Goal: Contribute content: Contribute content

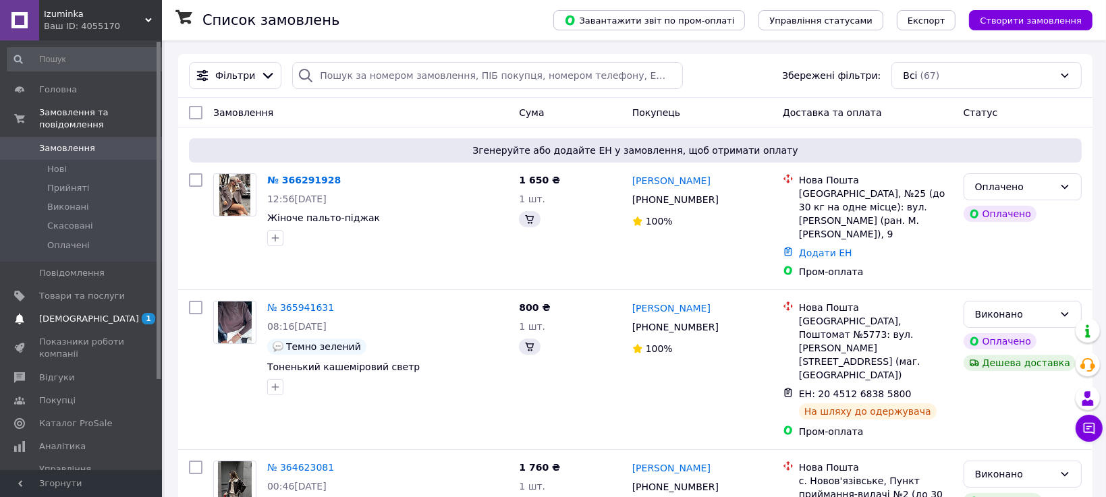
click at [48, 318] on span "[DEMOGRAPHIC_DATA]" at bounding box center [89, 319] width 100 height 12
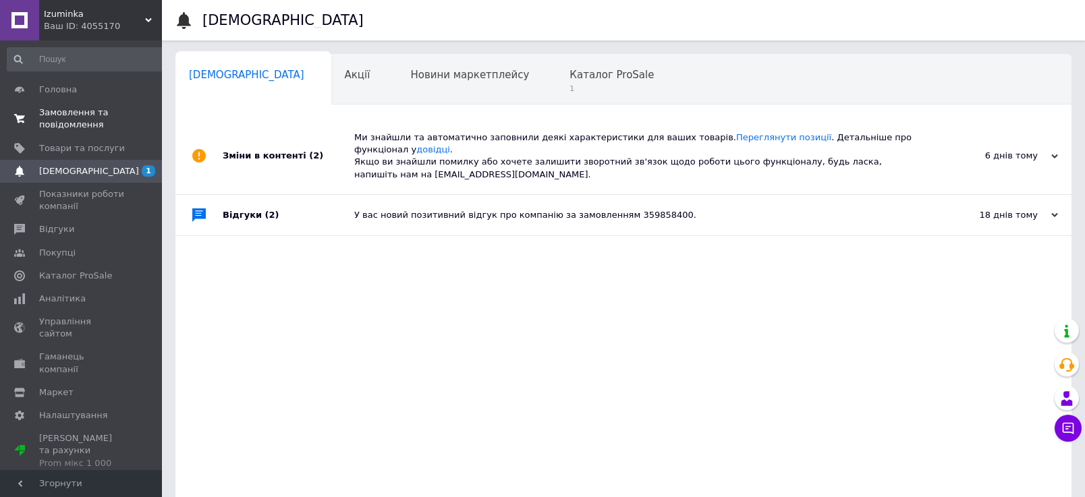
click at [92, 135] on link "Замовлення та повідомлення 0 0" at bounding box center [91, 118] width 183 height 35
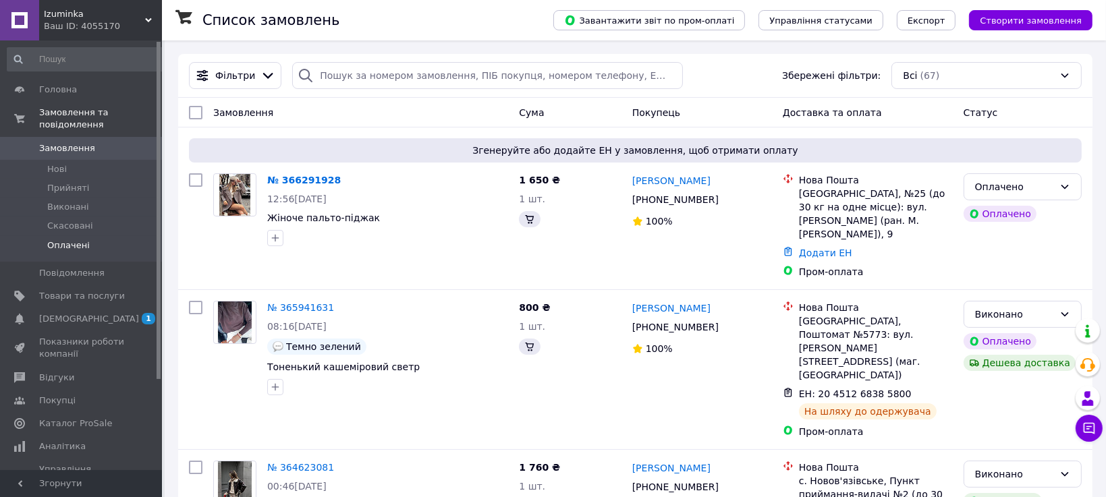
click at [85, 246] on span "Оплачені" at bounding box center [68, 246] width 43 height 12
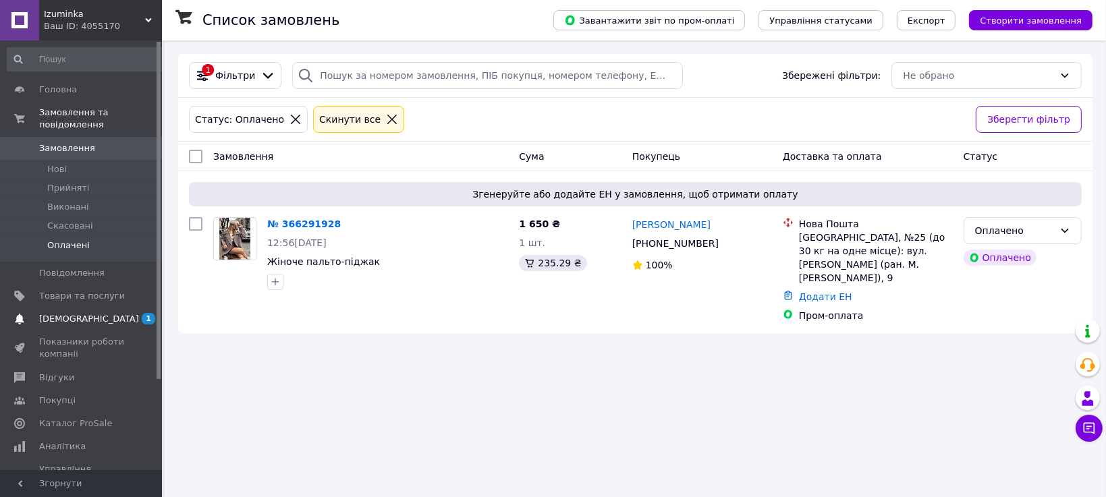
click at [88, 323] on span "[DEMOGRAPHIC_DATA]" at bounding box center [89, 319] width 100 height 12
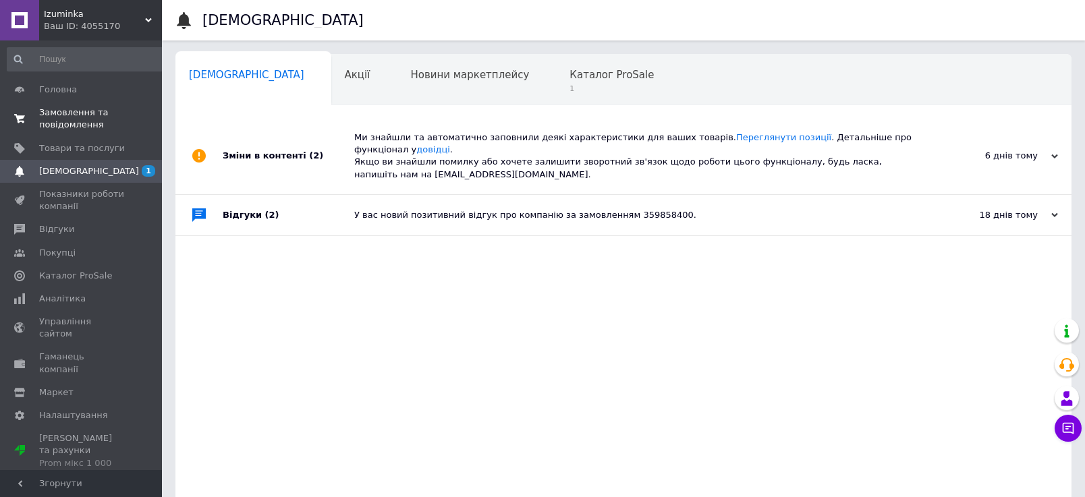
click at [69, 121] on span "Замовлення та повідомлення" at bounding box center [82, 119] width 86 height 24
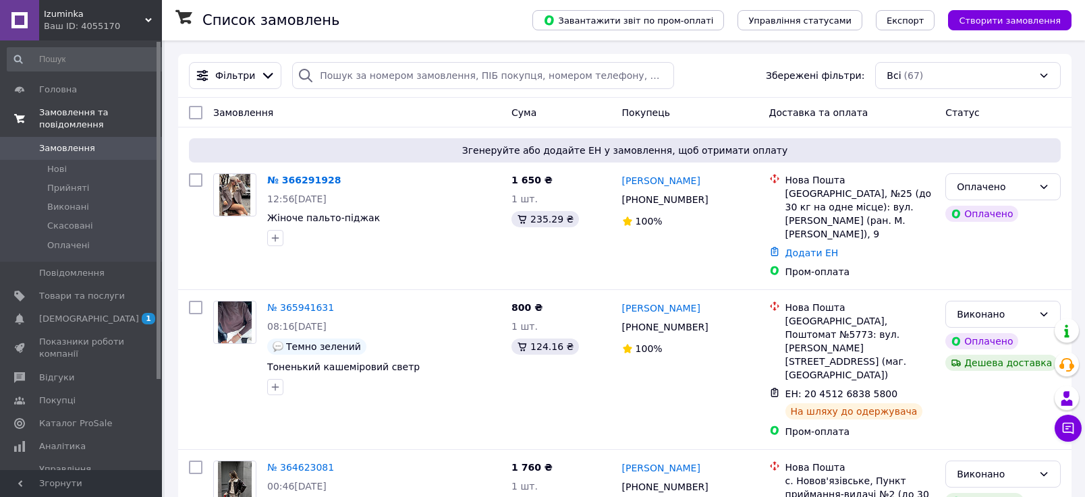
click at [0, 101] on link "Замовлення та повідомлення" at bounding box center [91, 118] width 183 height 35
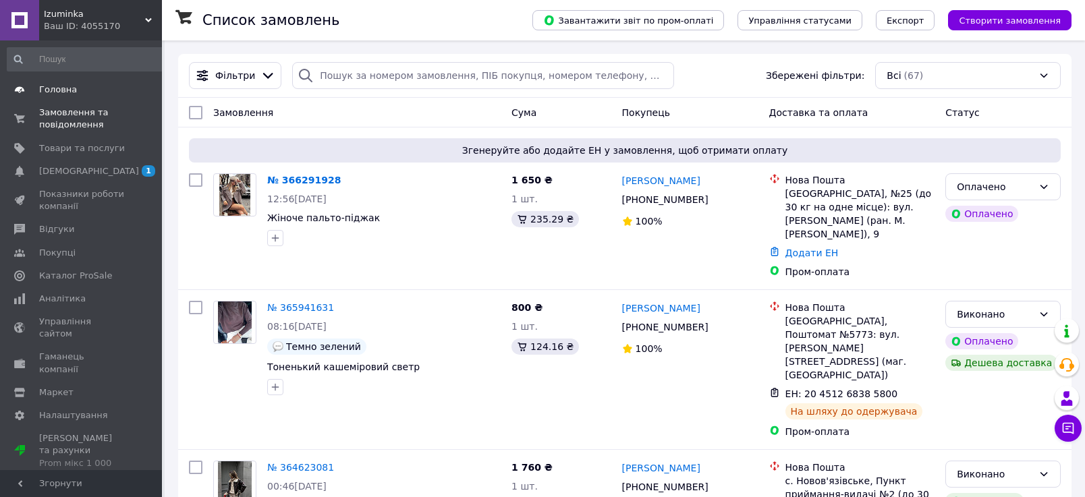
click at [61, 94] on span "Головна" at bounding box center [58, 90] width 38 height 12
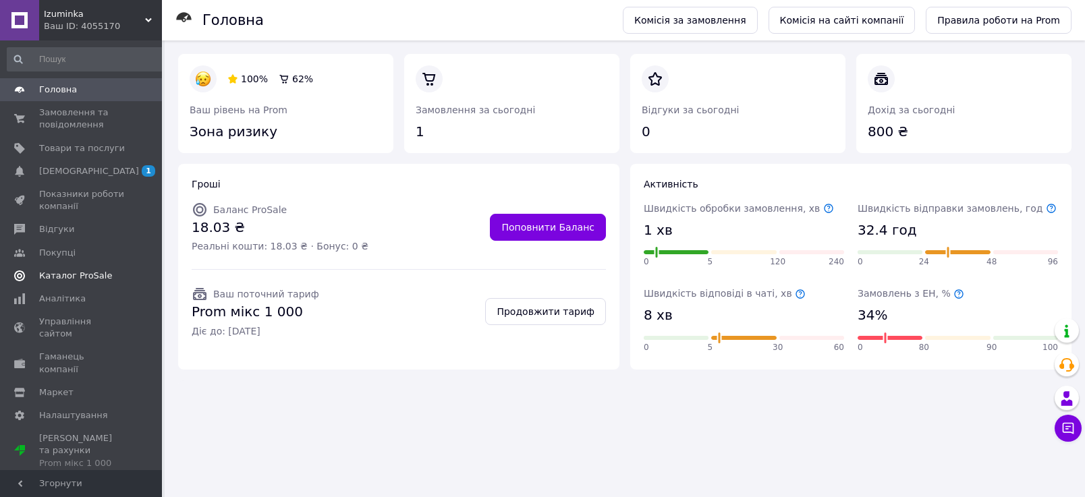
click at [70, 276] on span "Каталог ProSale" at bounding box center [75, 276] width 73 height 12
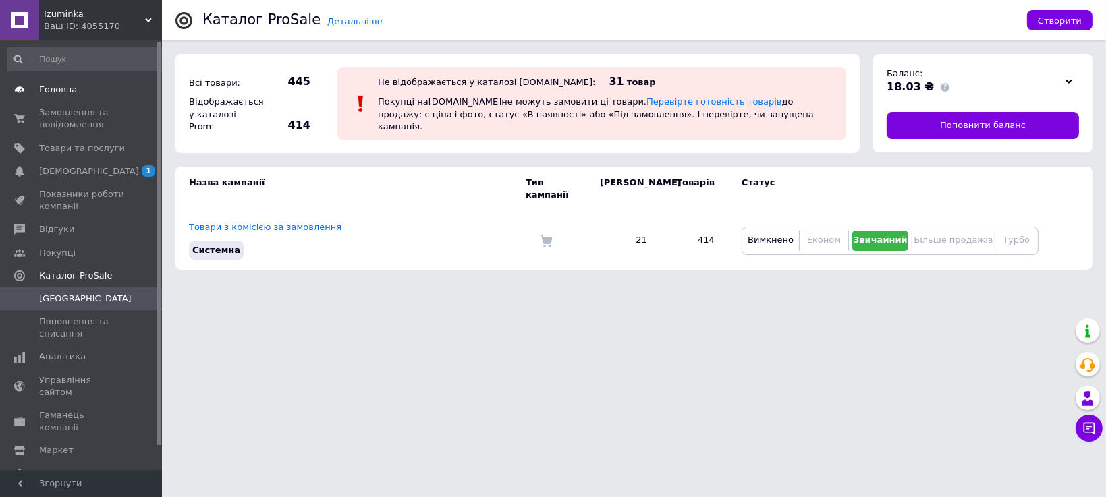
click at [53, 100] on link "Головна" at bounding box center [91, 89] width 183 height 23
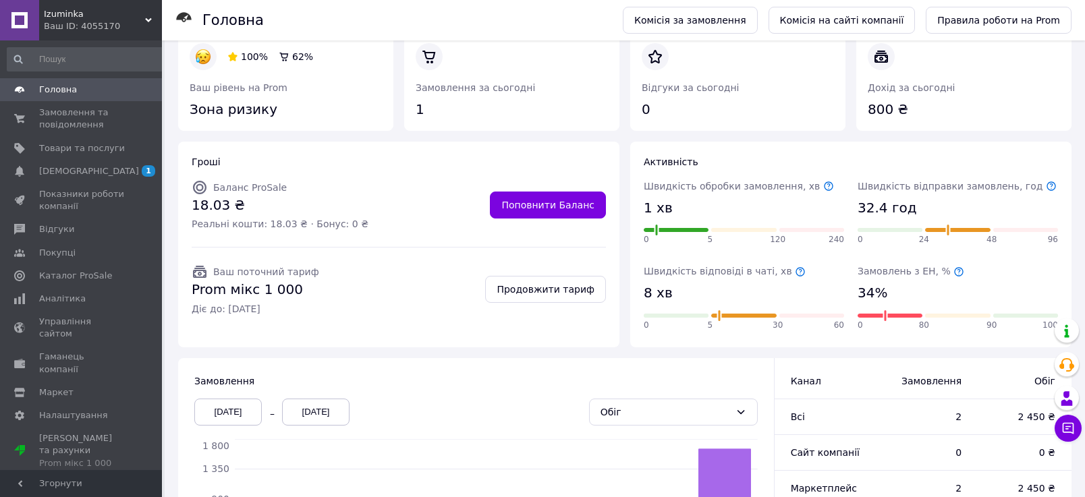
scroll to position [24, 0]
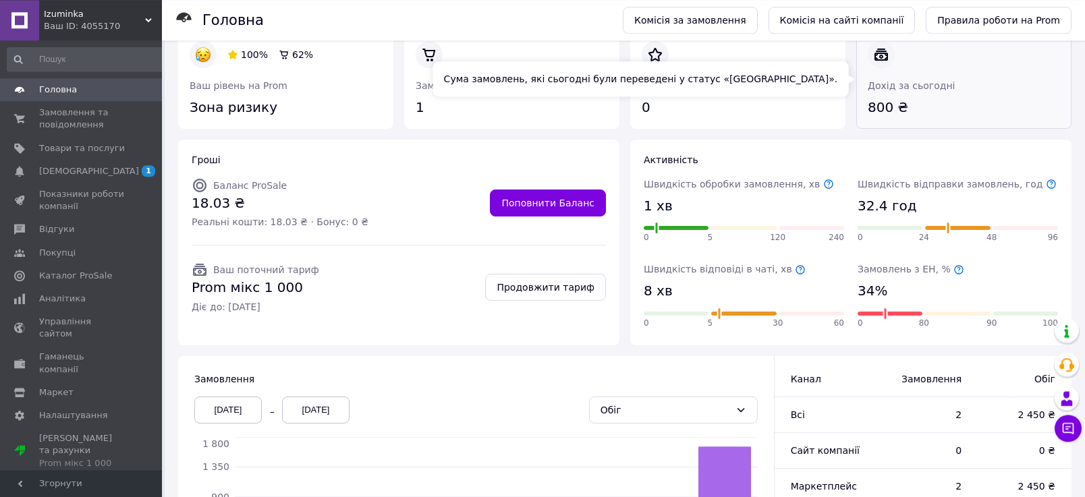
click at [868, 117] on link at bounding box center [868, 117] width 0 height 0
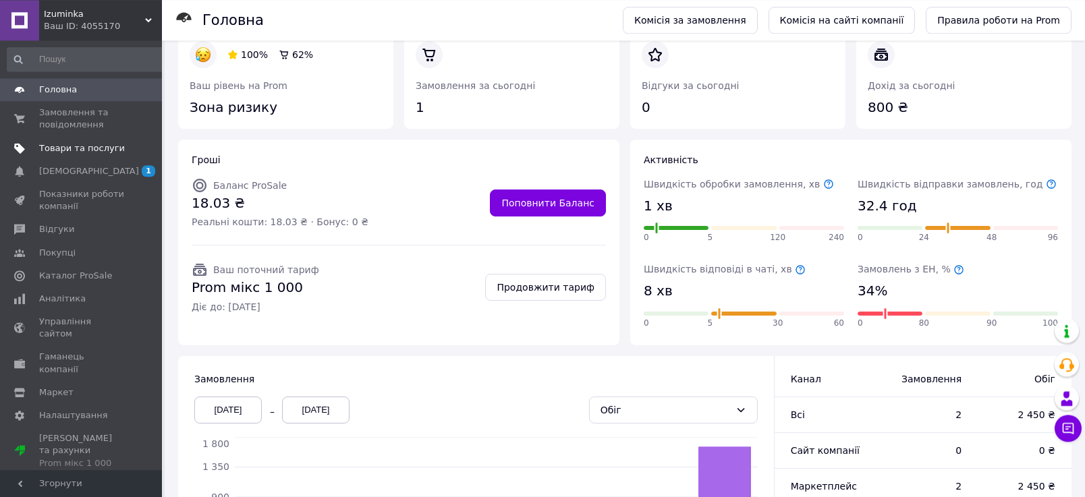
click at [69, 140] on link "Товари та послуги" at bounding box center [91, 148] width 183 height 23
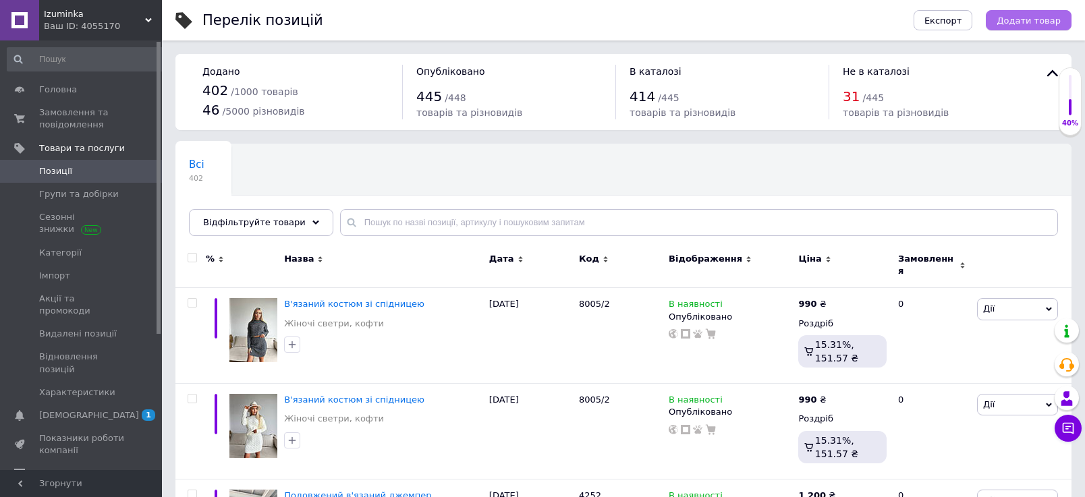
click at [1025, 20] on span "Додати товар" at bounding box center [1029, 21] width 64 height 10
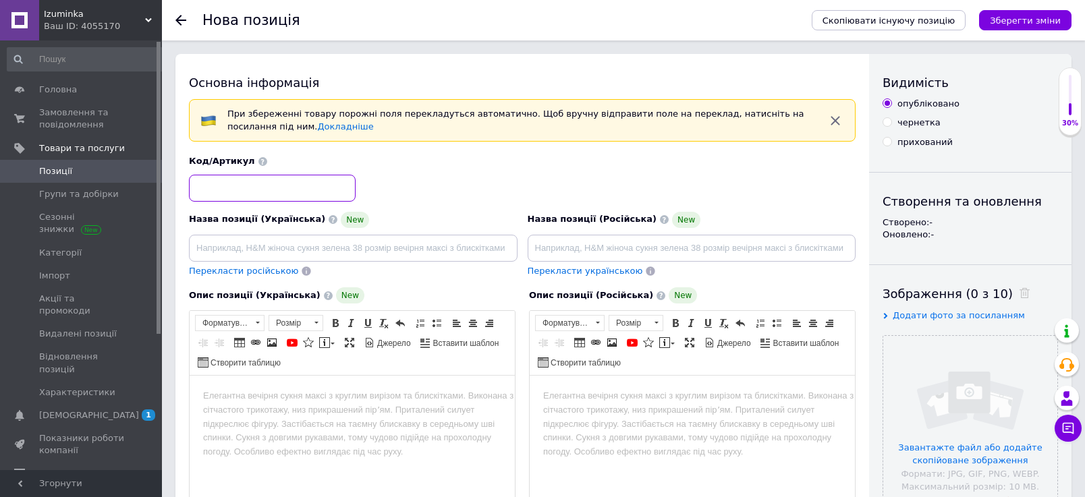
click at [223, 190] on input at bounding box center [272, 188] width 167 height 27
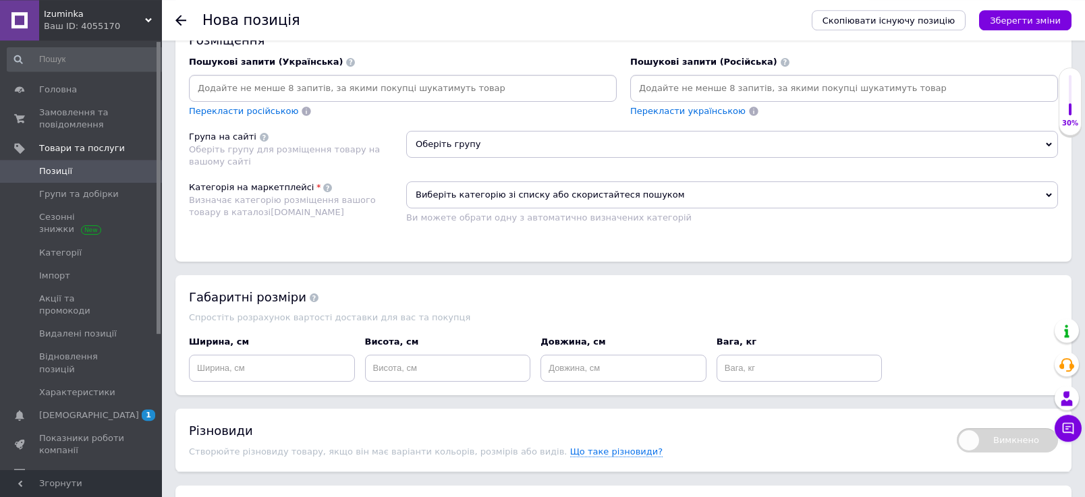
scroll to position [903, 0]
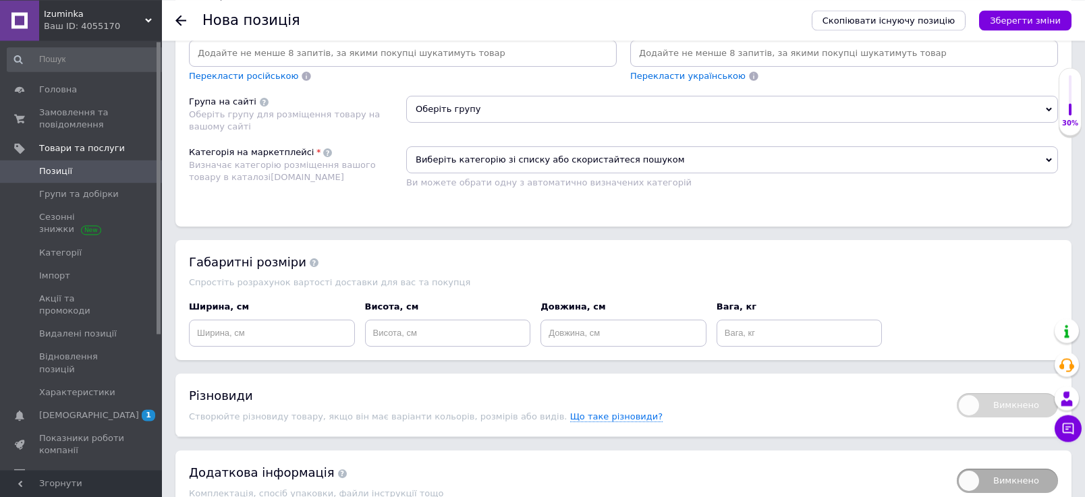
click at [428, 123] on span "Оберіть групу" at bounding box center [732, 109] width 652 height 27
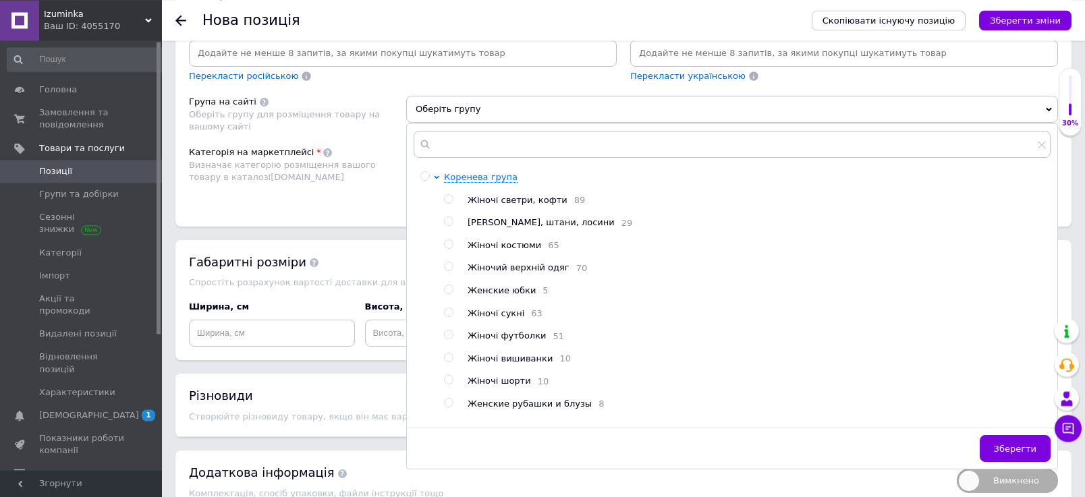
click at [649, 63] on input at bounding box center [844, 53] width 422 height 20
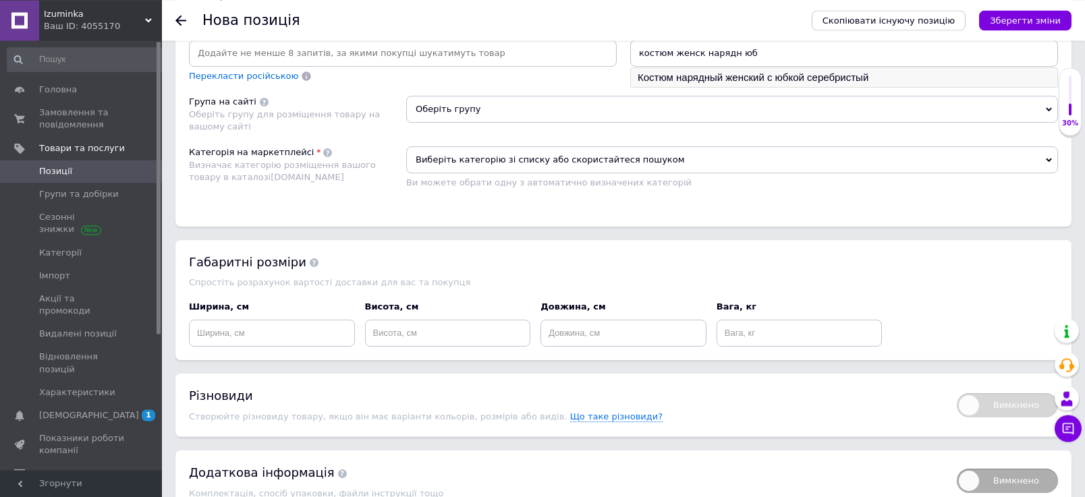
type input "костюм женск нарядн юб"
click at [812, 87] on li "Костюм нарядный женский с юбкой серебристый" at bounding box center [844, 77] width 426 height 19
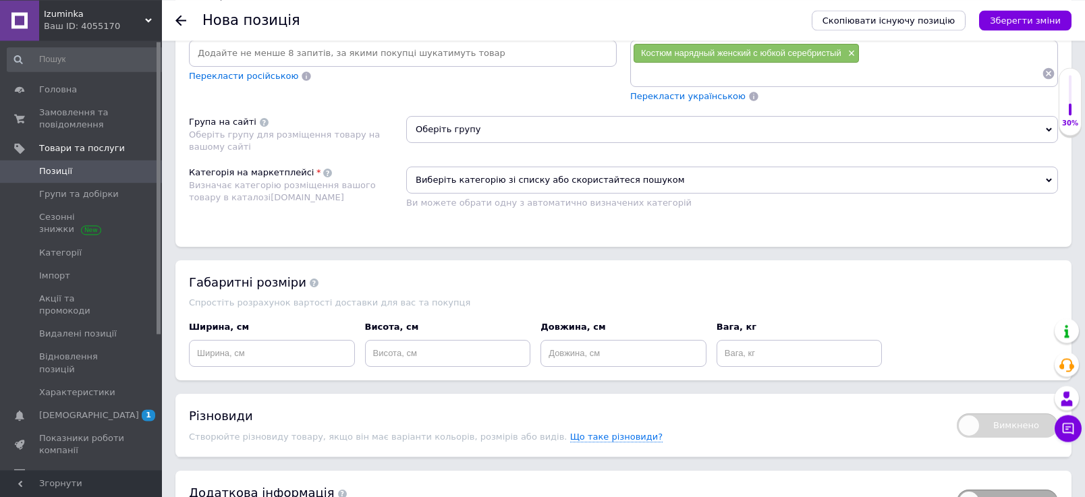
click at [794, 84] on input at bounding box center [837, 73] width 409 height 20
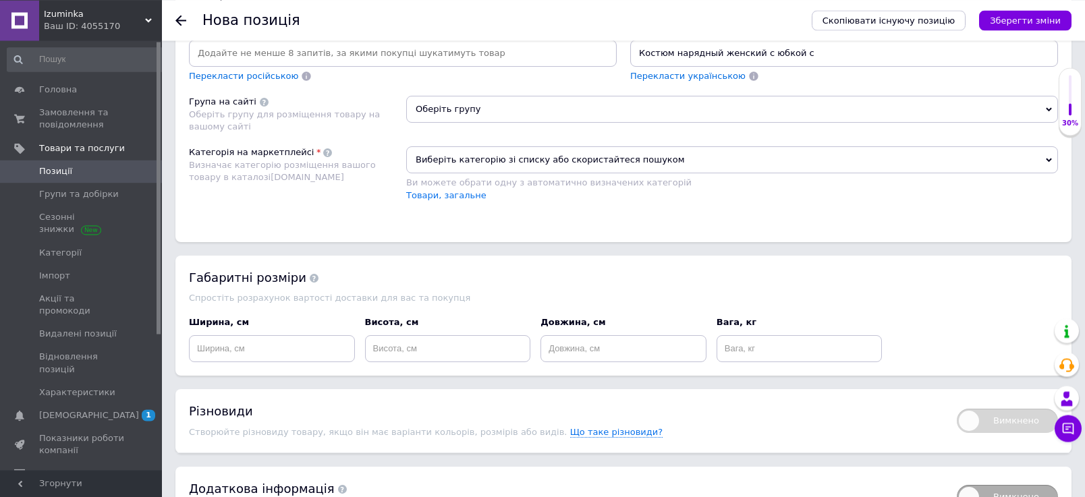
type input "Костюм нарядный женский с юбкой"
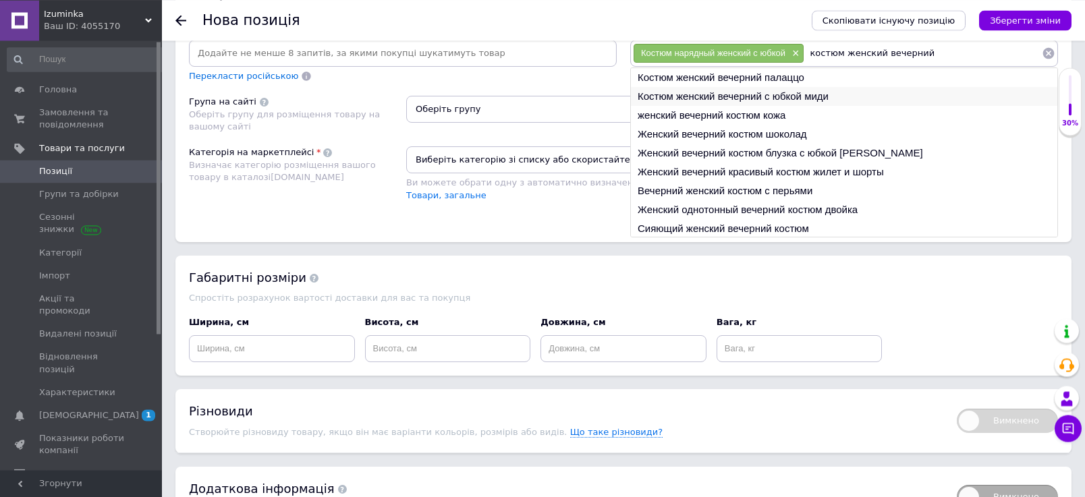
type input "костюм женский вечерний"
click at [775, 106] on li "Костюм женский вечерний с юбкой миди" at bounding box center [844, 96] width 426 height 19
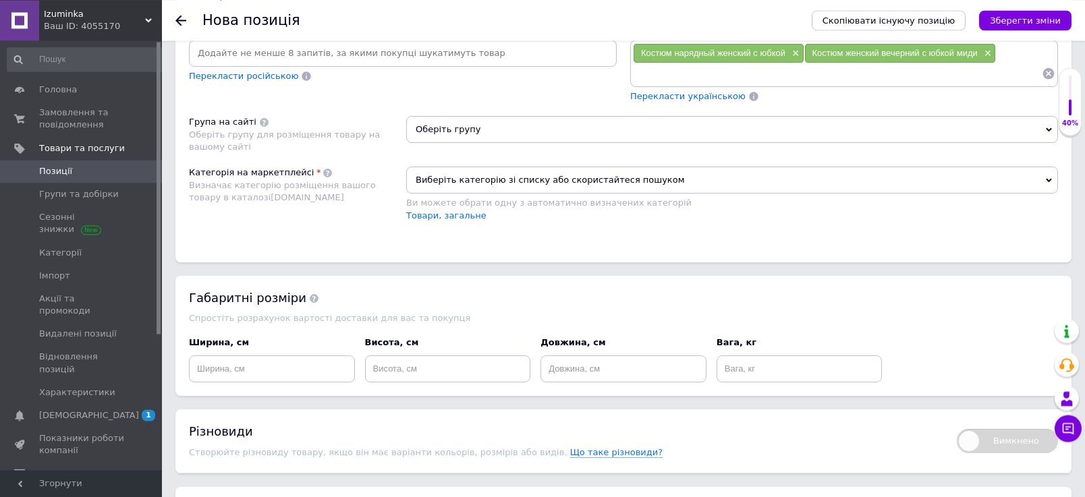
click at [713, 84] on input at bounding box center [837, 73] width 409 height 20
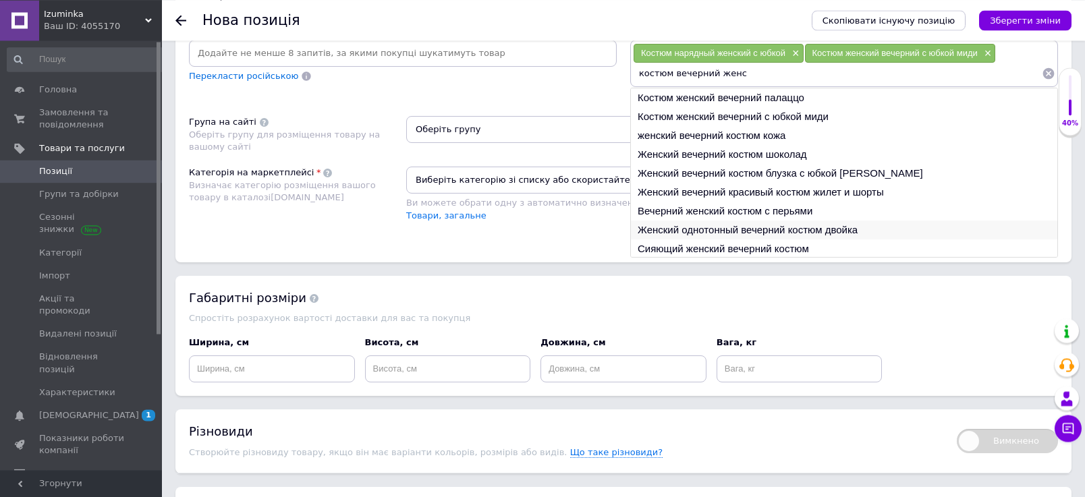
type input "костюм вечерний женс"
click at [794, 240] on li "Женский однотонный вечерний костюм двойка" at bounding box center [844, 230] width 426 height 19
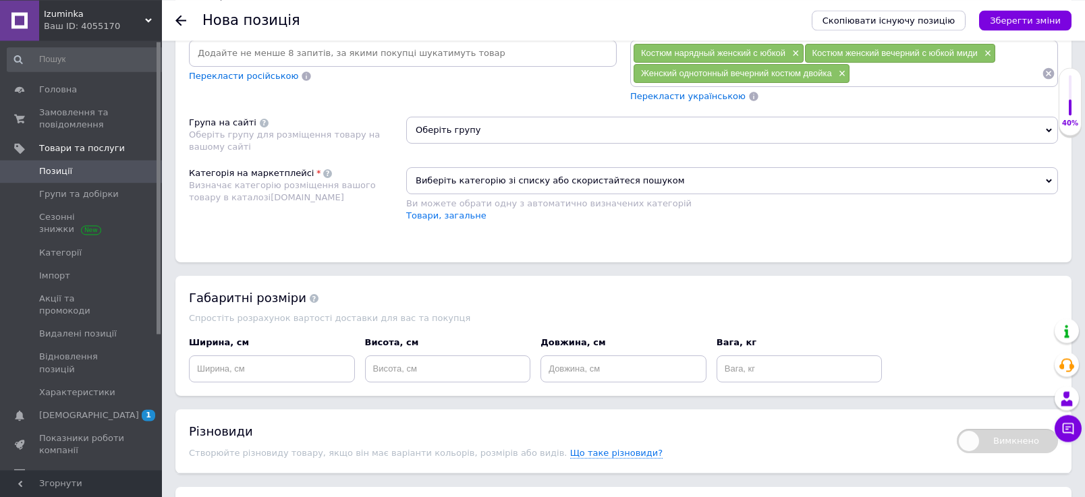
click at [850, 84] on input at bounding box center [946, 73] width 192 height 20
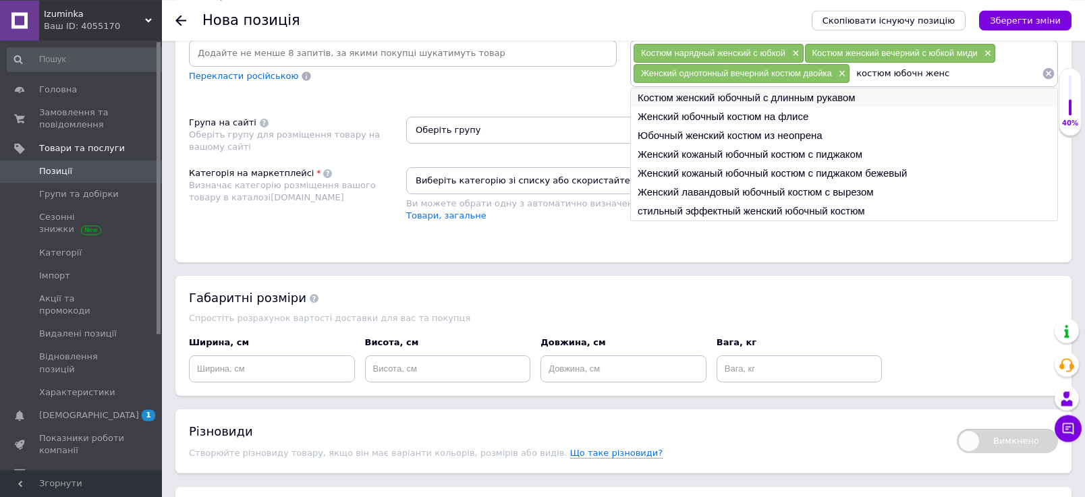
type input "костюм юбочн женс"
click at [754, 107] on li "Костюм женский юбочный с длинным рукавом" at bounding box center [844, 97] width 426 height 19
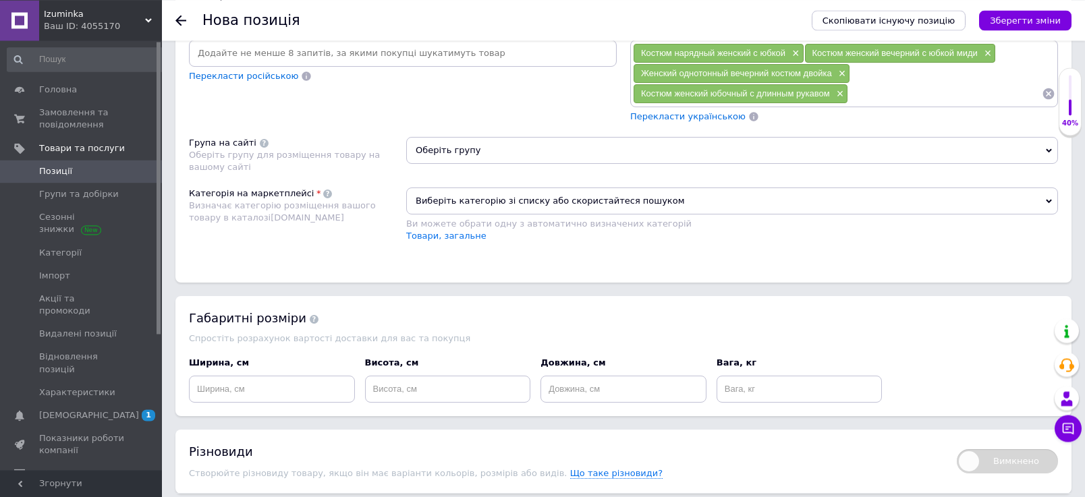
click at [848, 104] on input at bounding box center [945, 94] width 194 height 20
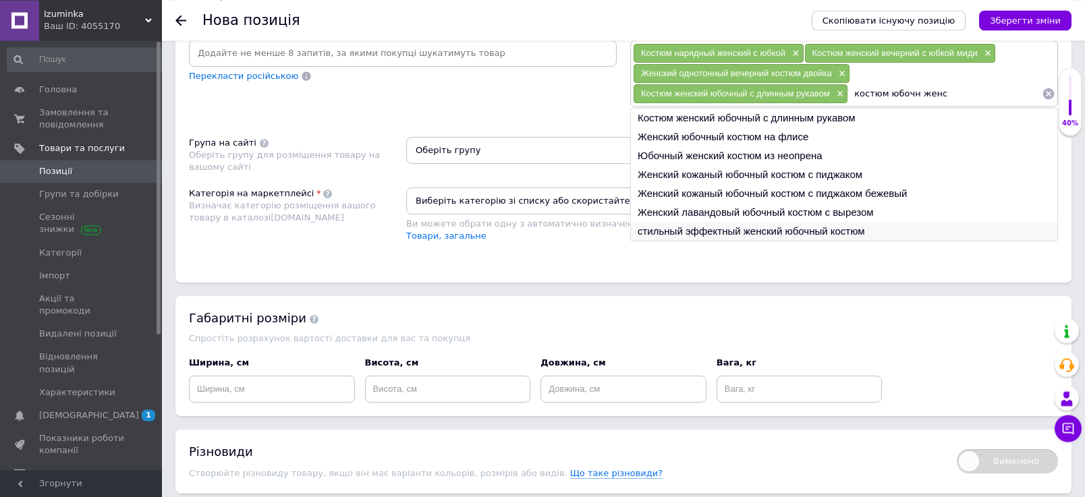
type input "костюм юбочн женс"
click at [679, 241] on li "стильный эффектный женский юбочный костюм" at bounding box center [844, 231] width 426 height 19
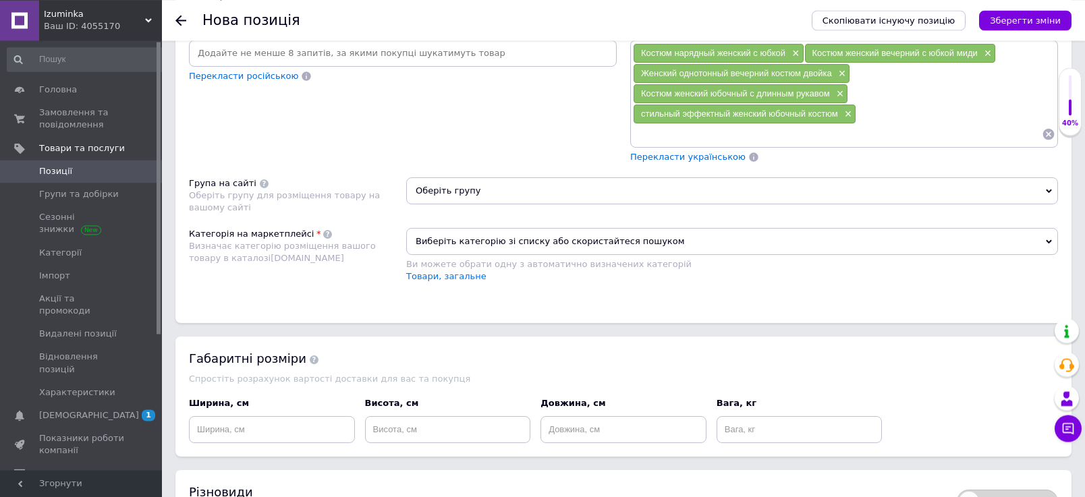
click at [642, 144] on input at bounding box center [837, 134] width 409 height 20
click at [669, 144] on input "костюммолод женс" at bounding box center [837, 134] width 409 height 20
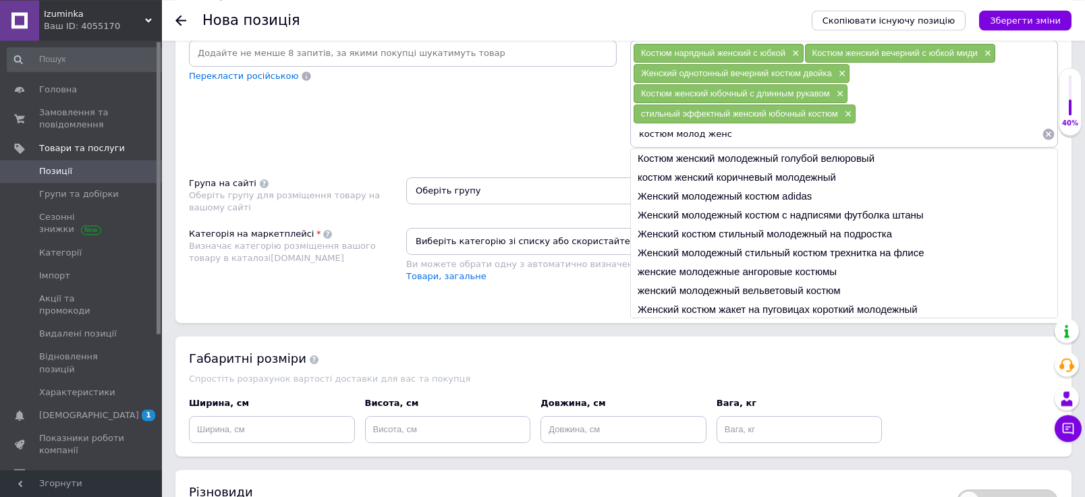
click at [734, 144] on input "костюм молод женс" at bounding box center [837, 134] width 409 height 20
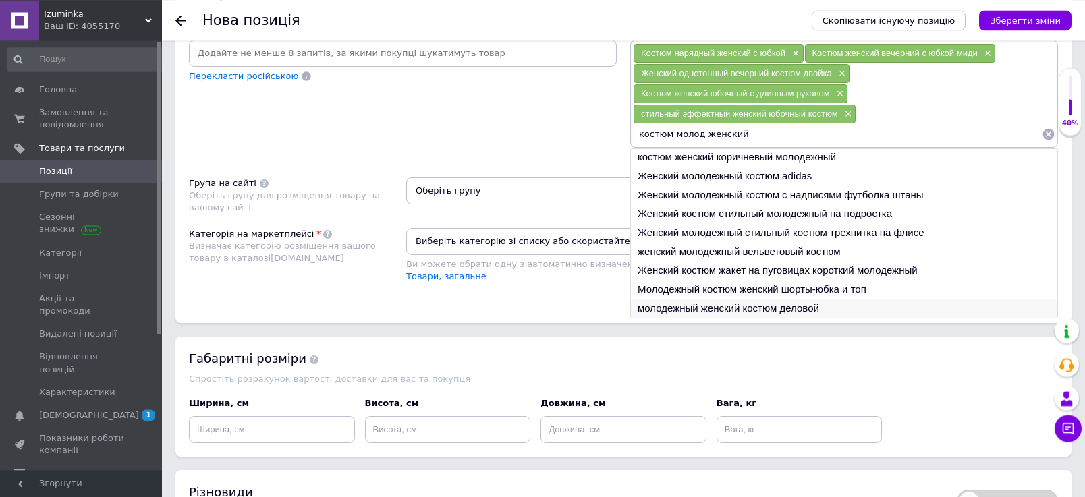
type input "костюм молод женский"
click at [692, 318] on li "молодежный женский костюм деловой" at bounding box center [844, 308] width 426 height 19
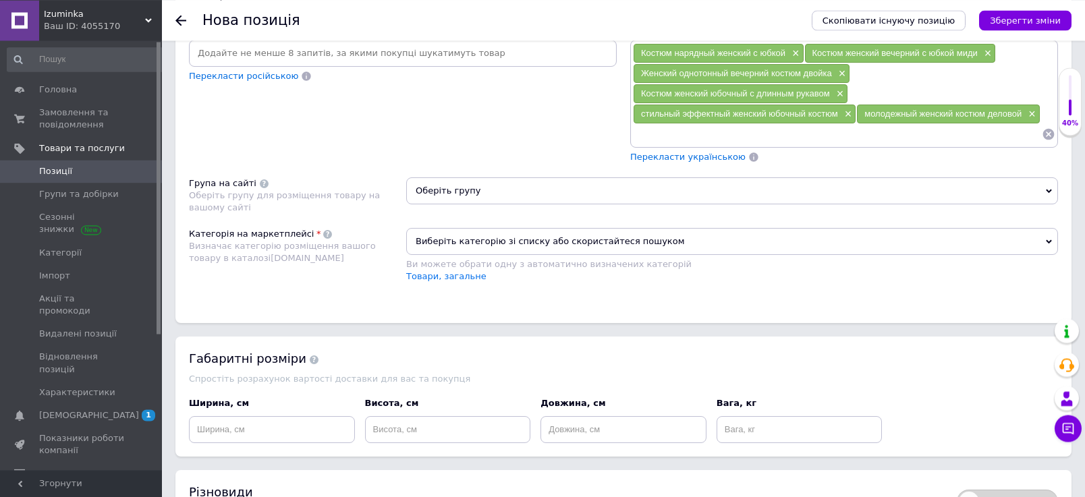
click at [656, 144] on input at bounding box center [837, 134] width 409 height 20
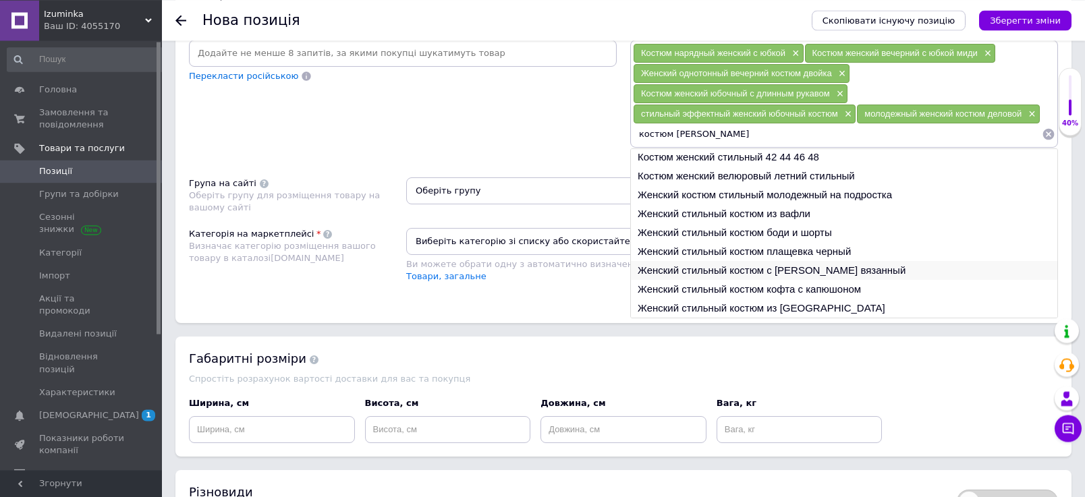
type input "костюм [PERSON_NAME]"
click at [775, 280] on li "Женский стильный костюм с [PERSON_NAME] вязанный" at bounding box center [844, 270] width 426 height 19
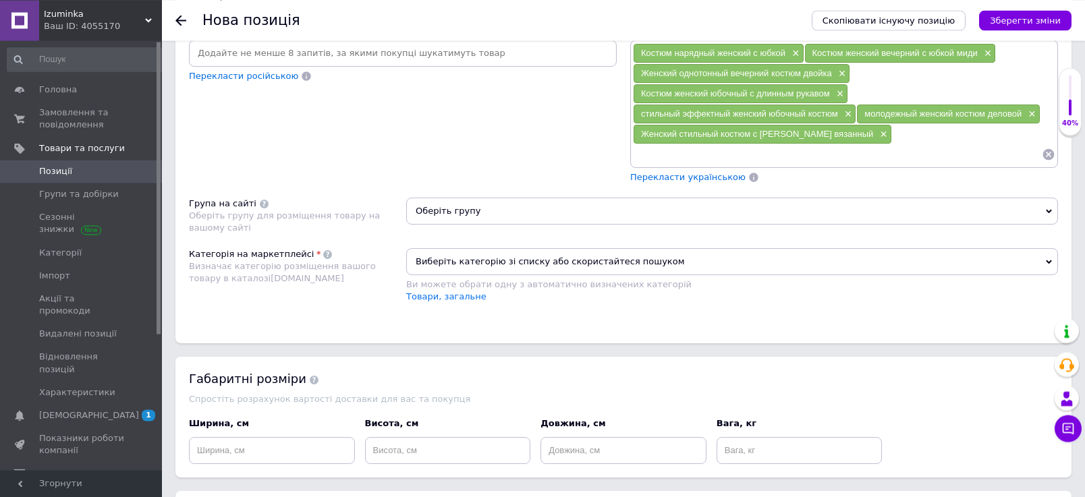
click at [756, 165] on input at bounding box center [837, 154] width 409 height 20
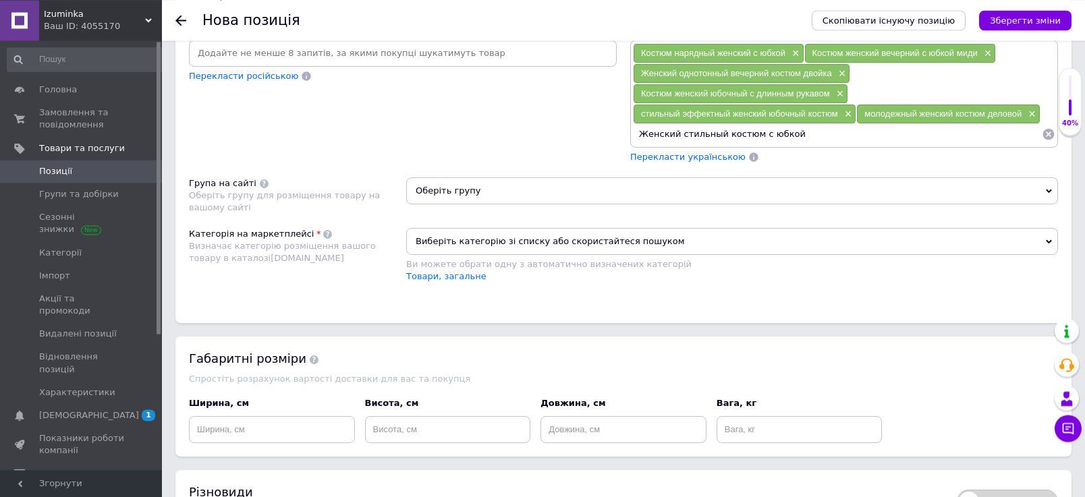
type input "Женский стильный костюм с юбкой"
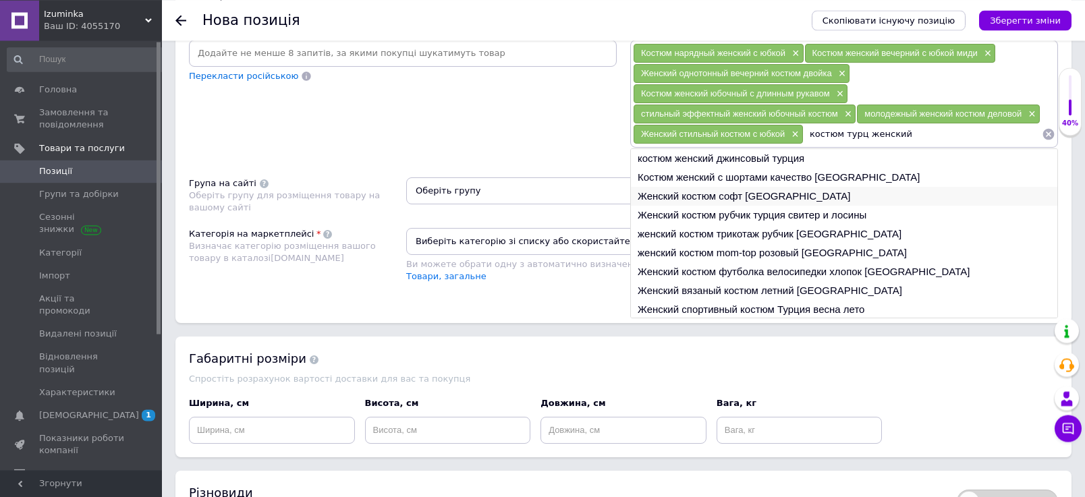
drag, startPoint x: 1057, startPoint y: 262, endPoint x: 1036, endPoint y: 257, distance: 22.1
click at [1036, 257] on ul "костюм женский джинсовый турция Костюм женский с шортами качество турция Женски…" at bounding box center [844, 233] width 428 height 170
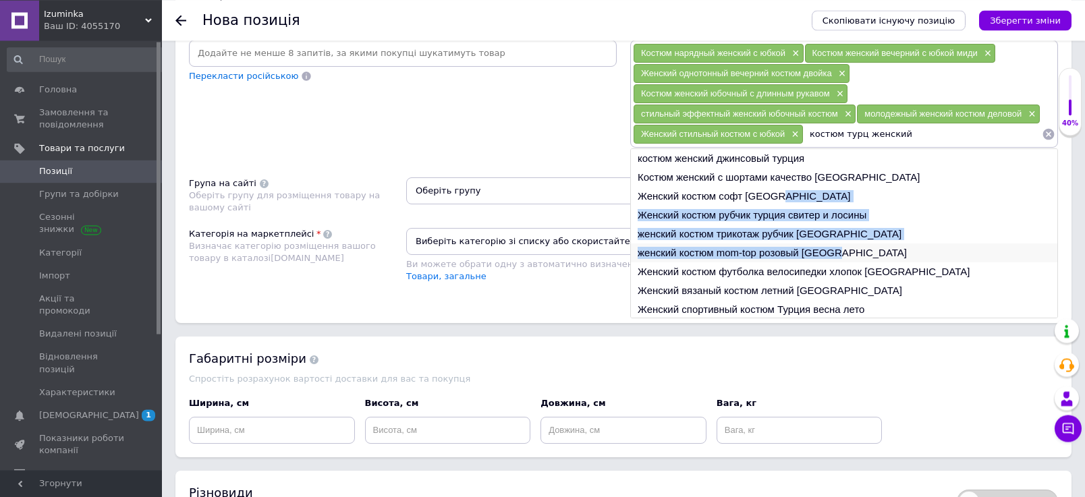
drag, startPoint x: 1036, startPoint y: 257, endPoint x: 1036, endPoint y: 310, distance: 52.6
click at [1036, 310] on ul "костюм женский джинсовый турция Костюм женский с шортами качество турция Женски…" at bounding box center [844, 233] width 428 height 170
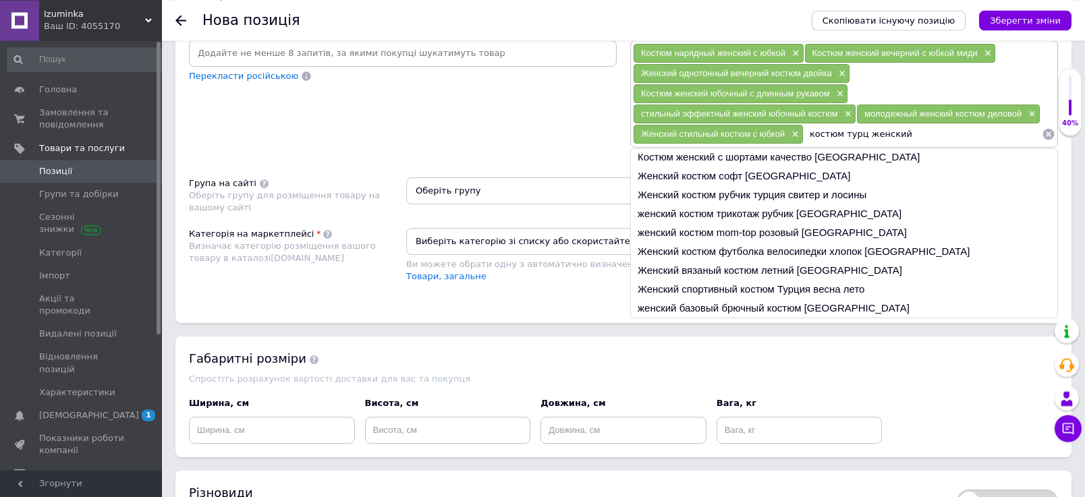
click at [926, 144] on input "костюм турц женский" at bounding box center [923, 134] width 238 height 20
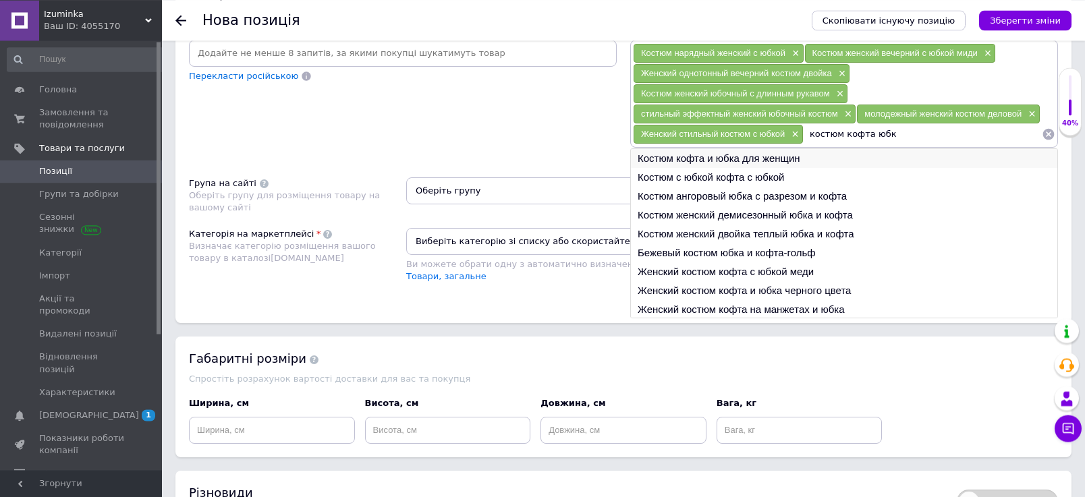
type input "костюм кофта юбк"
click at [811, 168] on li "Костюм кофта и юбка для женщин" at bounding box center [844, 158] width 426 height 19
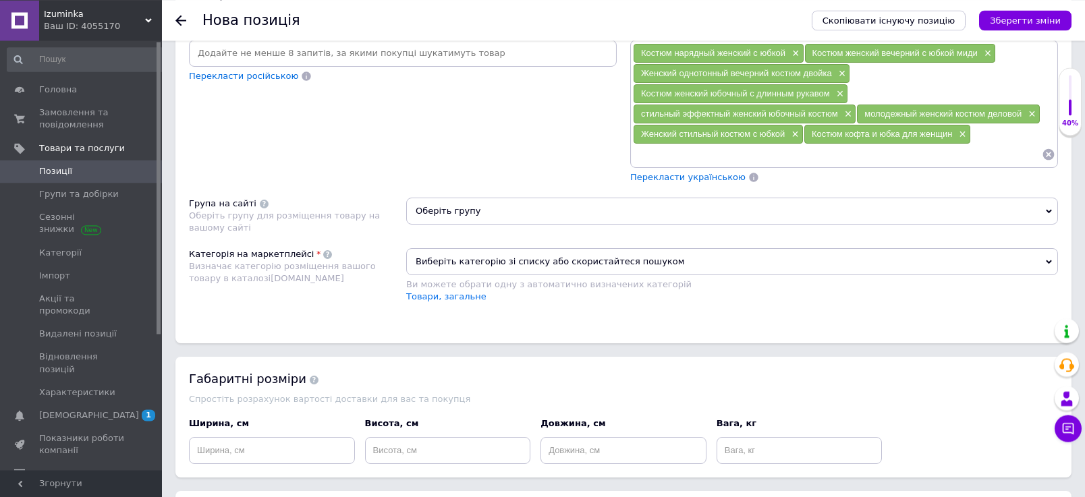
click at [811, 165] on input at bounding box center [837, 154] width 409 height 20
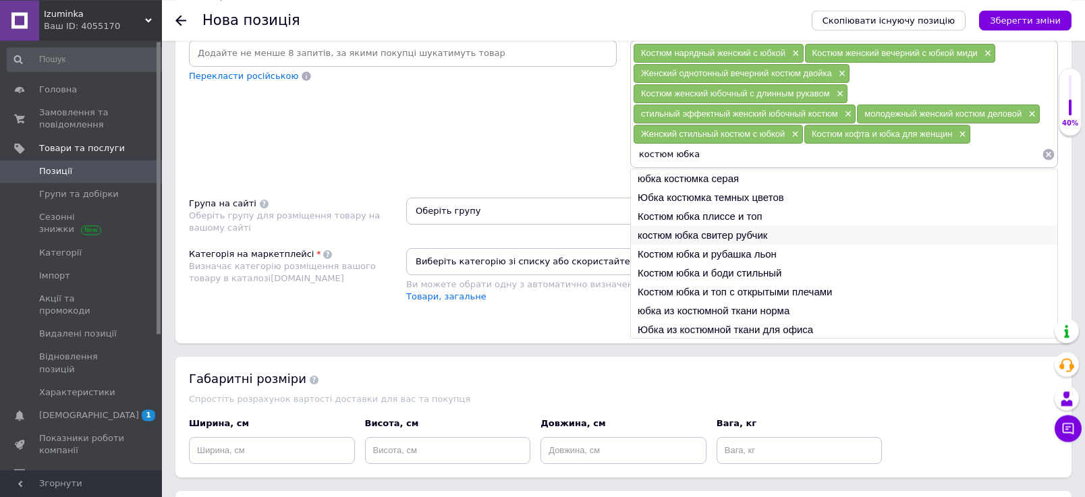
type input "костюм юбка"
click at [771, 245] on li "костюм юбка свитер рубчик" at bounding box center [844, 235] width 426 height 19
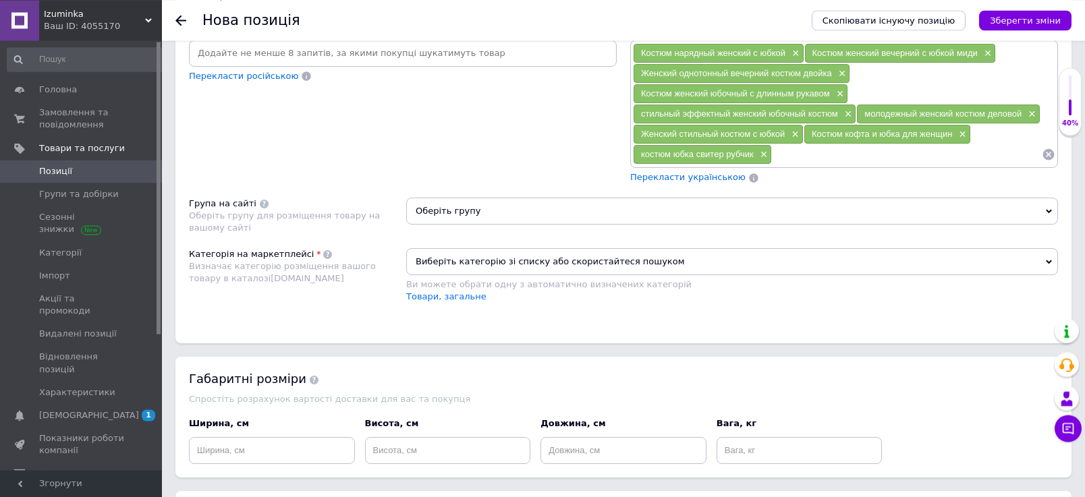
click at [802, 165] on input at bounding box center [907, 154] width 270 height 20
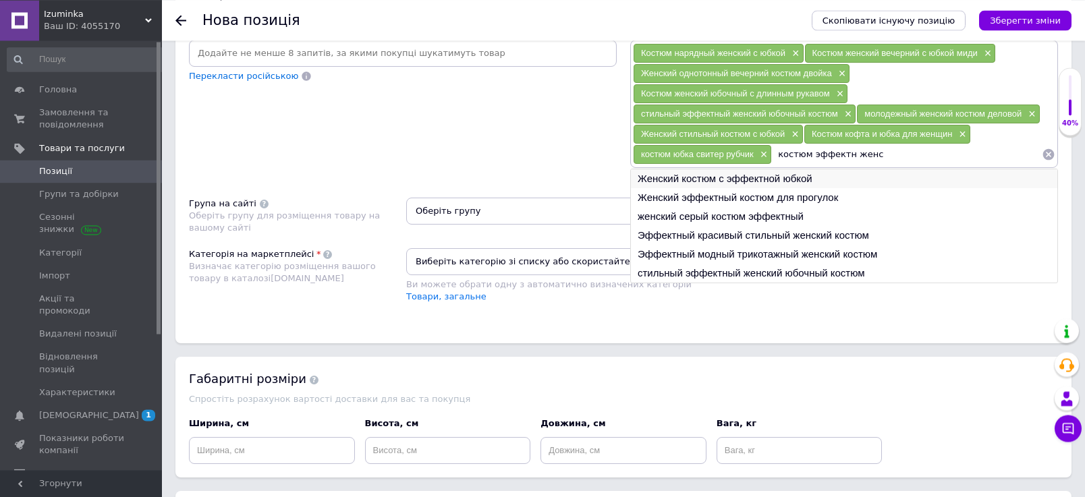
type input "костюм эффектн женс"
click at [765, 188] on li "Женский костюм с эффектной юбкой" at bounding box center [844, 178] width 426 height 19
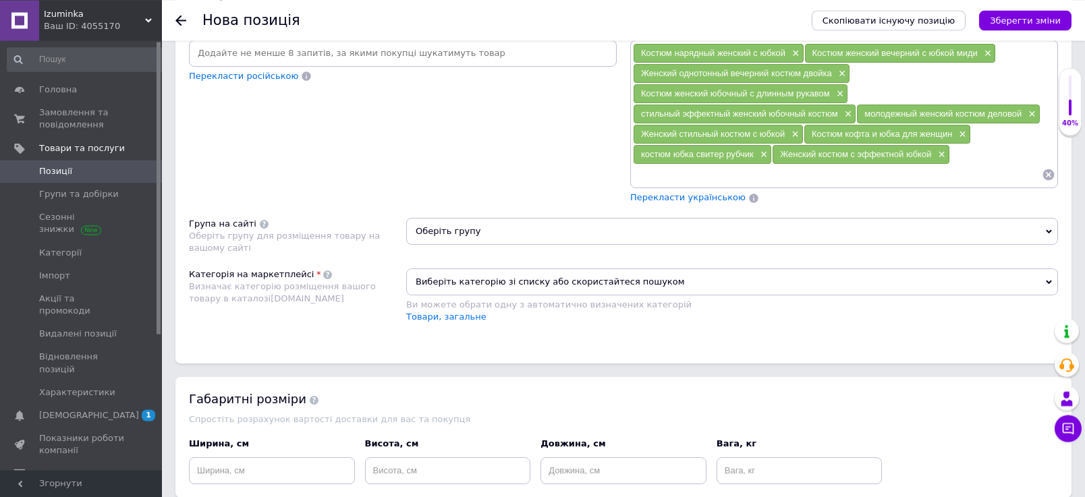
click at [744, 185] on input at bounding box center [837, 175] width 409 height 20
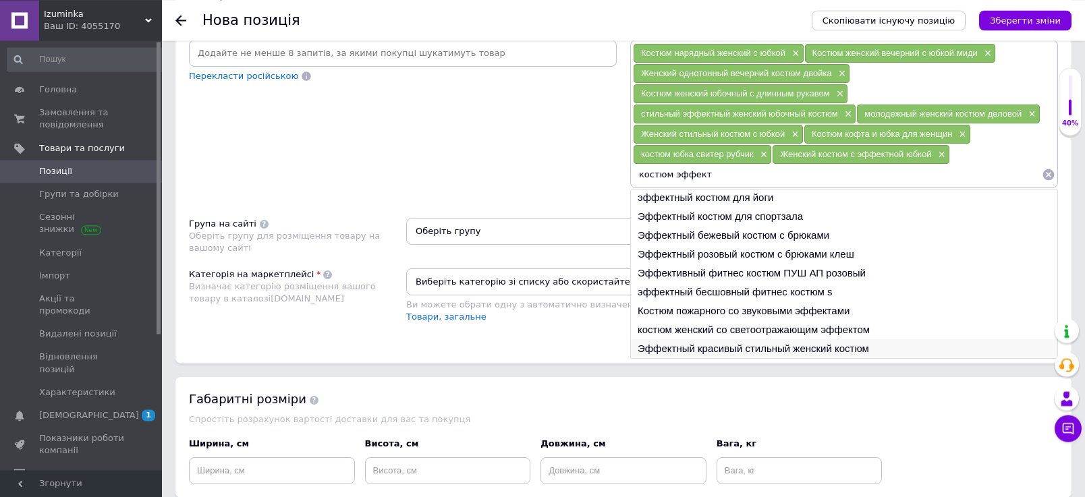
type input "костюм эффект"
click at [816, 358] on li "Эффектный красивый стильный женский костюм" at bounding box center [844, 348] width 426 height 19
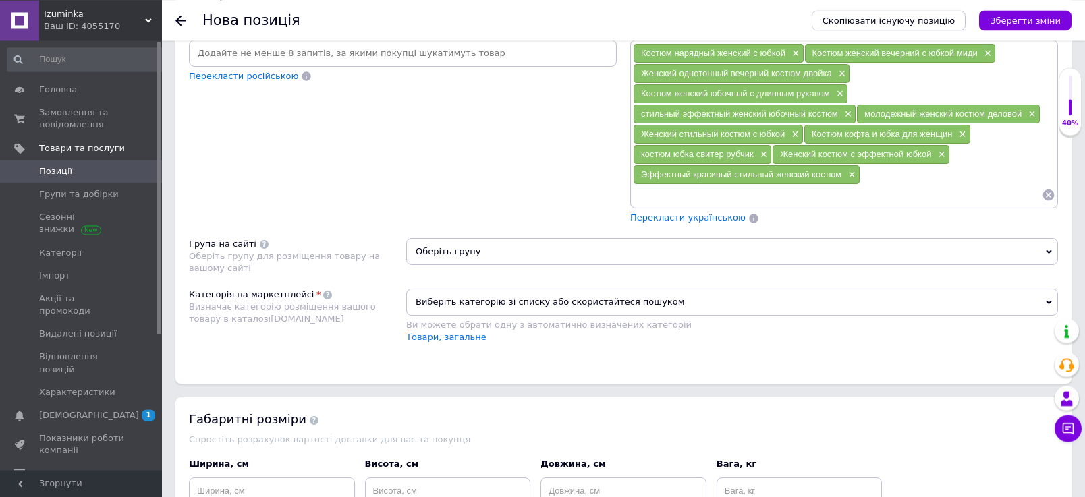
click at [711, 205] on input at bounding box center [837, 195] width 409 height 20
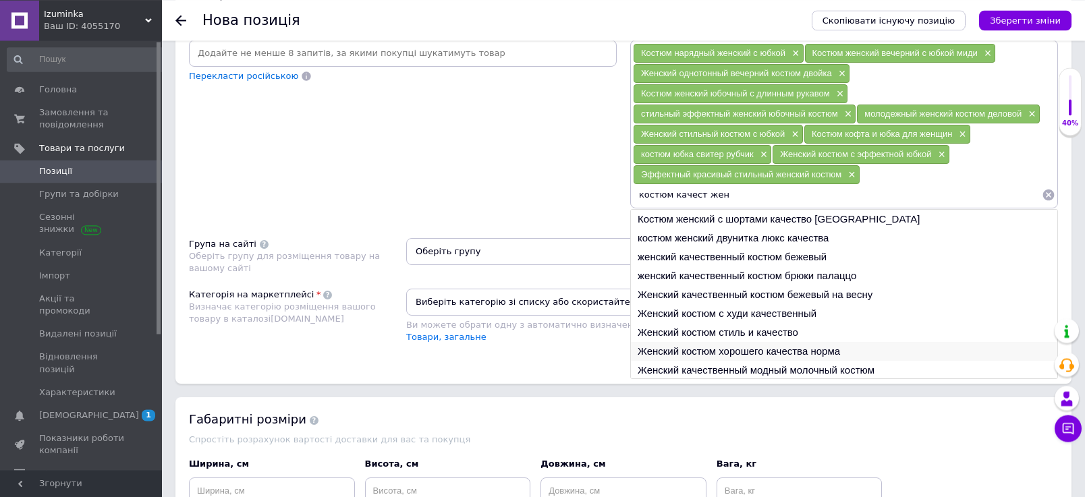
type input "костюм качест жен"
click at [785, 361] on li "Женский костюм хорошего качества норма" at bounding box center [844, 351] width 426 height 19
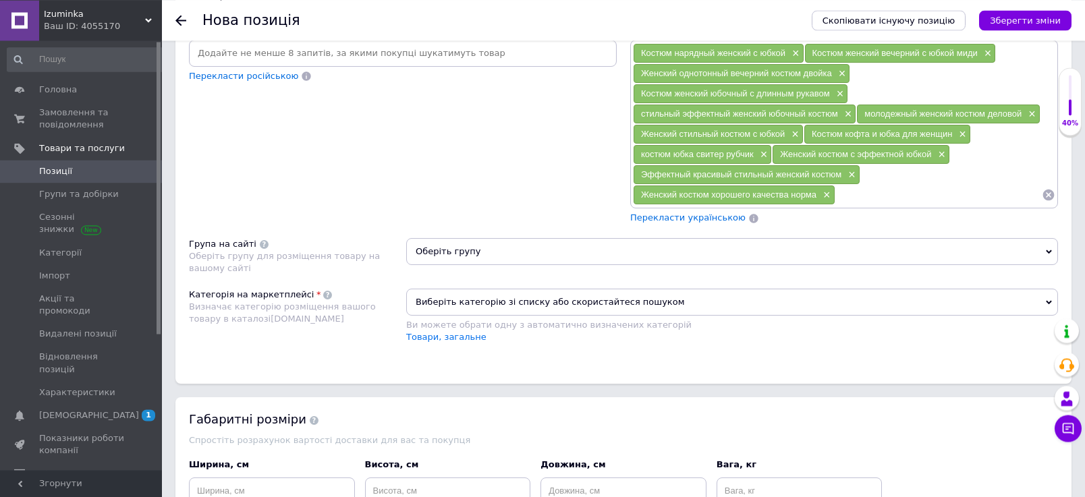
click at [873, 205] on input at bounding box center [938, 195] width 206 height 20
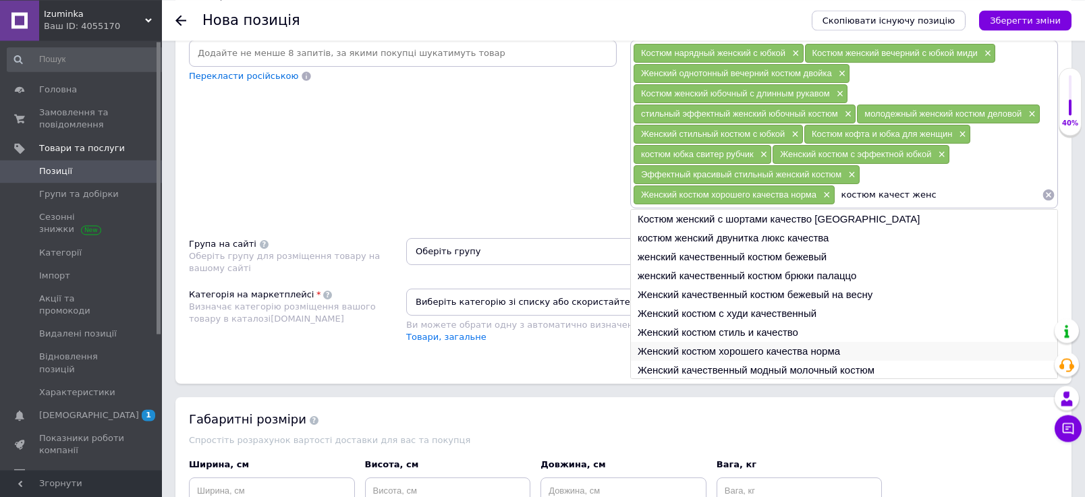
click at [694, 361] on li "Женский костюм хорошего качества норма" at bounding box center [844, 351] width 426 height 19
type input "Женский костюм хорошего качества норма"
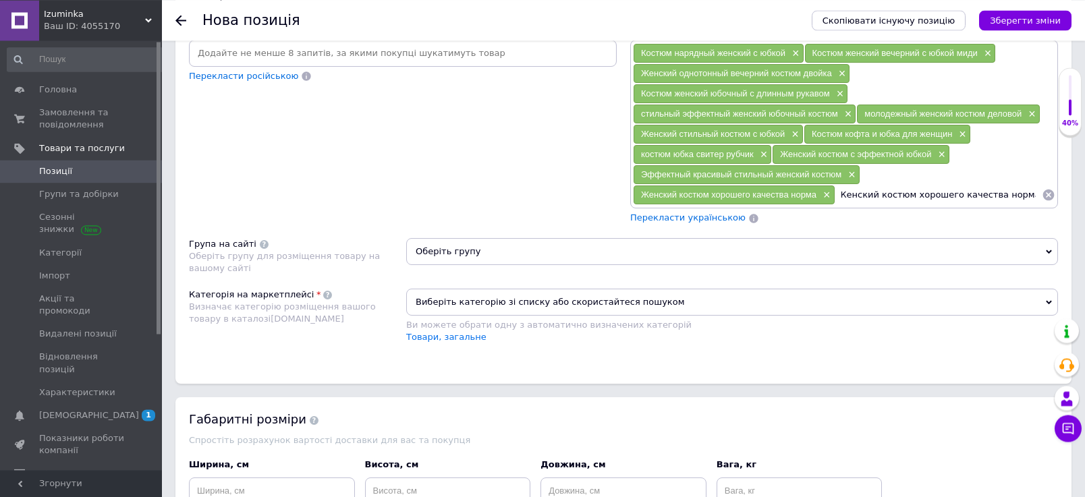
scroll to position [902, 0]
drag, startPoint x: 851, startPoint y: 265, endPoint x: 1098, endPoint y: 317, distance: 253.2
click at [1042, 206] on input "Женский костюм хорошего качества норма" at bounding box center [938, 196] width 206 height 20
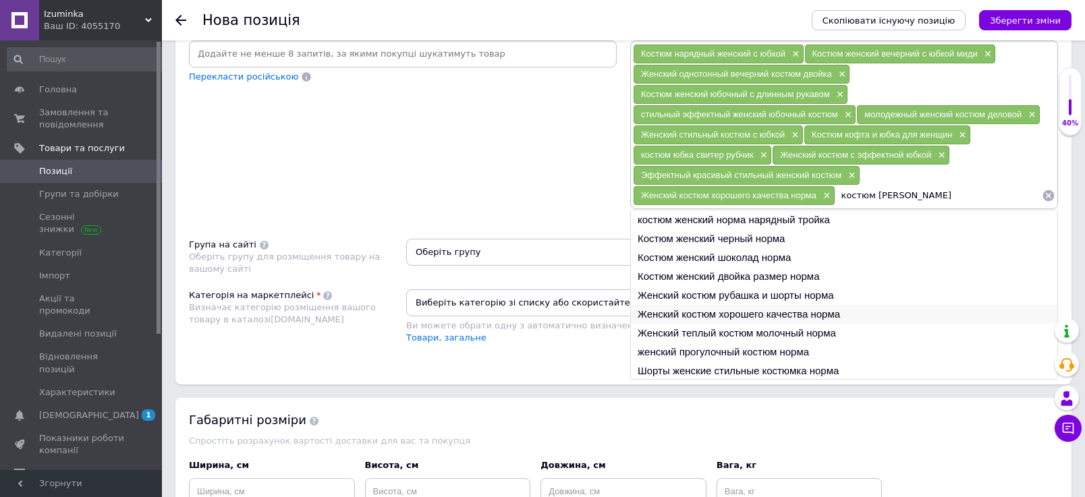
click at [790, 324] on li "Женский костюм хорошего качества норма" at bounding box center [844, 314] width 426 height 19
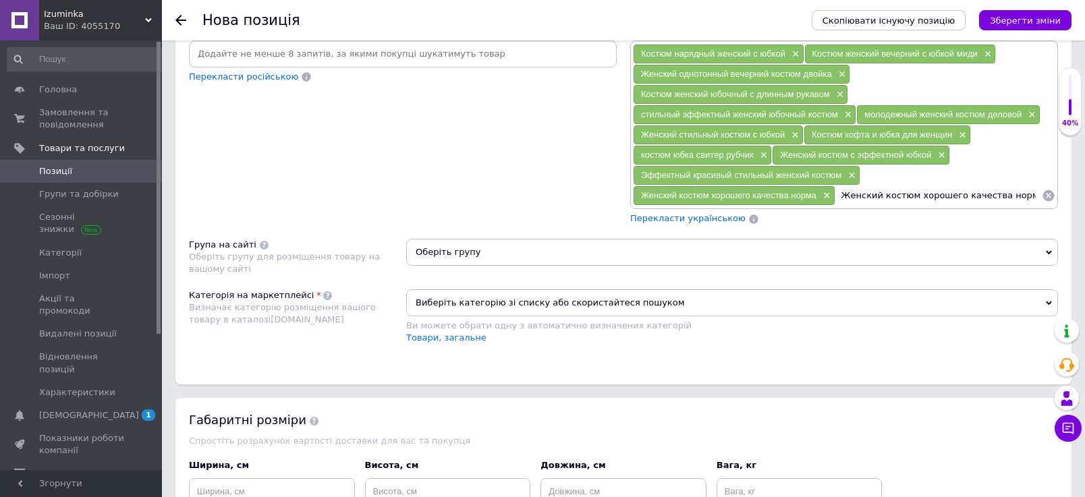
scroll to position [0, 4]
drag, startPoint x: 855, startPoint y: 259, endPoint x: 1065, endPoint y: 306, distance: 215.1
click at [1042, 206] on input "Женский костюм хорошего качества норма" at bounding box center [938, 196] width 206 height 20
type input "Ж"
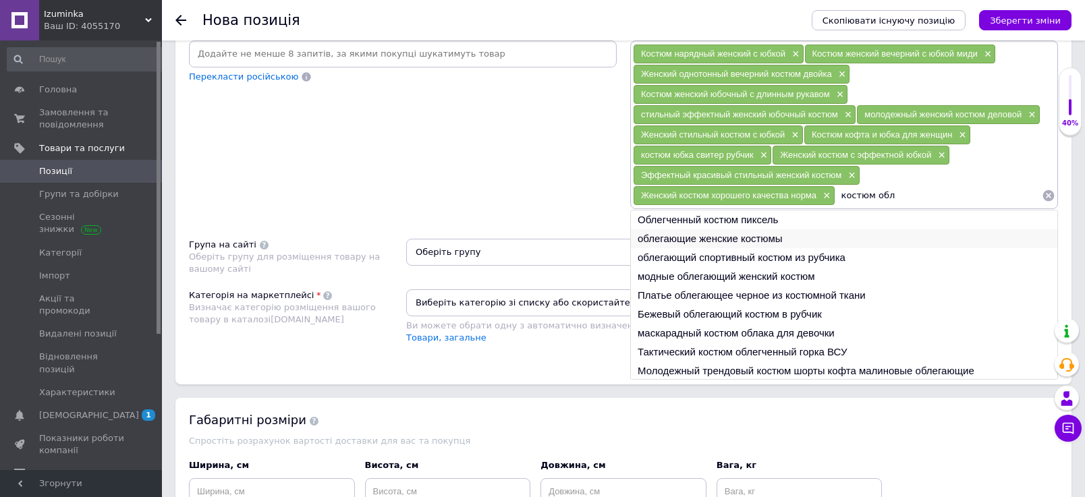
type input "костюм обл"
click at [789, 248] on li "облегающие женские костюмы" at bounding box center [844, 238] width 426 height 19
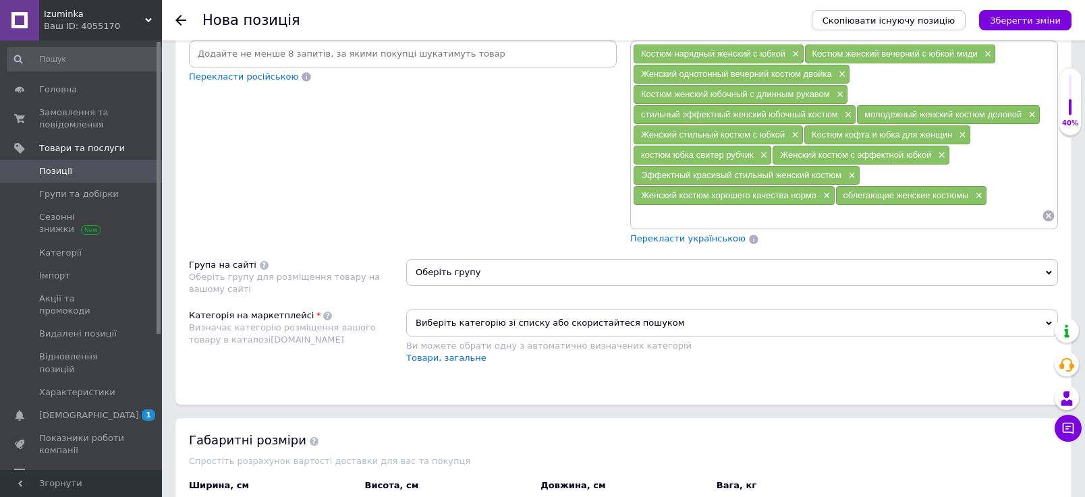
click at [766, 205] on div "Женский костюм хорошего качества норма ×" at bounding box center [734, 195] width 201 height 19
click at [765, 226] on input at bounding box center [837, 216] width 409 height 20
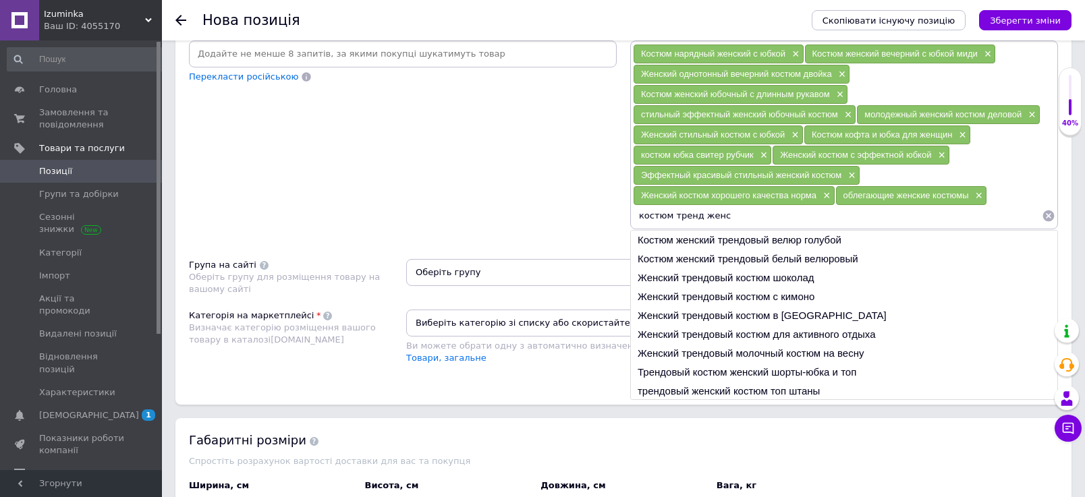
scroll to position [20, 0]
type input "костюм тренд женс"
click at [789, 399] on li "Трендовые женские костюм весна 2025" at bounding box center [844, 390] width 426 height 19
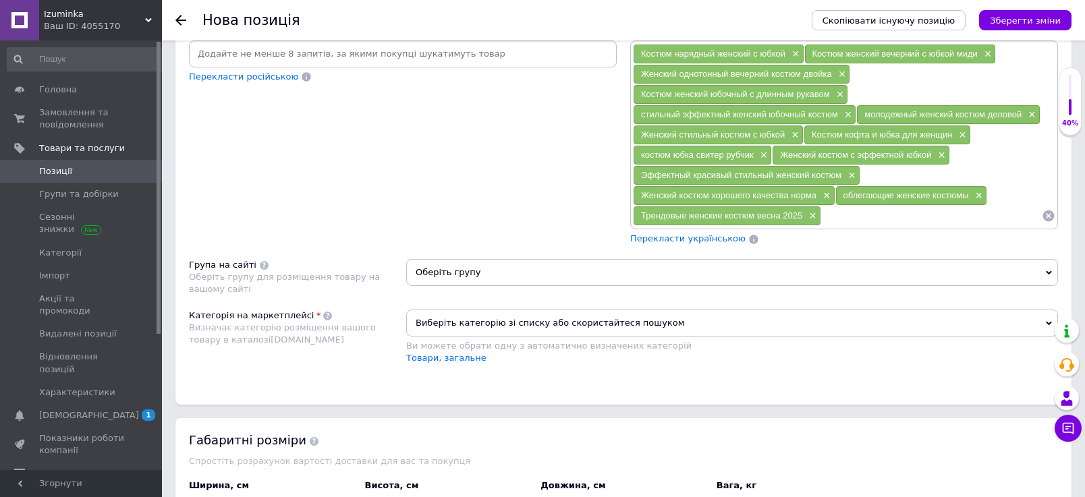
click at [845, 226] on input at bounding box center [931, 216] width 221 height 20
type input "Т"
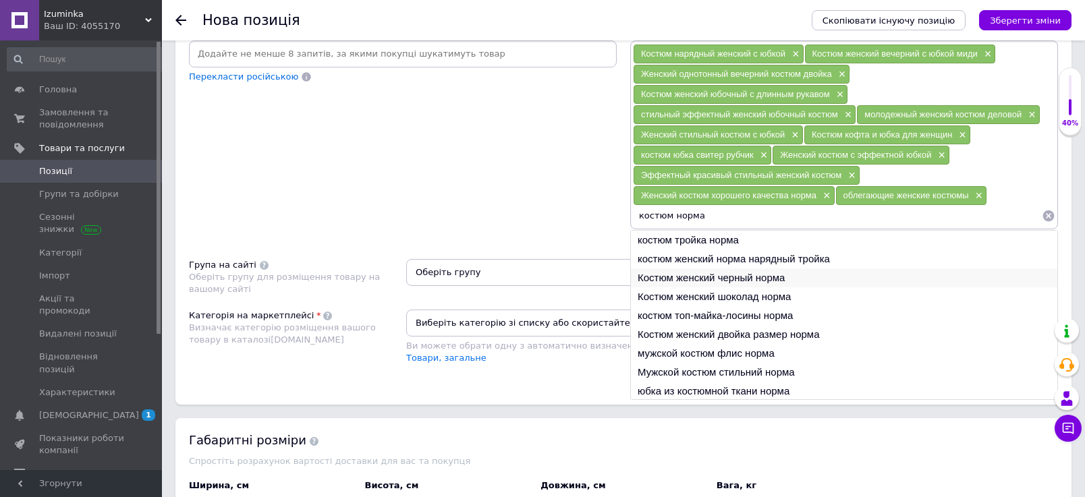
type input "костюм норма"
click at [797, 287] on li "Костюм женский черный норма" at bounding box center [844, 278] width 426 height 19
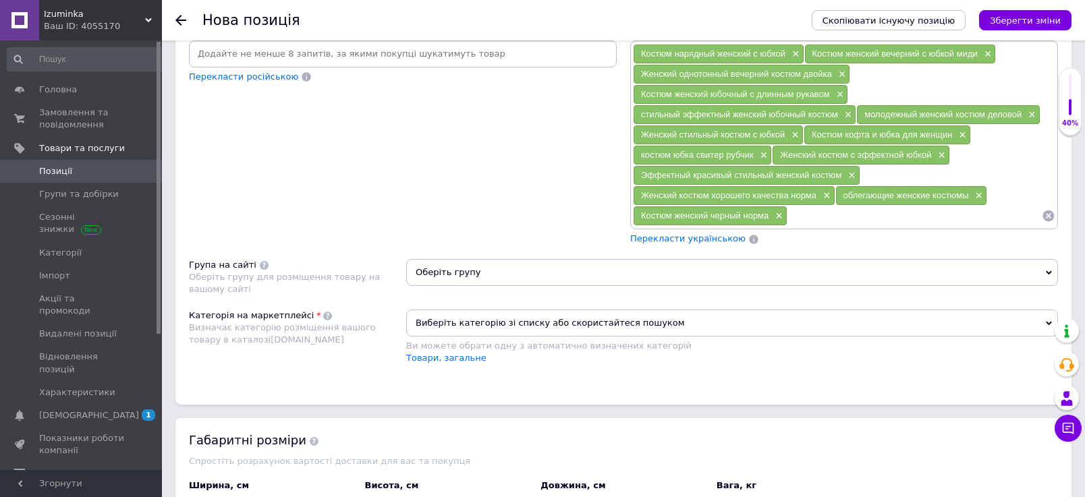
click at [804, 226] on input at bounding box center [914, 216] width 254 height 20
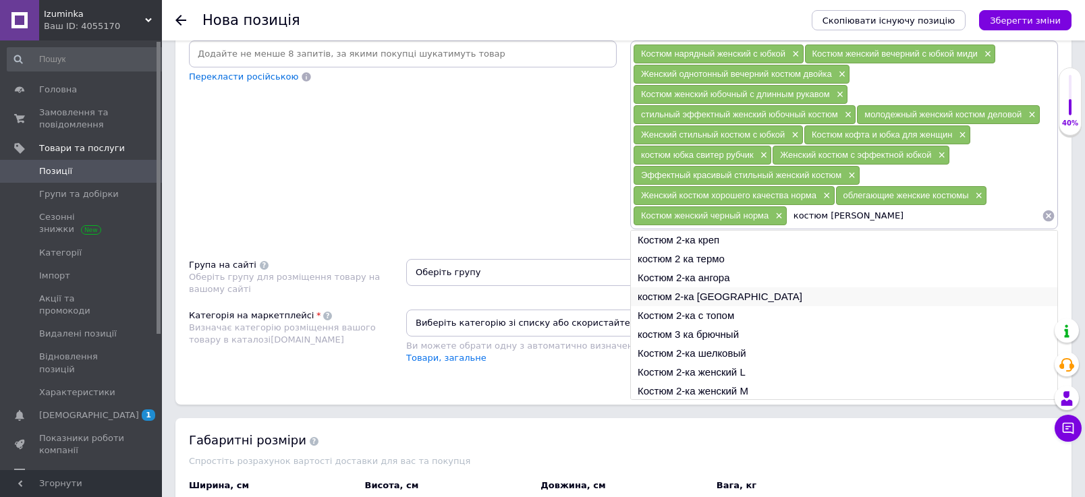
type input "костюм [PERSON_NAME]"
click at [701, 306] on li "костюм 2-ка [GEOGRAPHIC_DATA]" at bounding box center [844, 296] width 426 height 19
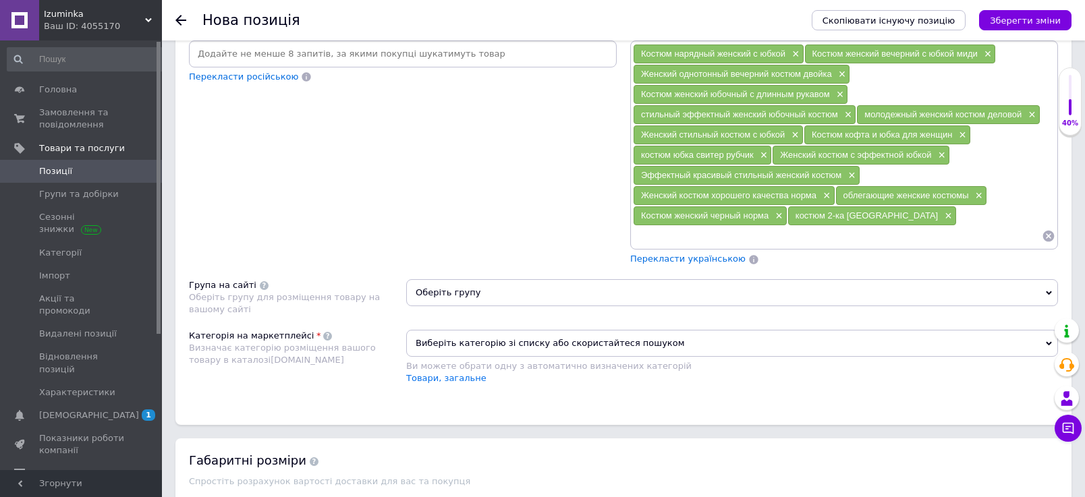
click at [684, 246] on input at bounding box center [837, 236] width 409 height 20
click at [695, 246] on input "костюм юбкадлинн" at bounding box center [837, 236] width 409 height 20
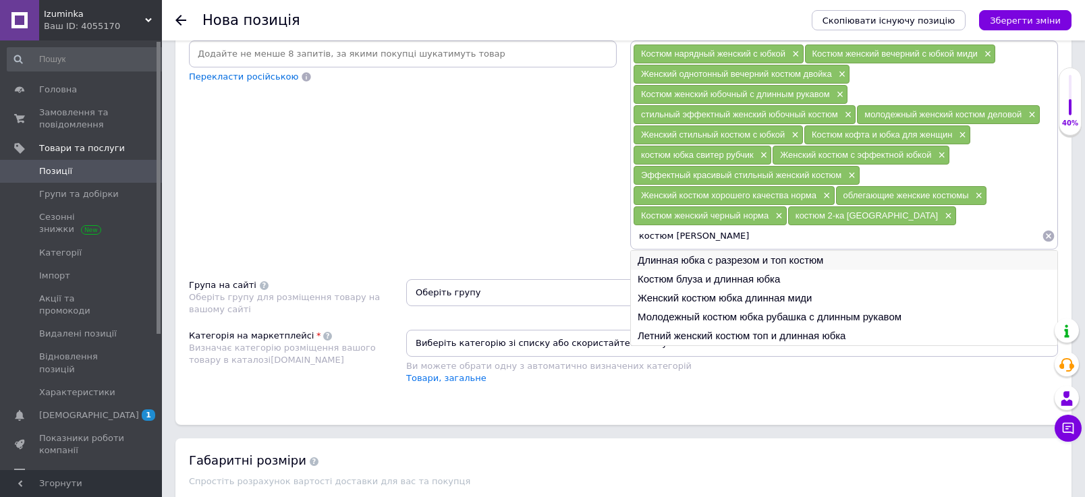
type input "костюм [PERSON_NAME]"
click at [709, 270] on li "Длинная юбка с разрезом и топ костюм" at bounding box center [844, 260] width 426 height 19
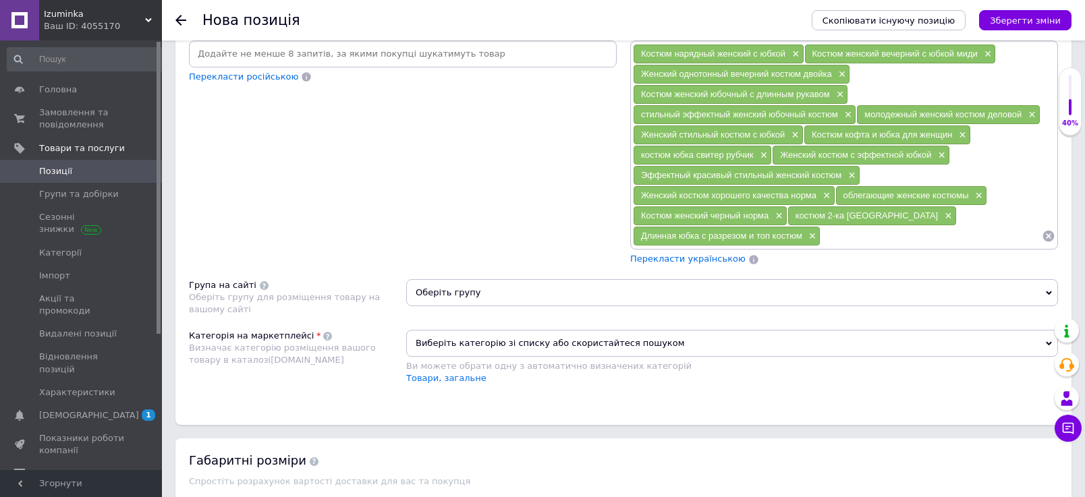
click at [872, 246] on input at bounding box center [930, 236] width 221 height 20
click at [846, 246] on input "косюм юбка дл" at bounding box center [930, 236] width 221 height 20
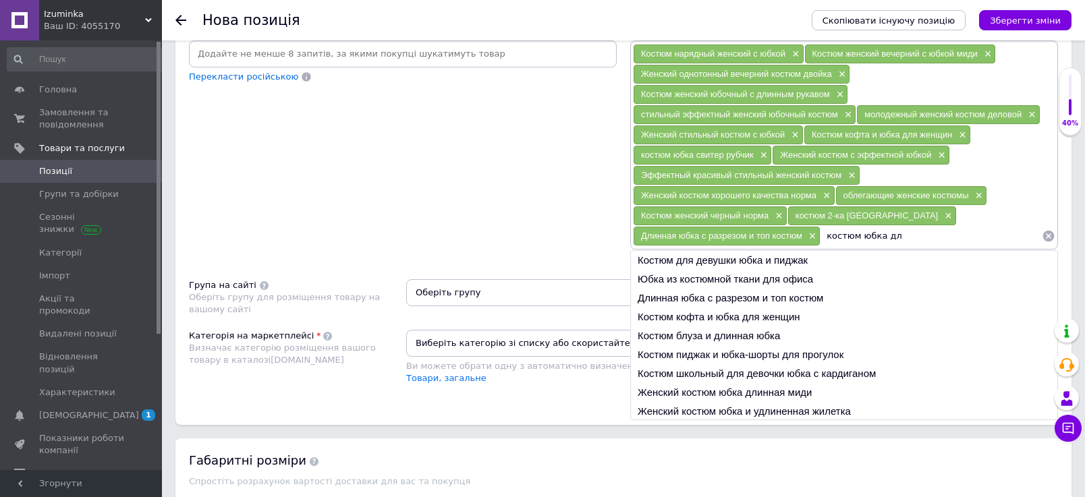
click at [914, 246] on input "костюм юбка дл" at bounding box center [930, 236] width 221 height 20
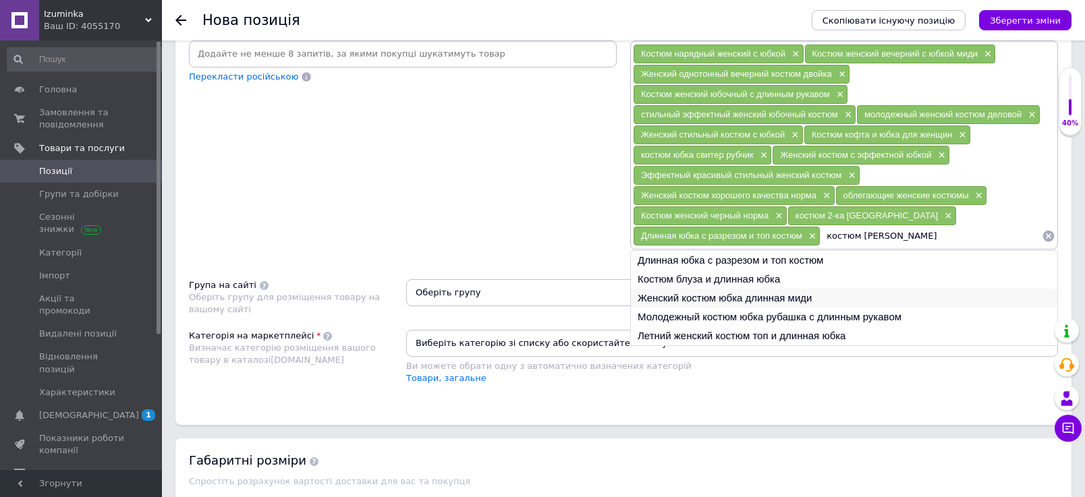
type input "костюм [PERSON_NAME]"
click at [750, 308] on li "Женский костюм юбка длинная миди" at bounding box center [844, 298] width 426 height 19
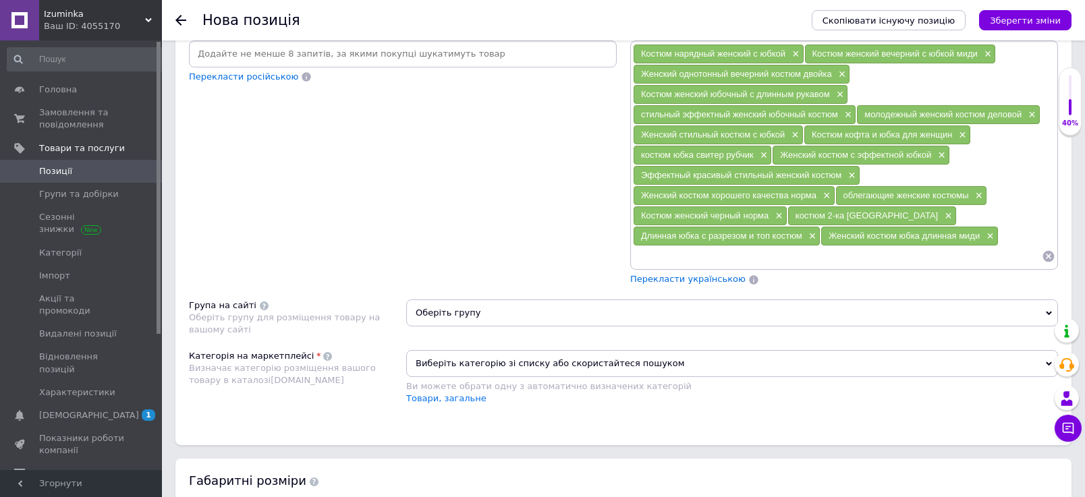
click at [744, 267] on input at bounding box center [837, 256] width 409 height 20
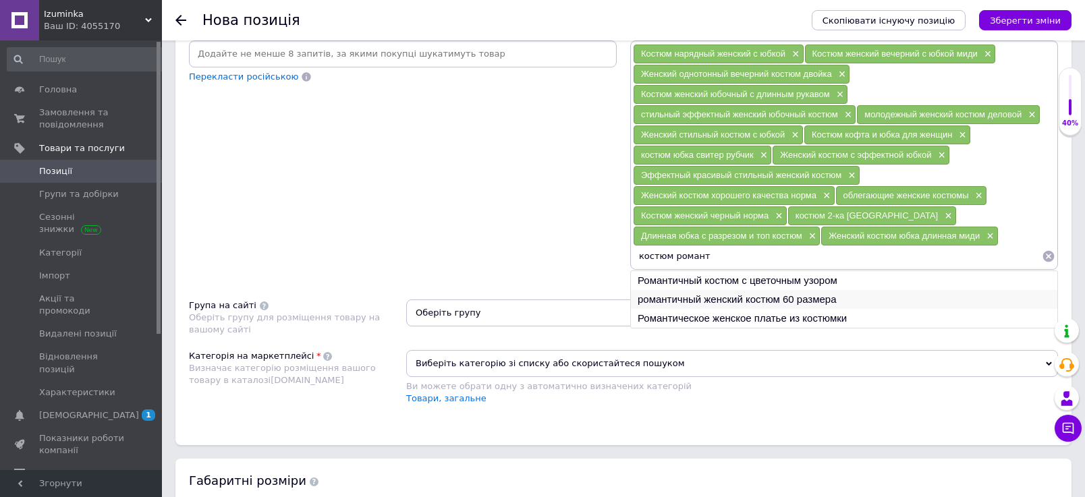
type input "костюм романт"
click at [756, 309] on li "романтичный женский костюм 60 размера" at bounding box center [844, 299] width 426 height 19
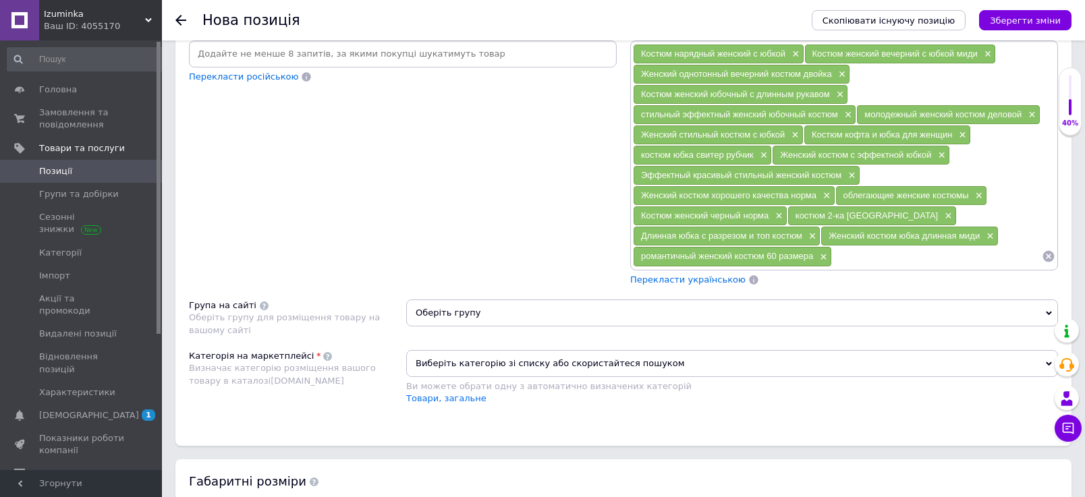
click at [886, 271] on div "Костюм нарядный женский с юбкой × Костюм женский вечерний с юбкой миди × Женски…" at bounding box center [844, 155] width 428 height 230
click at [885, 267] on input at bounding box center [937, 256] width 210 height 20
type input "романтичный женский костюм"
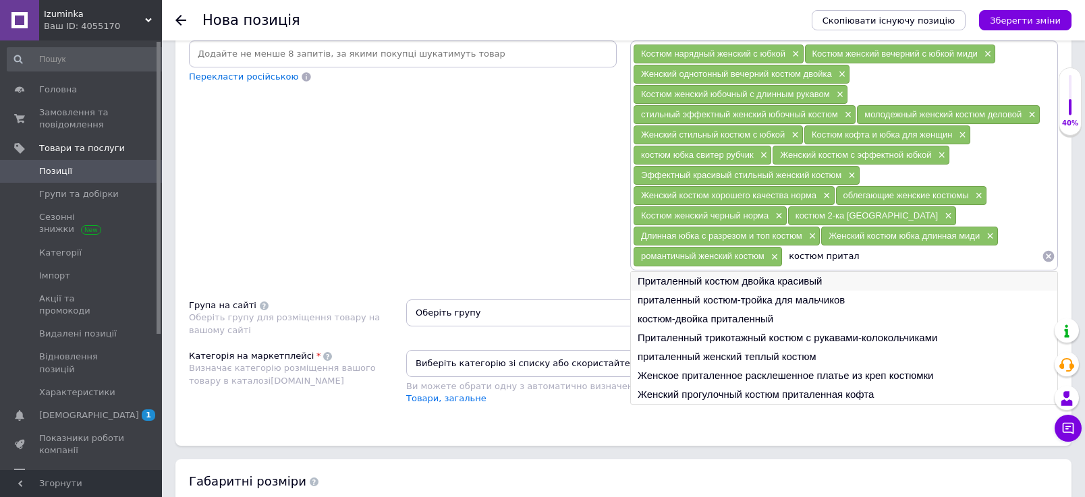
type input "костюм притал"
click at [845, 291] on li "Приталенный костюм двойка красивый" at bounding box center [844, 281] width 426 height 19
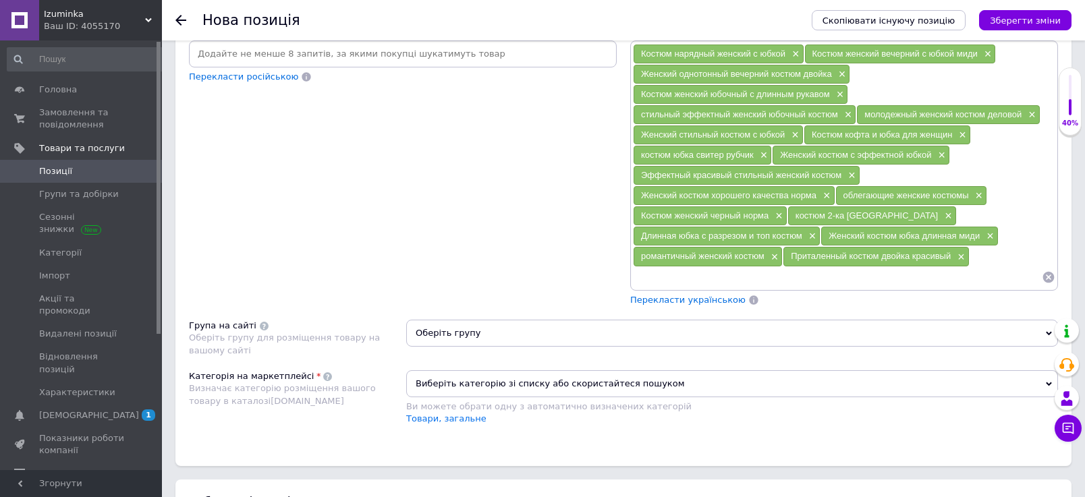
click at [782, 287] on input at bounding box center [837, 277] width 409 height 20
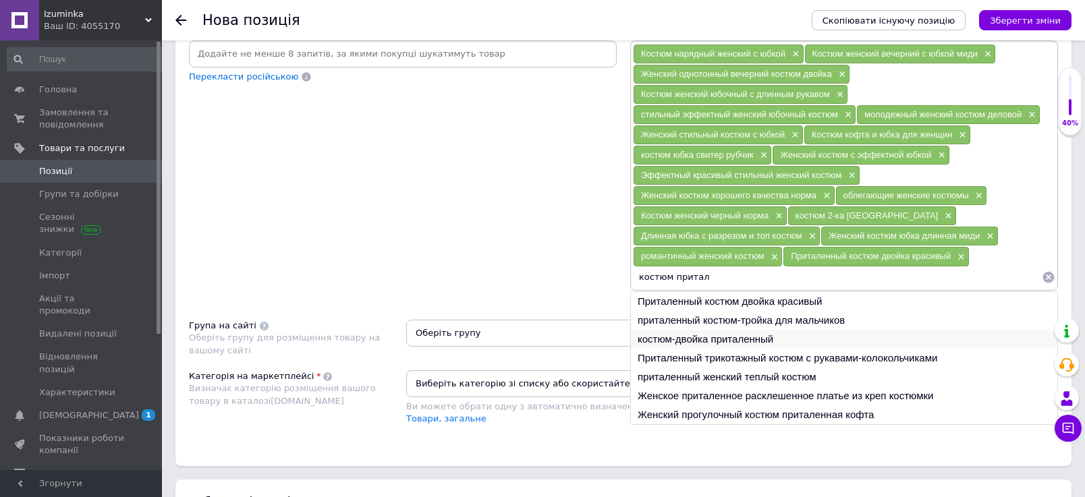
type input "костюм притал"
click at [727, 349] on li "костюм-двойка приталенный" at bounding box center [844, 339] width 426 height 19
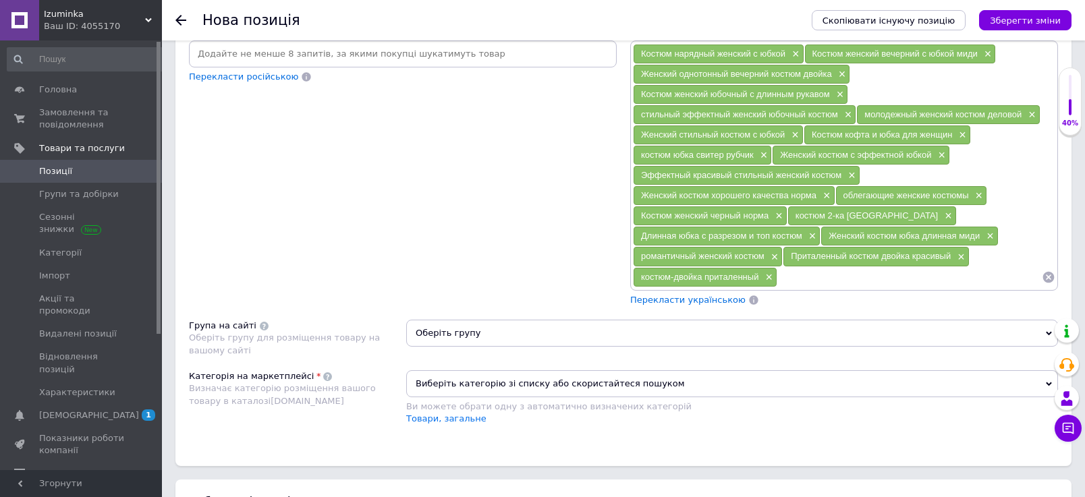
click at [825, 287] on input at bounding box center [909, 277] width 265 height 20
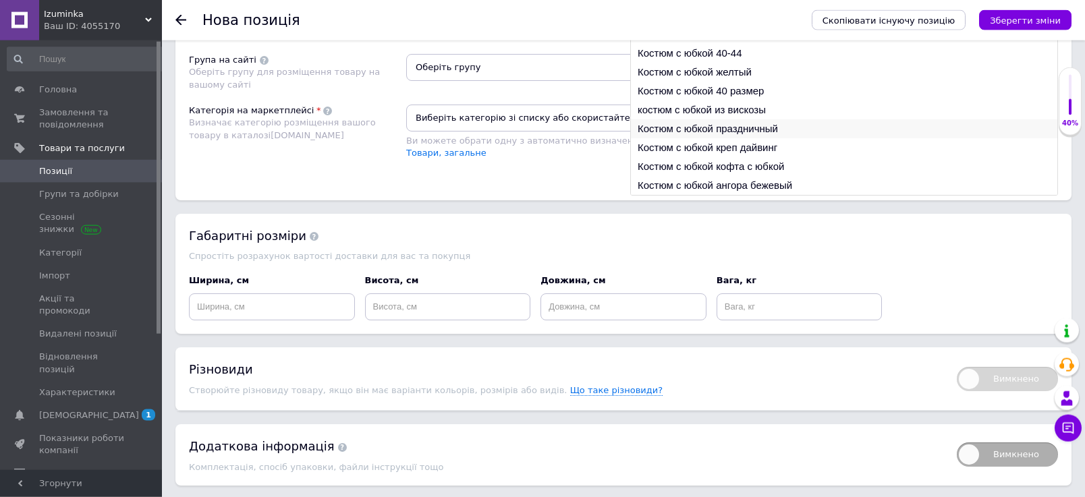
type input "костюм с юбкой"
click at [667, 138] on li "Костюм с юбкой праздничный" at bounding box center [844, 128] width 426 height 19
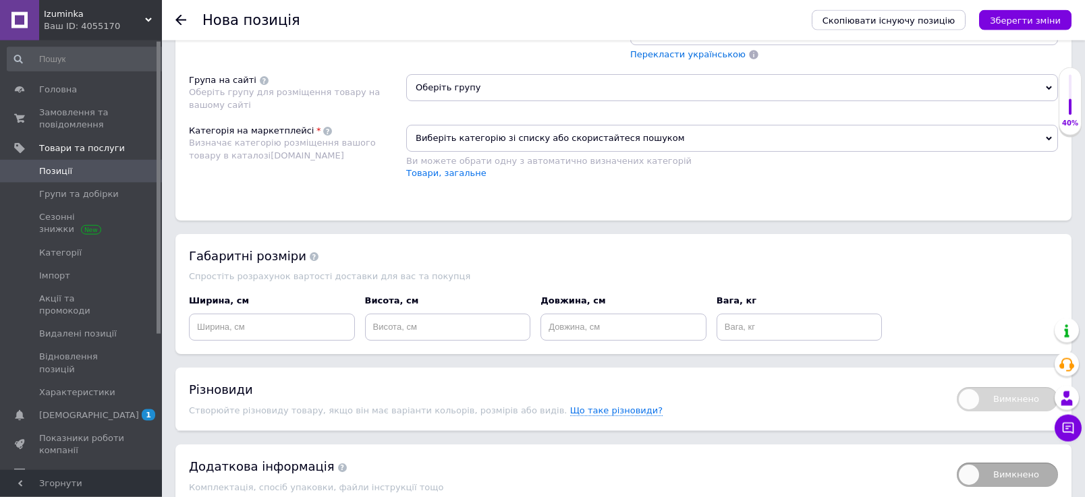
click at [679, 42] on input at bounding box center [837, 32] width 409 height 20
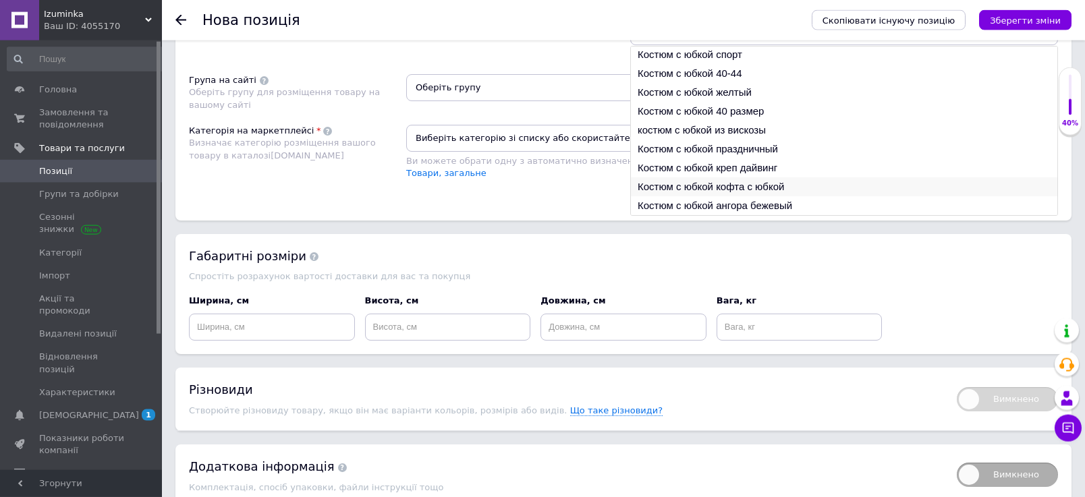
type input "костюм с юбкой"
click at [760, 196] on li "Костюм с юбкой кофта с юбкой" at bounding box center [844, 186] width 426 height 19
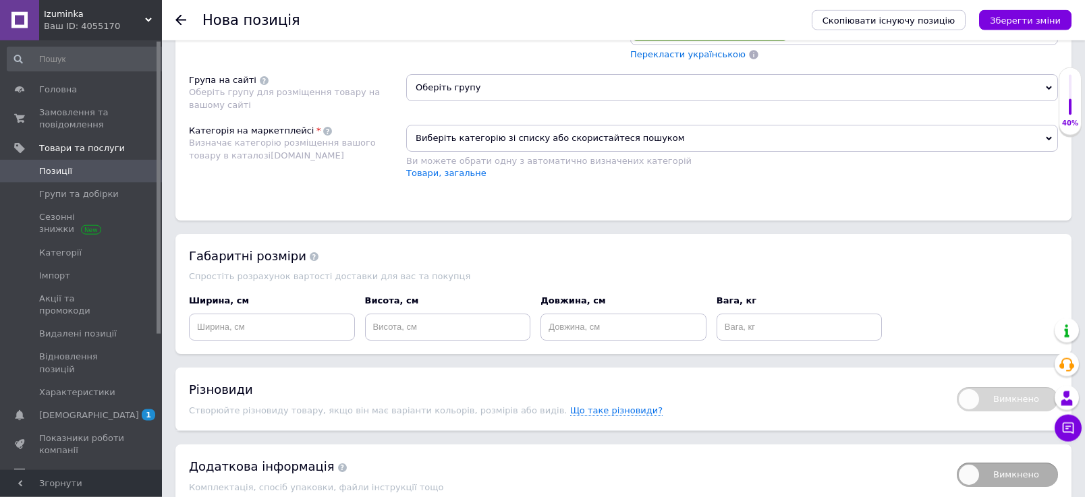
click at [866, 42] on input at bounding box center [914, 32] width 255 height 20
type input "е"
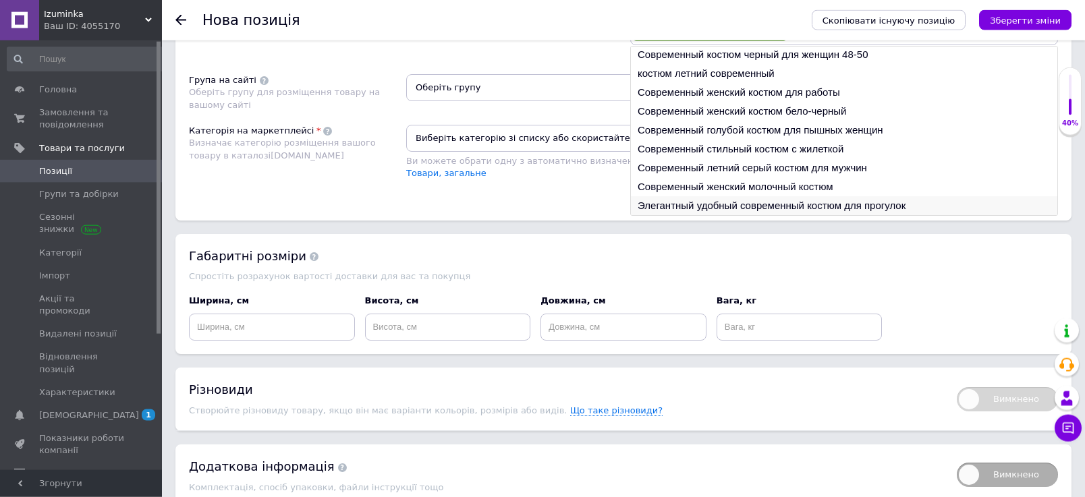
type input "костюм соврем"
click at [700, 215] on li "Элегантный удобный современный костюм для прогулок" at bounding box center [844, 205] width 426 height 19
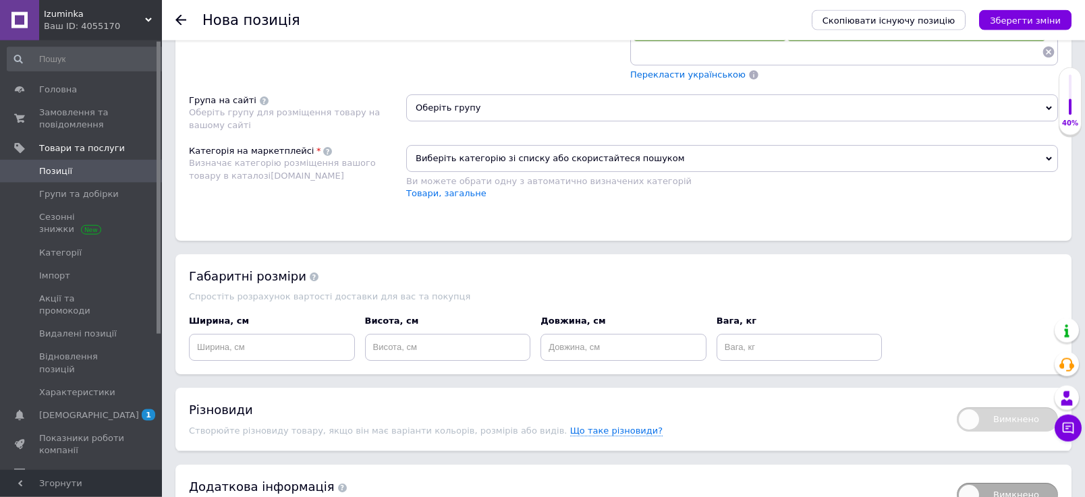
click at [715, 62] on input at bounding box center [837, 52] width 409 height 20
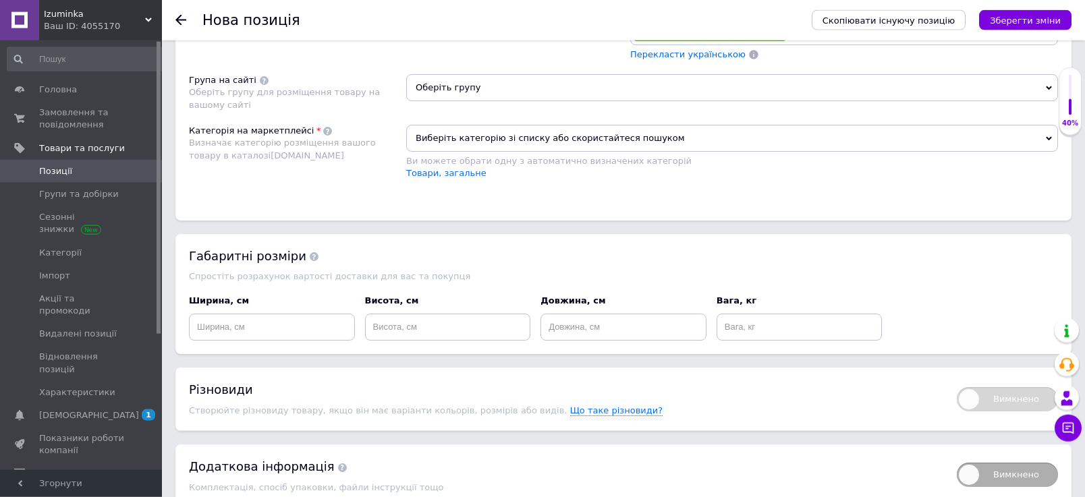
scroll to position [0, 0]
type input "Элегантный удобный современный костюм"
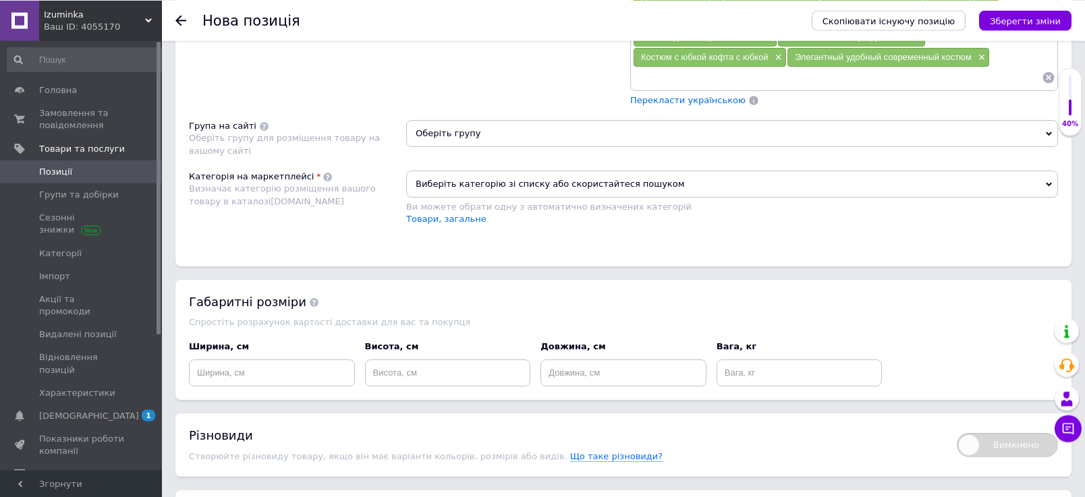
scroll to position [1152, 0]
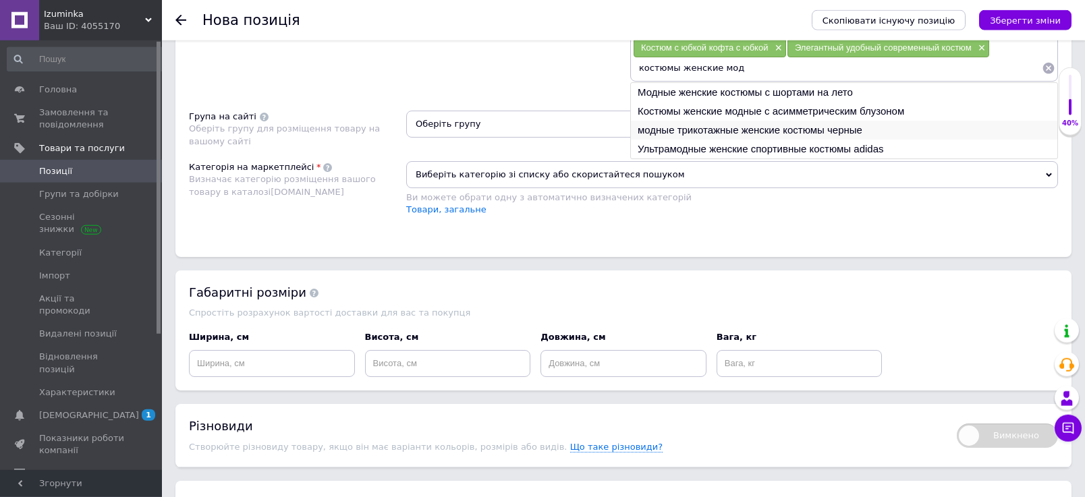
type input "костюмы женские мод"
click at [825, 140] on li "модные трикотажные женские костюмы черные" at bounding box center [844, 130] width 426 height 19
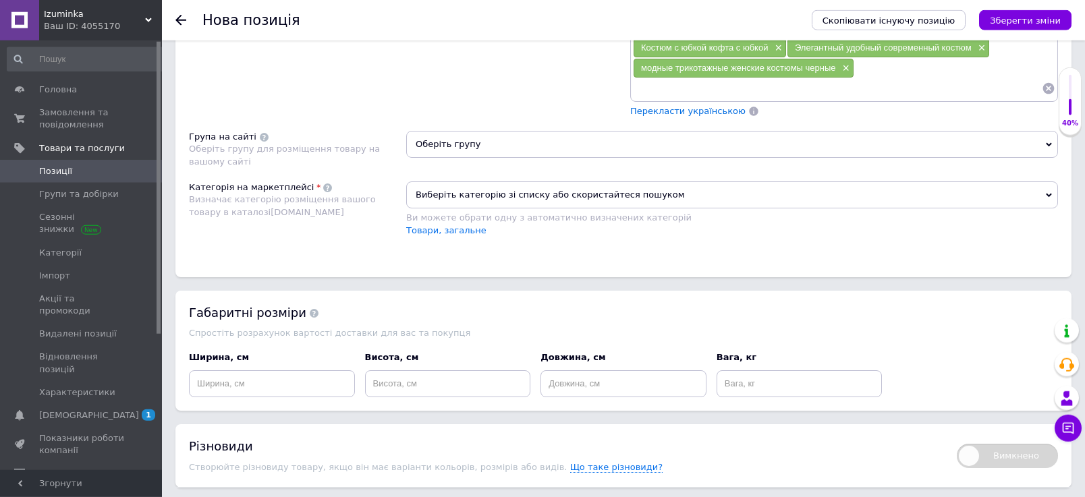
click at [854, 99] on input at bounding box center [837, 88] width 409 height 20
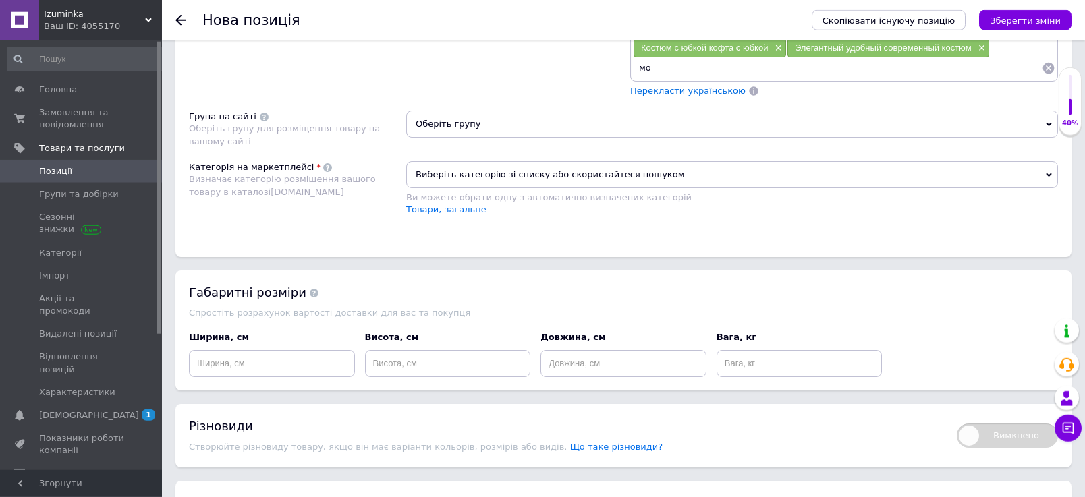
type input "м"
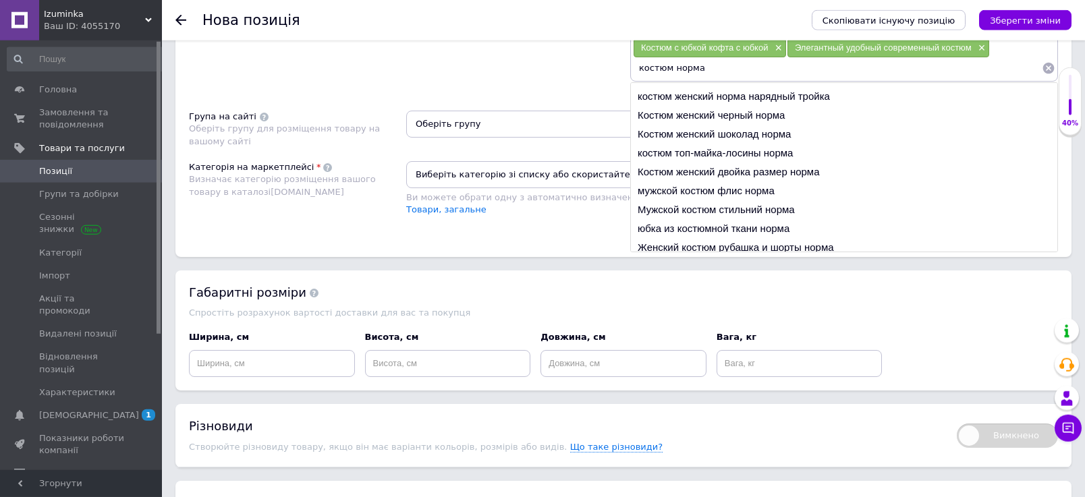
scroll to position [20, 0]
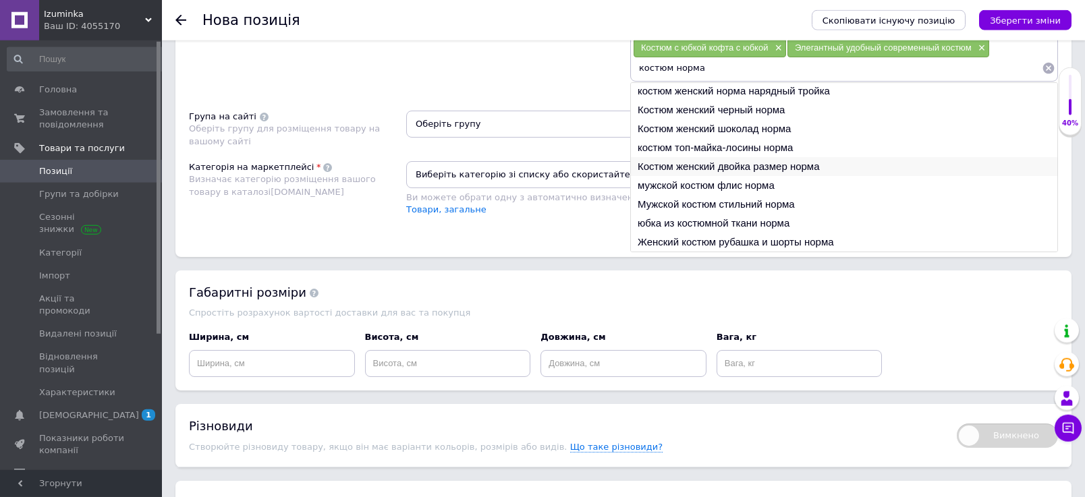
type input "костюм норма"
click at [714, 176] on li "Костюм женский двойка размер норма" at bounding box center [844, 166] width 426 height 19
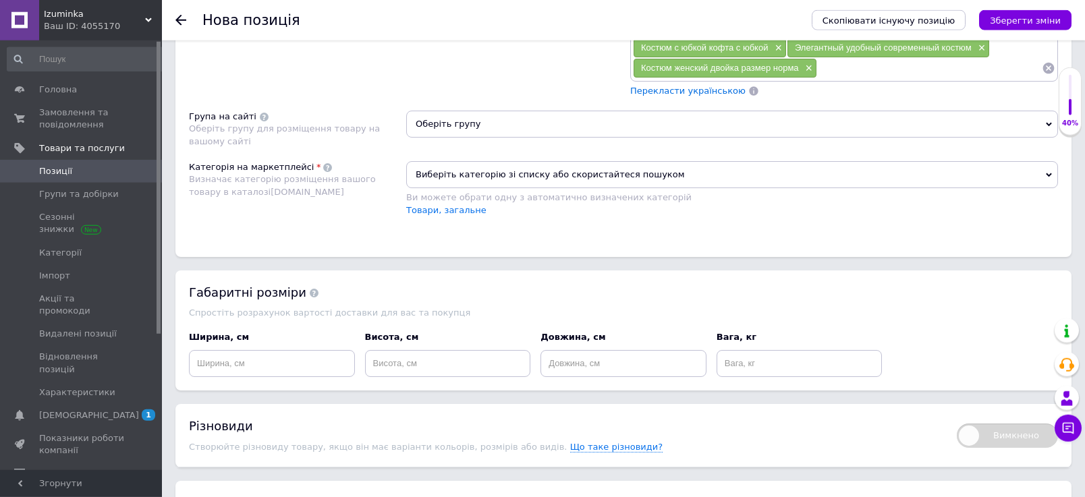
click at [888, 78] on input at bounding box center [929, 68] width 225 height 20
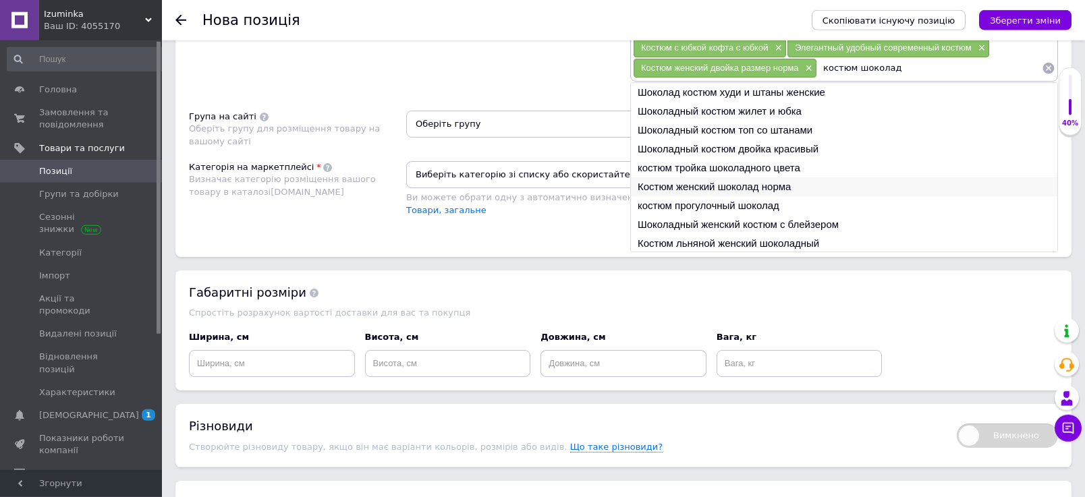
type input "костюм шоколад"
click at [802, 196] on li "Костюм женский шоколад норма" at bounding box center [844, 186] width 426 height 19
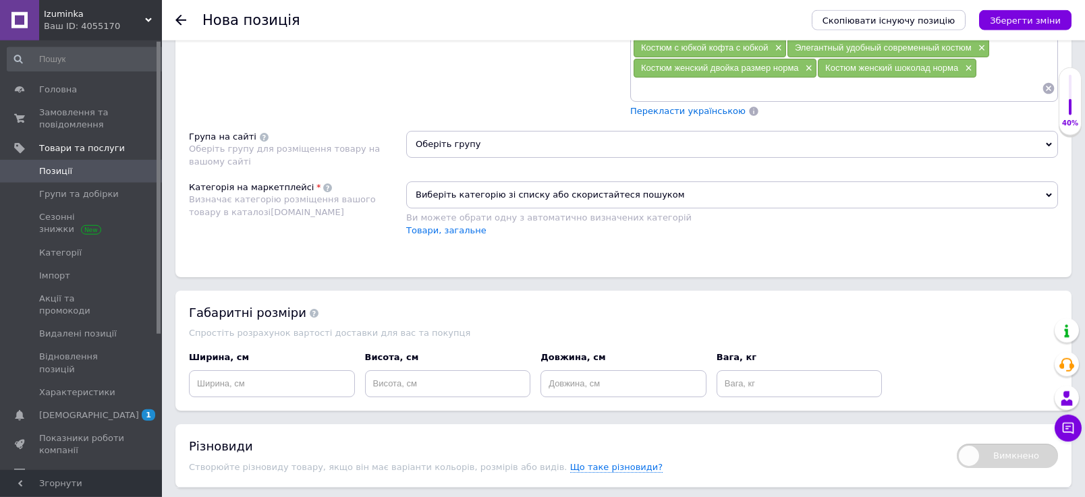
click at [745, 99] on input at bounding box center [837, 88] width 409 height 20
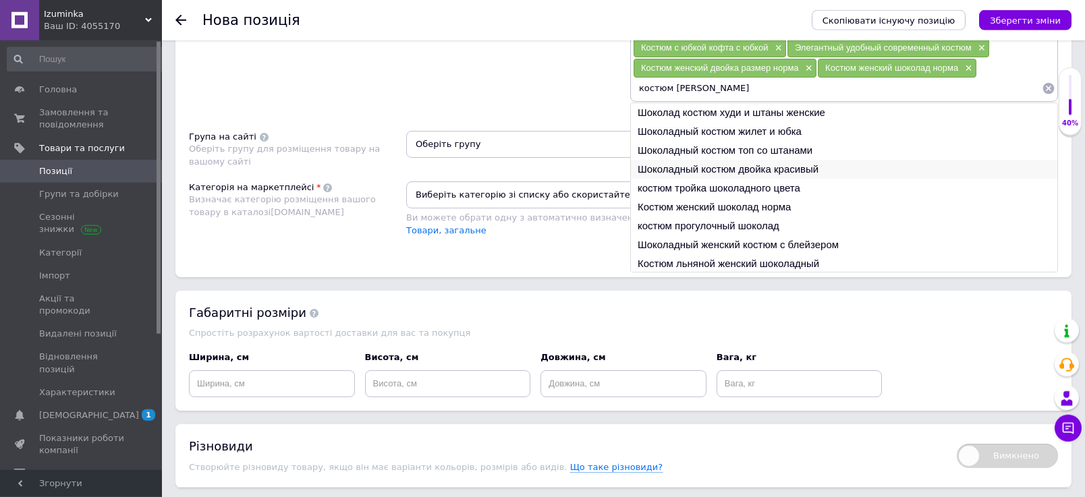
type input "костюм [PERSON_NAME]"
click at [761, 179] on li "Шоколадный костюм двойка красивый" at bounding box center [844, 169] width 426 height 19
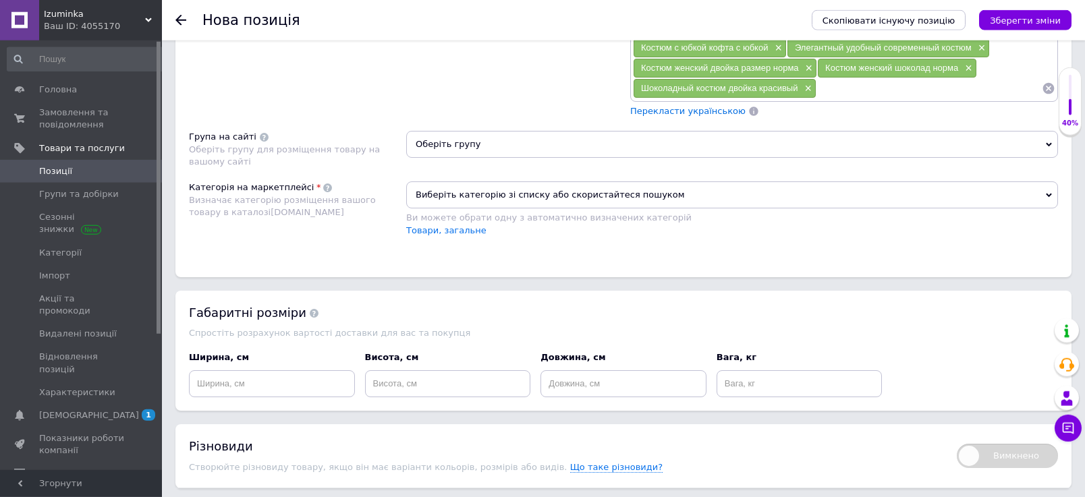
click at [827, 99] on input at bounding box center [928, 88] width 225 height 20
click at [835, 99] on input "кастм корич" at bounding box center [928, 88] width 225 height 20
click at [845, 99] on input "костм корич" at bounding box center [928, 88] width 225 height 20
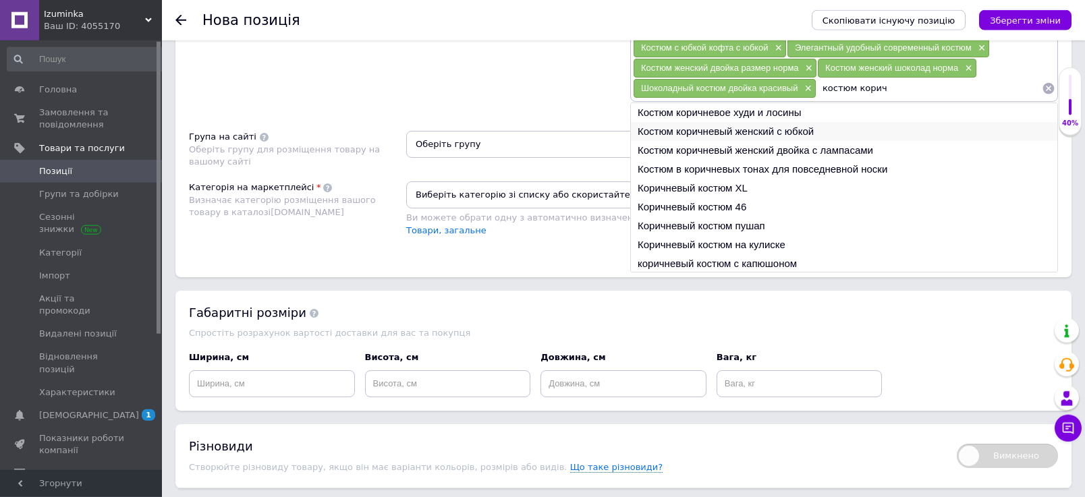
type input "костюм корич"
click at [764, 141] on li "Костюм коричневый женский с юбкой" at bounding box center [844, 131] width 426 height 19
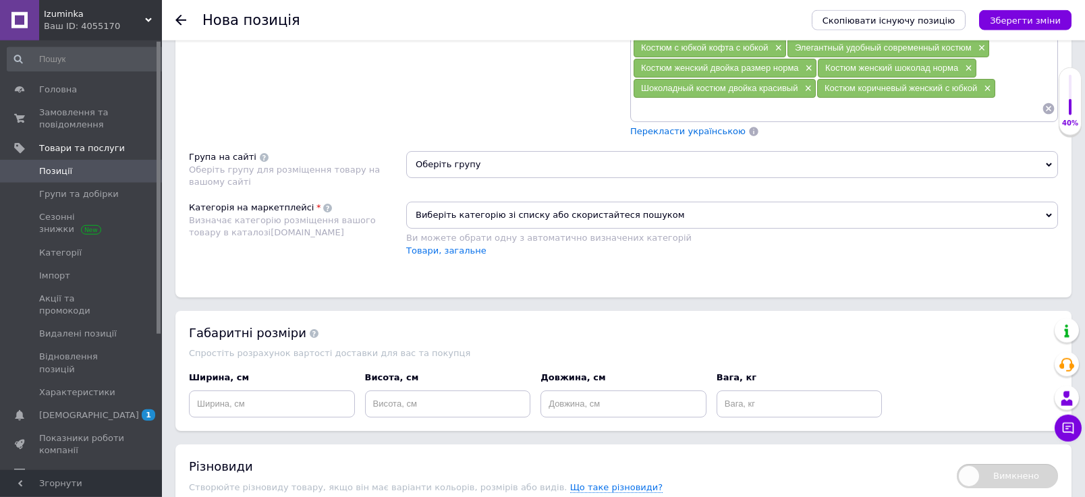
click at [463, 178] on span "Оберіть групу" at bounding box center [732, 164] width 652 height 27
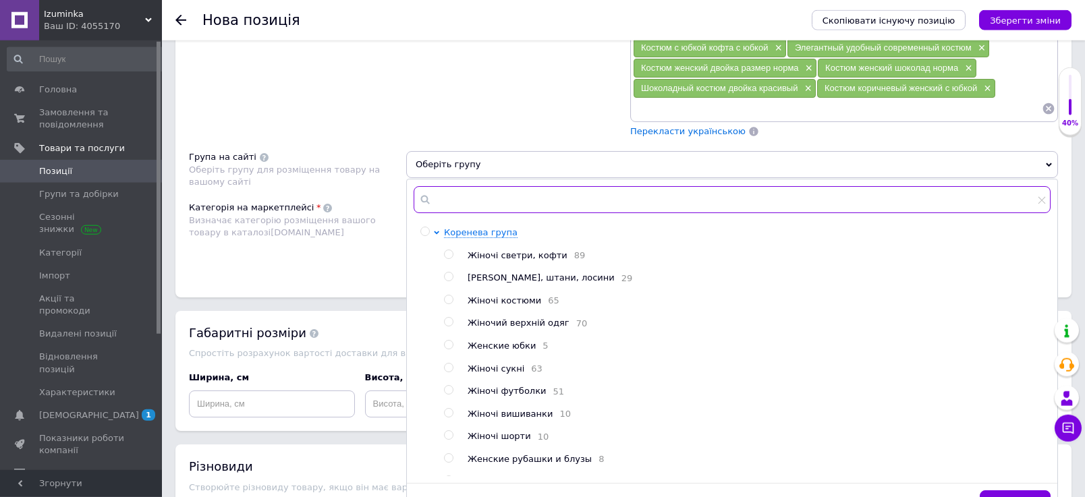
click at [478, 213] on input "text" at bounding box center [732, 199] width 637 height 27
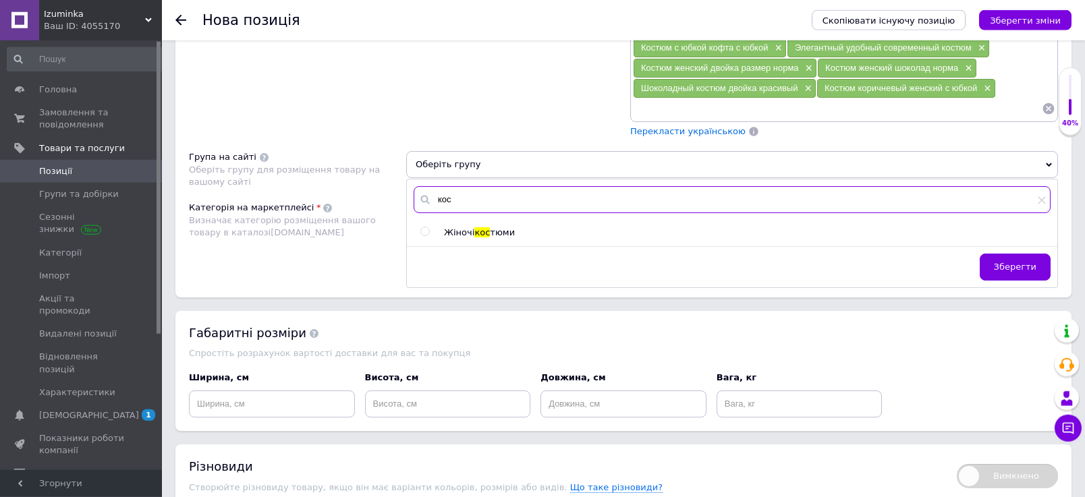
type input "кос"
click at [481, 238] on span "кос" at bounding box center [482, 232] width 16 height 10
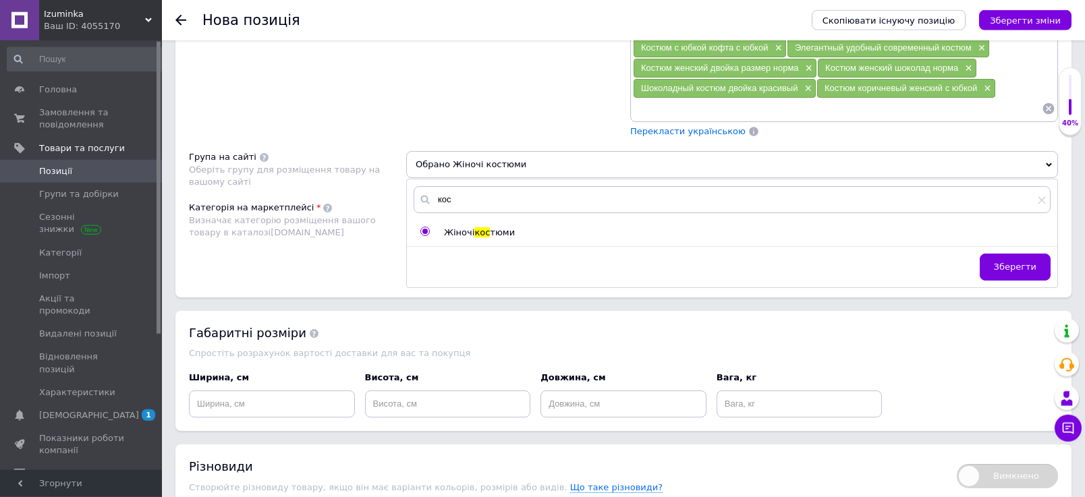
radio input "true"
click at [1019, 281] on button "Зберегти" at bounding box center [1015, 267] width 71 height 27
click at [1019, 297] on div "Розміщення Пошукові запити (Українська) Перекласти російською Пошукові запити (…" at bounding box center [623, 15] width 896 height 563
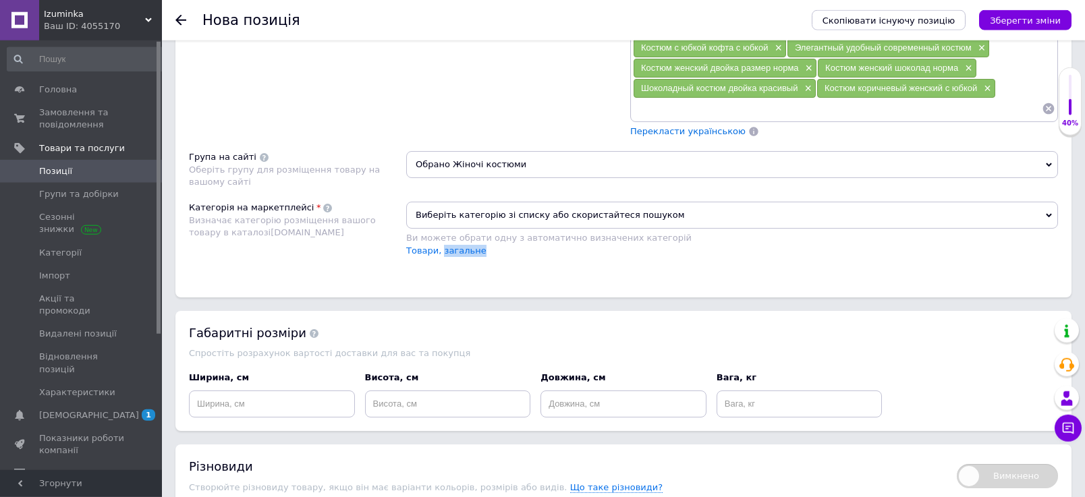
click at [433, 229] on span "Виберіть категорію зі списку або скористайтеся пошуком" at bounding box center [732, 215] width 652 height 27
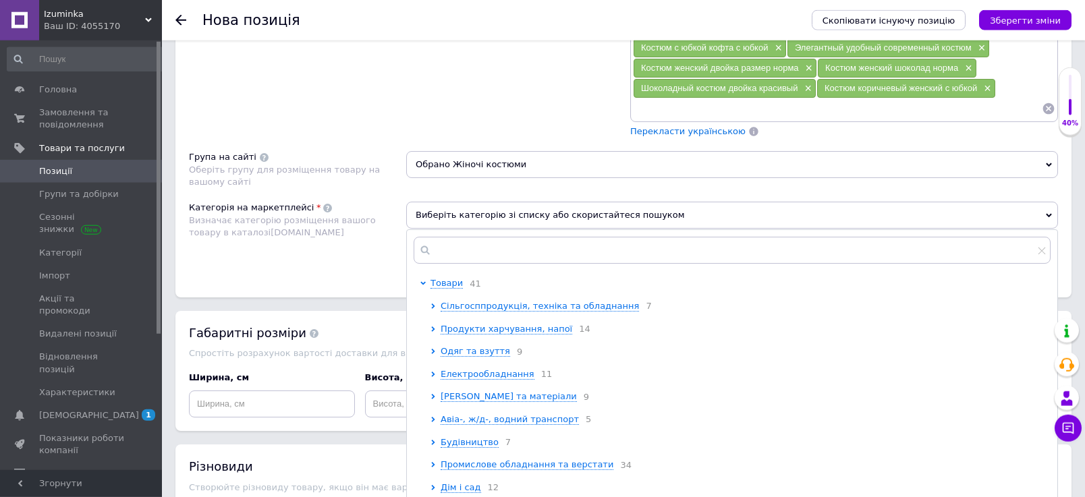
click at [709, 136] on span "Перекласти українською" at bounding box center [687, 131] width 115 height 10
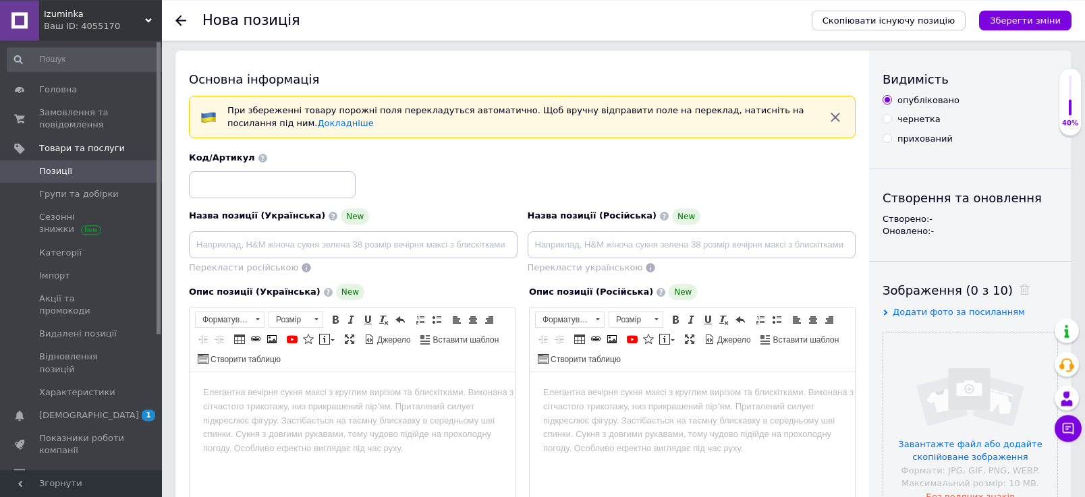
scroll to position [0, 0]
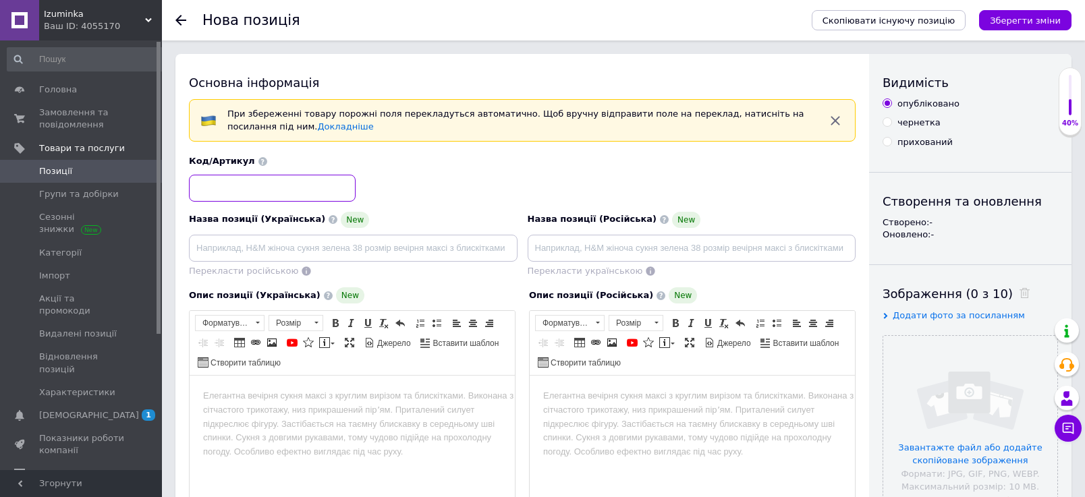
click at [215, 185] on input at bounding box center [272, 188] width 167 height 27
type input "8127"
click at [214, 242] on input at bounding box center [353, 248] width 329 height 27
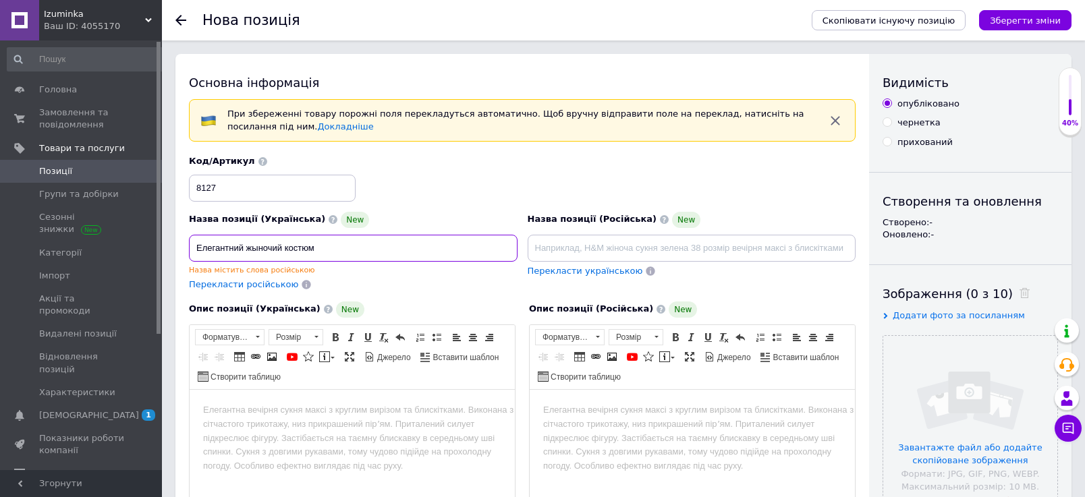
click at [260, 250] on input "Елегантний жыночий костюм" at bounding box center [353, 248] width 329 height 27
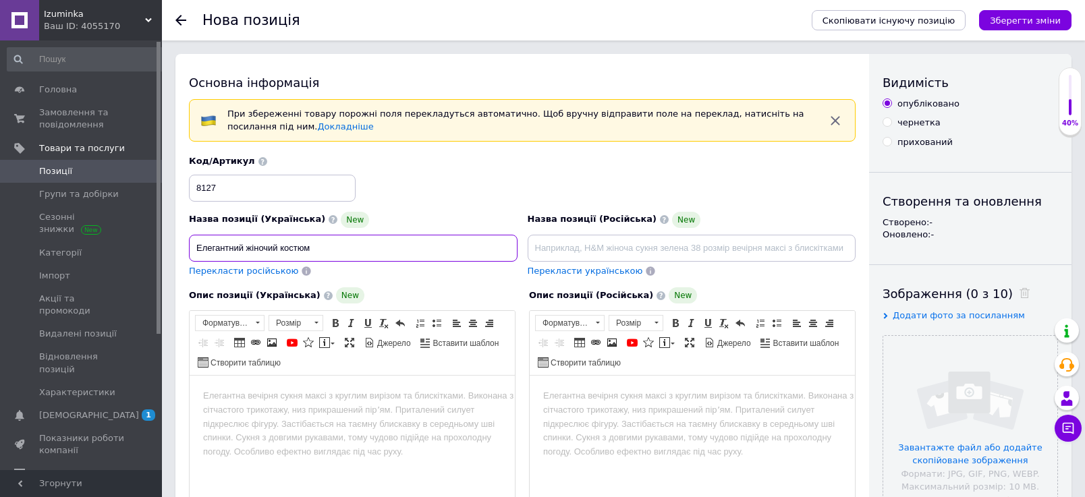
type input "Елегантний жіночий костюм"
click at [254, 274] on span "Перекласти російською" at bounding box center [243, 271] width 109 height 10
type input "Элегантный женский костюм"
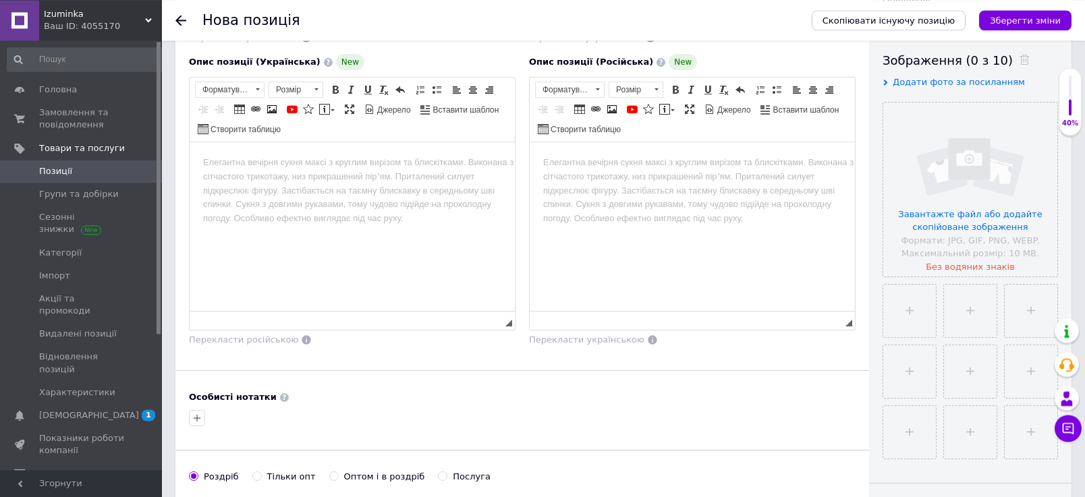
scroll to position [244, 0]
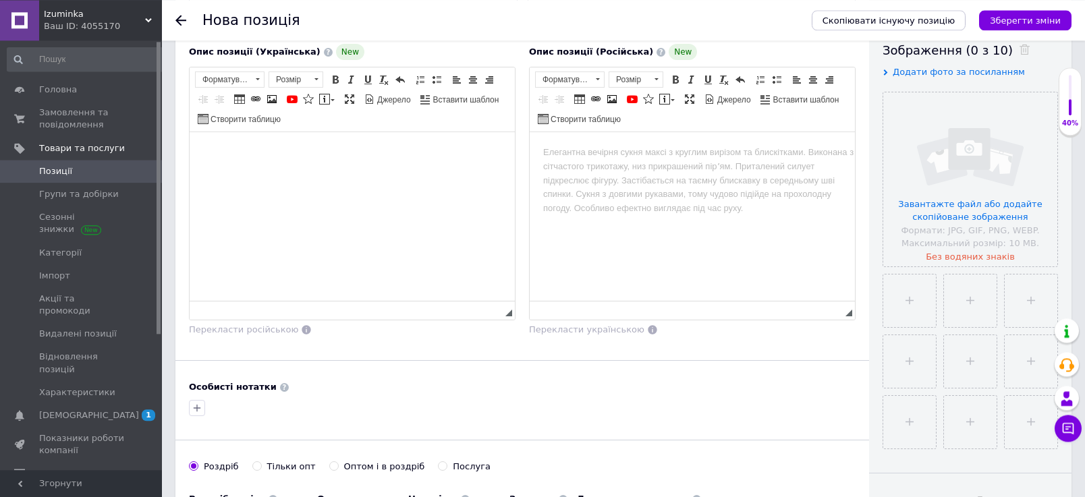
click at [299, 155] on body "Редактор, 8DB1FC0B-5FB9-4AF1-B3D4-F224E7FB711B" at bounding box center [352, 153] width 298 height 14
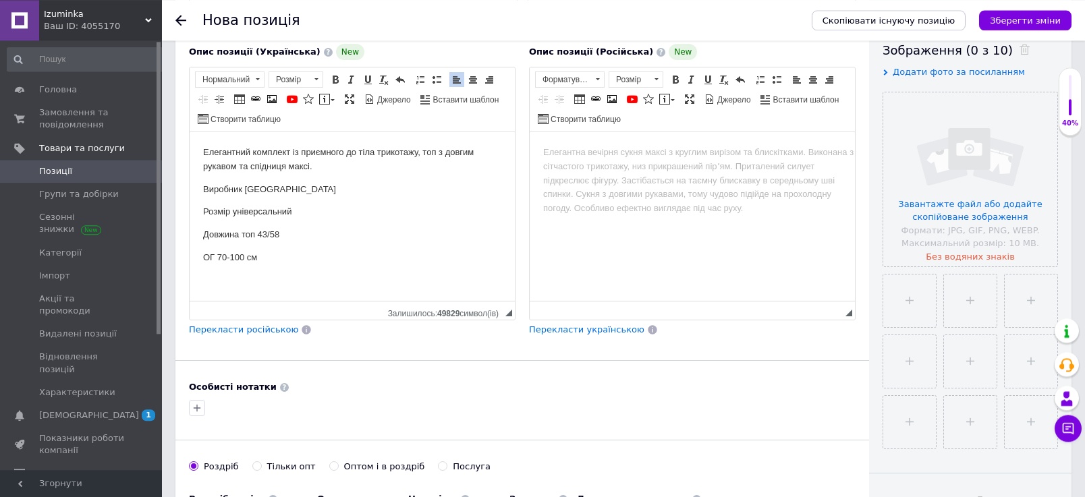
click at [287, 240] on p "Довжина топ 43/58" at bounding box center [352, 235] width 298 height 14
click at [285, 250] on body "Елегантний комплект із приємного до тіла трикотажу, топ з довгим рукавом та спі…" at bounding box center [352, 205] width 298 height 119
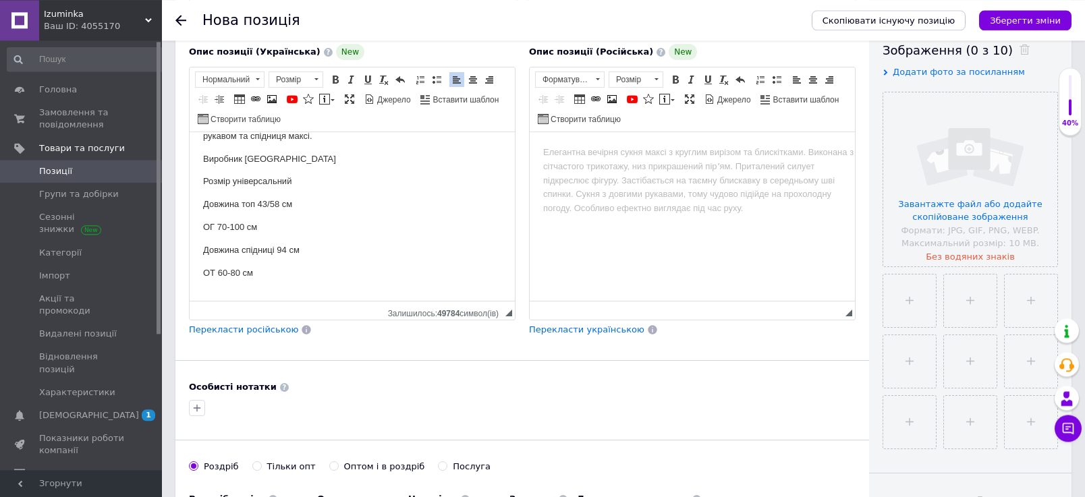
scroll to position [30, 0]
click at [243, 334] on span "Перекласти російською" at bounding box center [243, 330] width 109 height 10
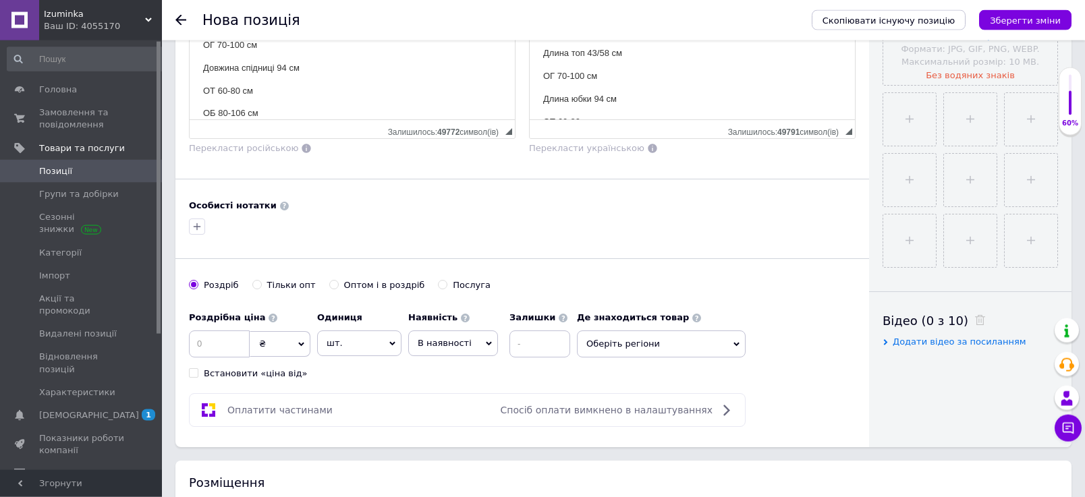
scroll to position [428, 0]
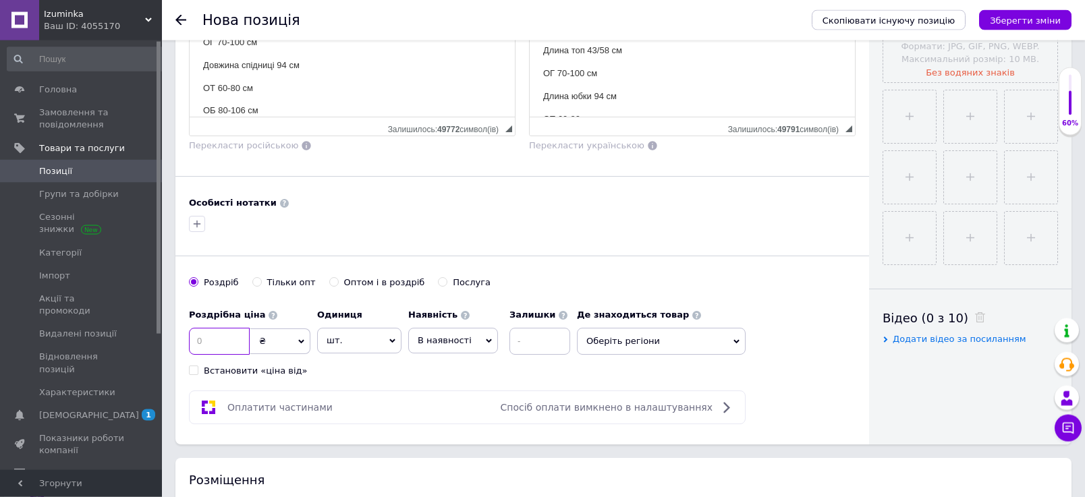
click at [202, 338] on input at bounding box center [219, 341] width 61 height 27
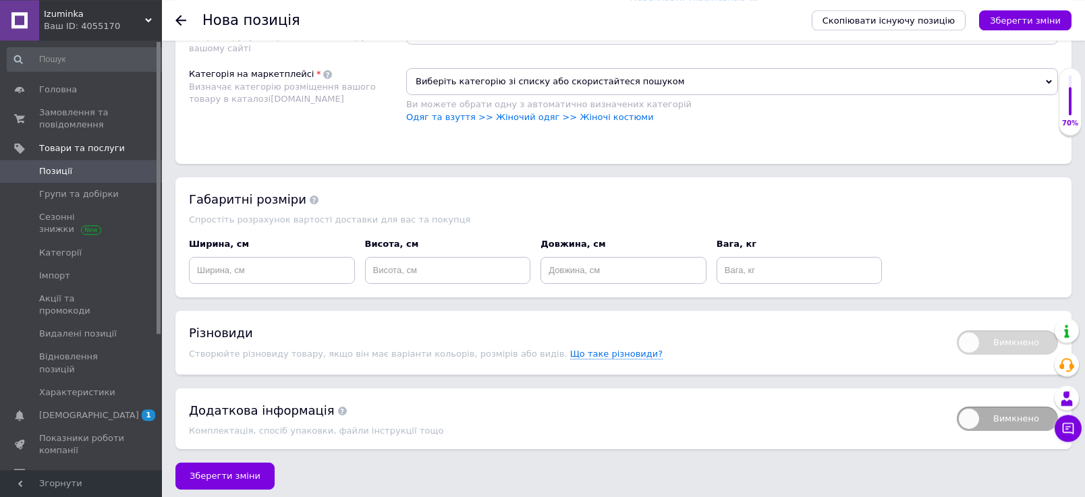
scroll to position [1298, 0]
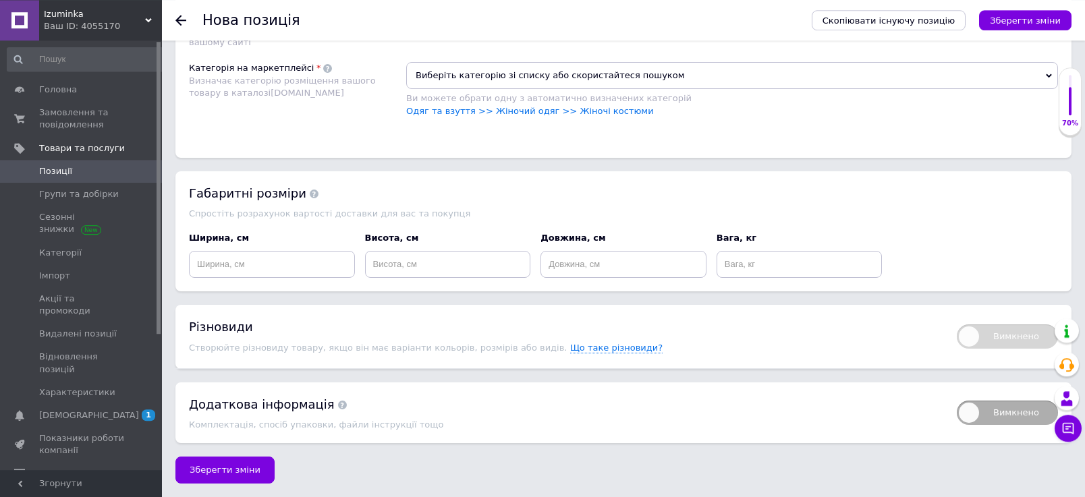
type input "1400"
click at [596, 105] on div "Ви можете обрати одну з автоматично визначених категорій" at bounding box center [732, 98] width 652 height 12
click at [603, 116] on link "Одяг та взуття >> Жіночий одяг >> Жіночі костюми" at bounding box center [530, 111] width 248 height 10
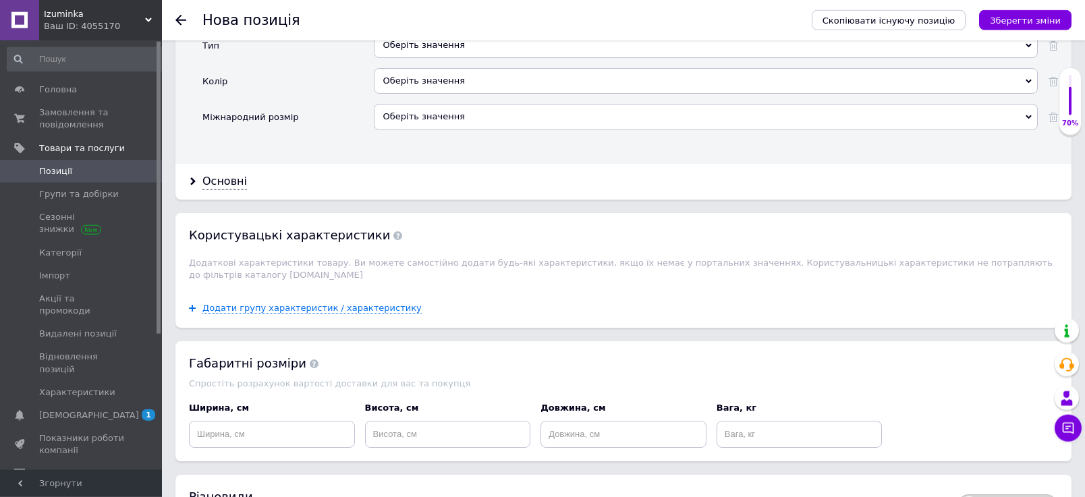
scroll to position [1620, 0]
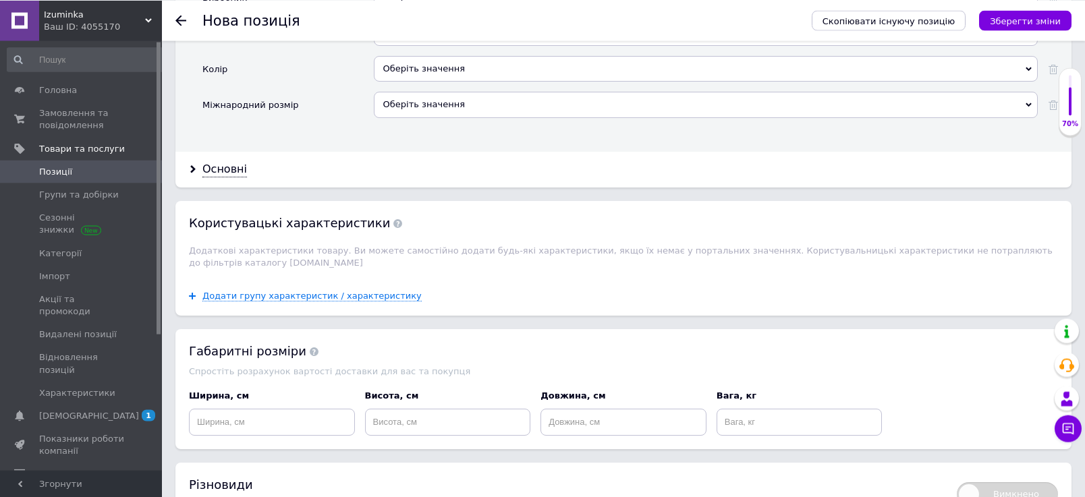
click at [393, 45] on div "Оберіть значення" at bounding box center [706, 33] width 664 height 26
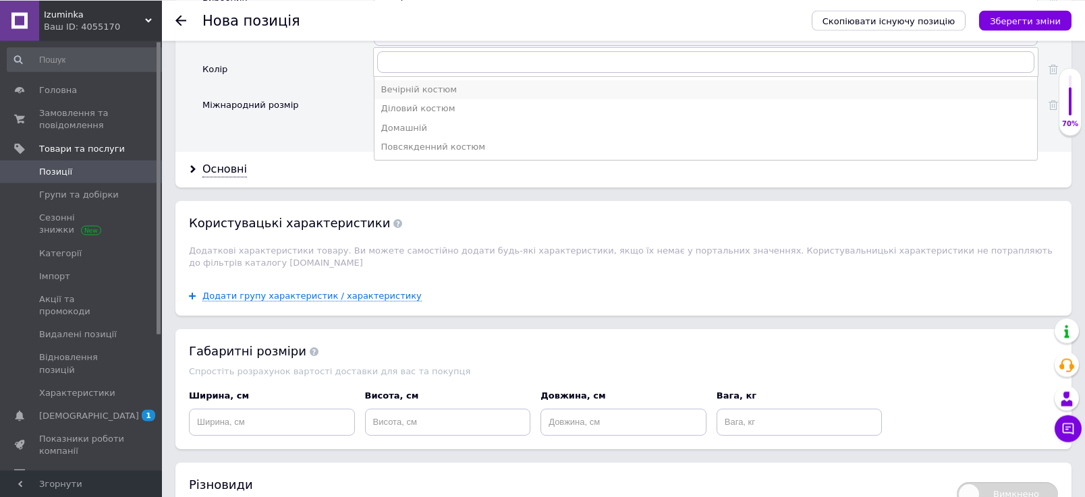
click at [393, 95] on div "Вечірній костюм" at bounding box center [705, 89] width 649 height 12
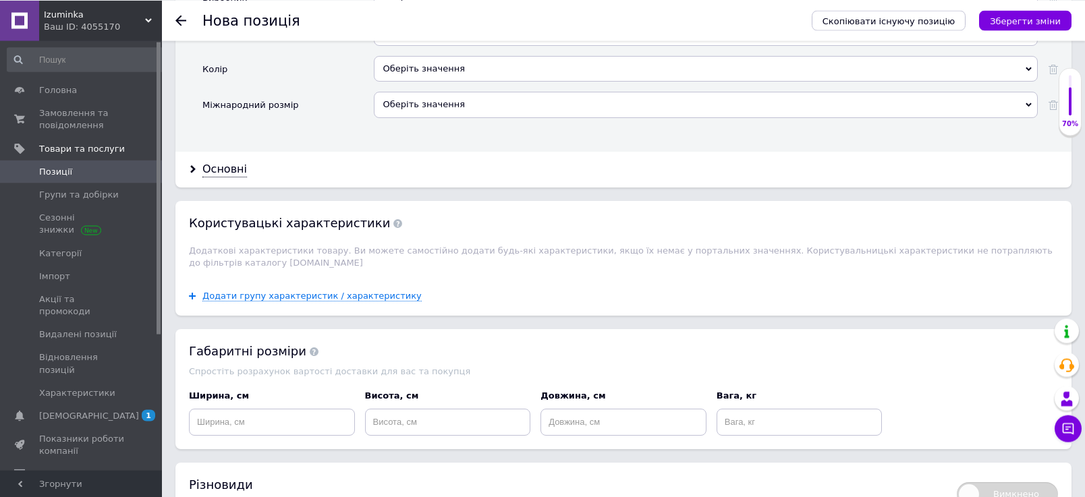
click at [388, 81] on div "Оберіть значення" at bounding box center [706, 68] width 664 height 26
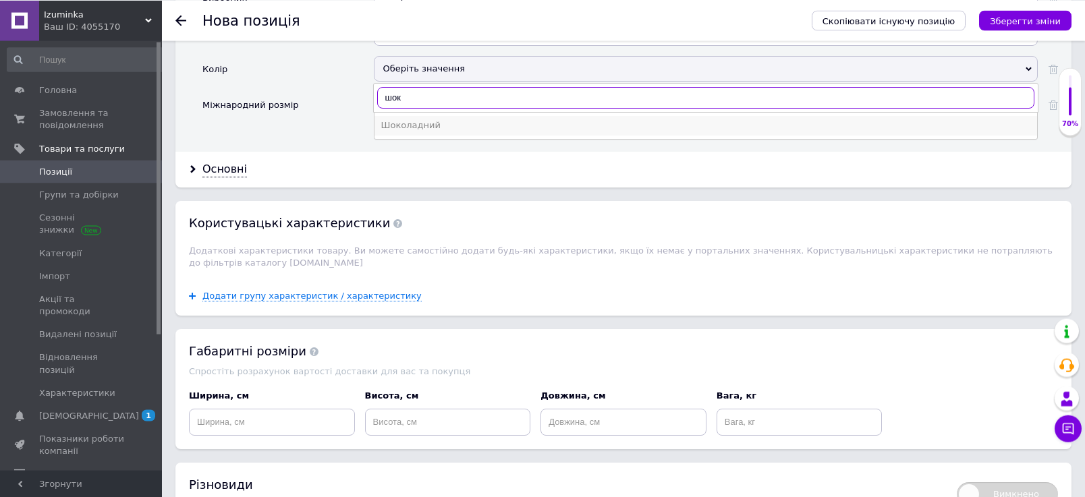
type input "шок"
click at [406, 134] on li "Шоколадний" at bounding box center [705, 124] width 663 height 19
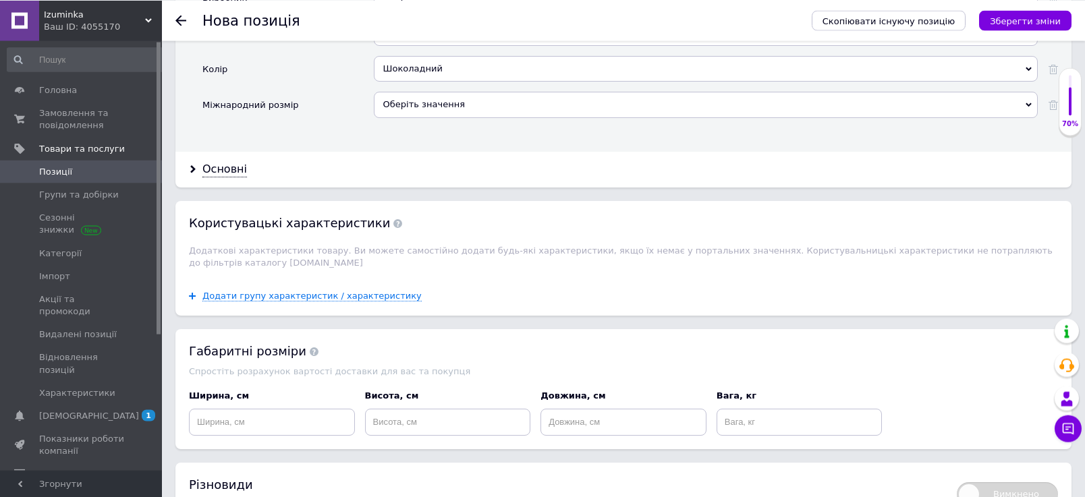
click at [396, 117] on div "Оберіть значення" at bounding box center [706, 104] width 664 height 26
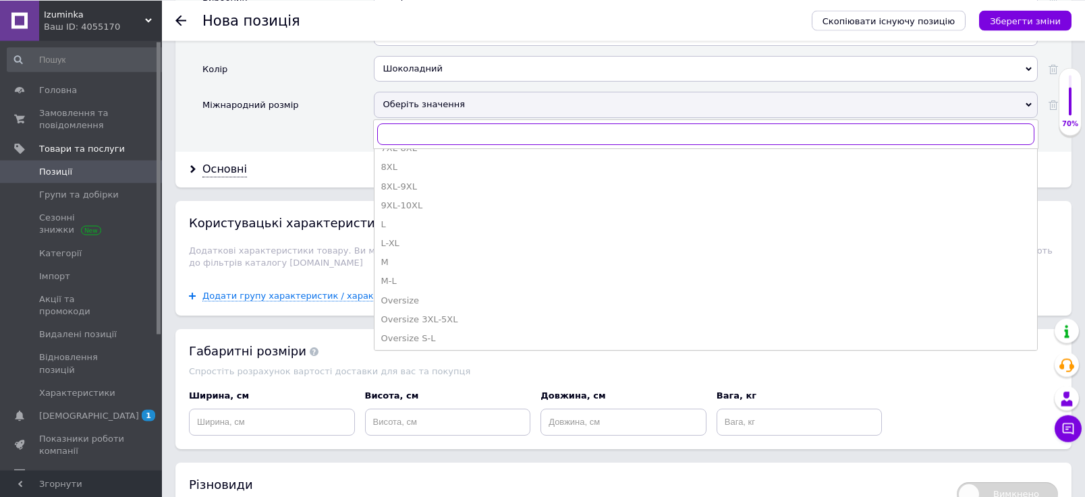
scroll to position [289, 0]
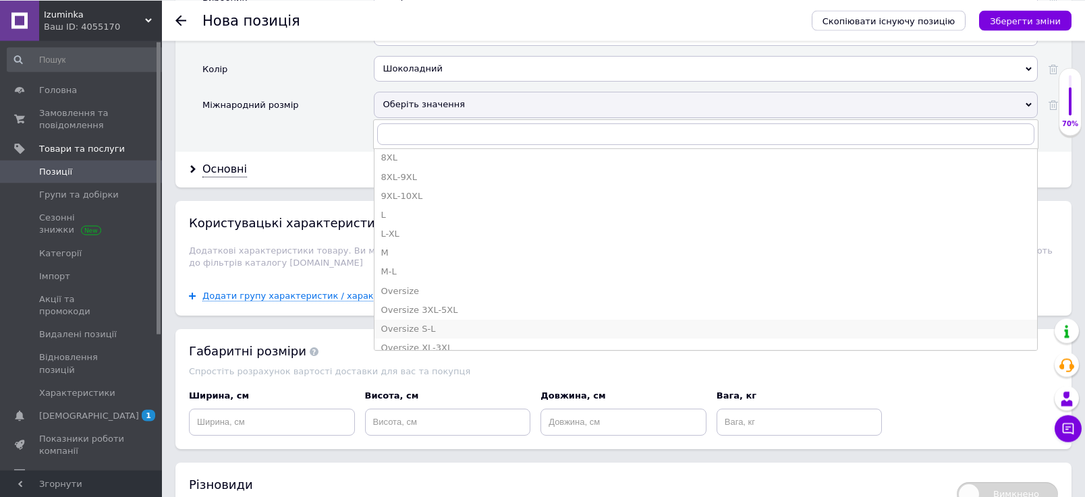
click at [402, 335] on div "Oversize S-L" at bounding box center [705, 329] width 649 height 12
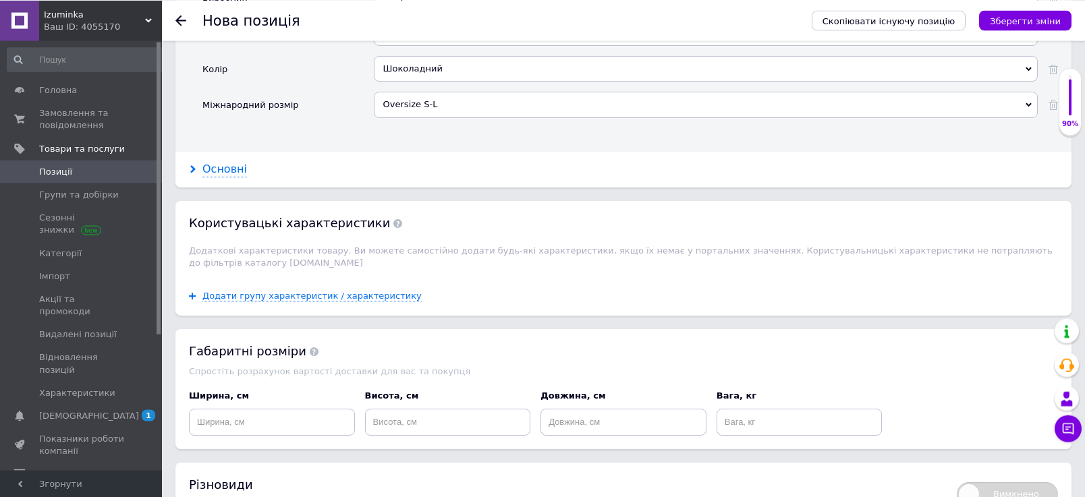
click at [211, 177] on div "Основні" at bounding box center [224, 169] width 45 height 16
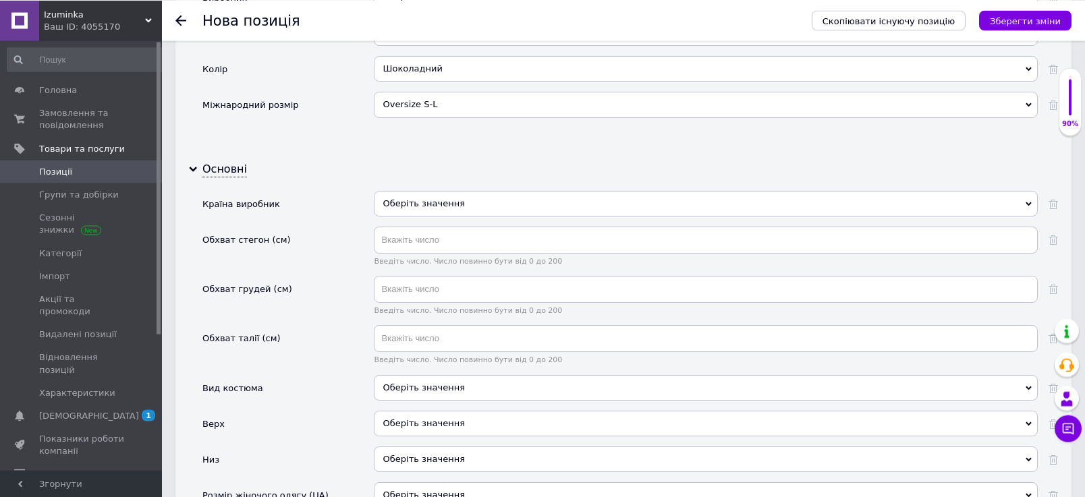
click at [433, 216] on div "Оберіть значення" at bounding box center [706, 203] width 664 height 26
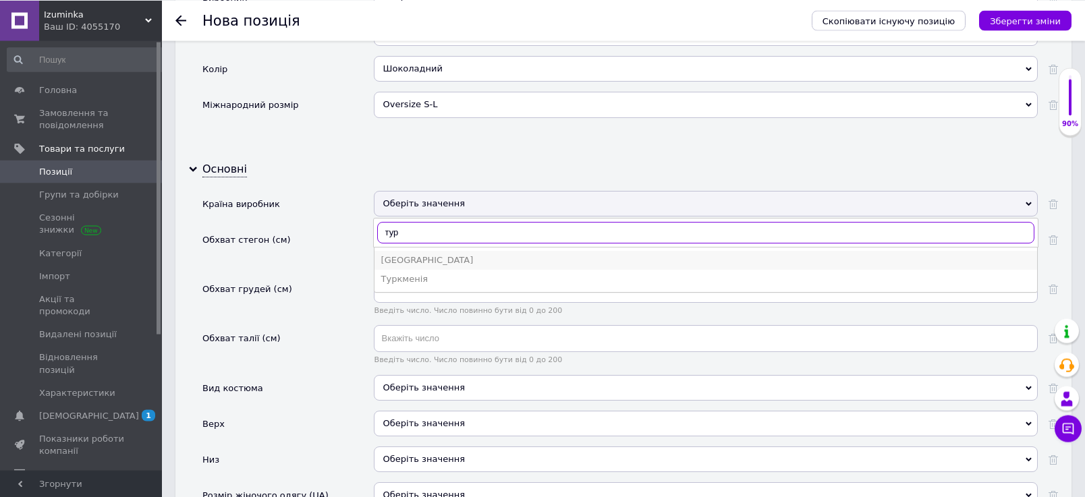
type input "тур"
click at [422, 269] on li "[GEOGRAPHIC_DATA]" at bounding box center [705, 259] width 663 height 19
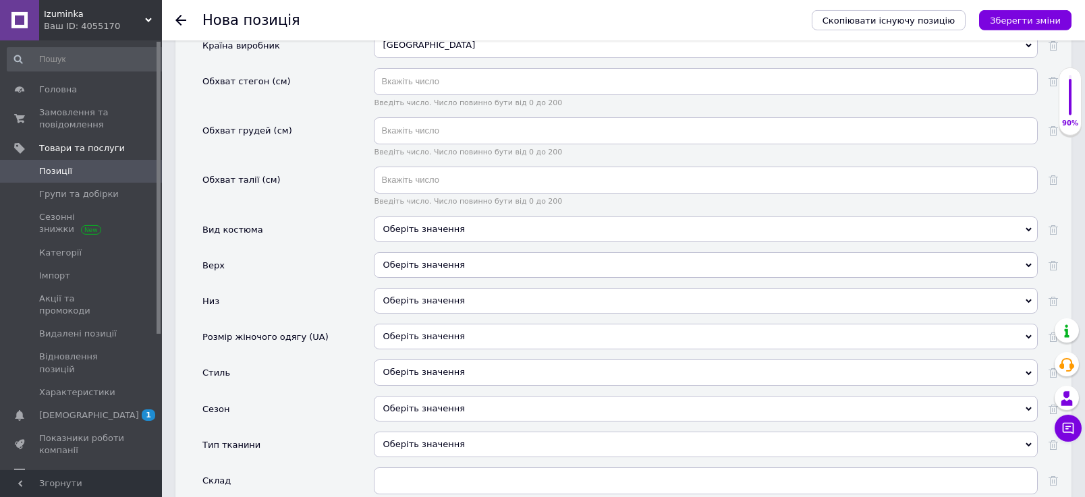
scroll to position [1806, 0]
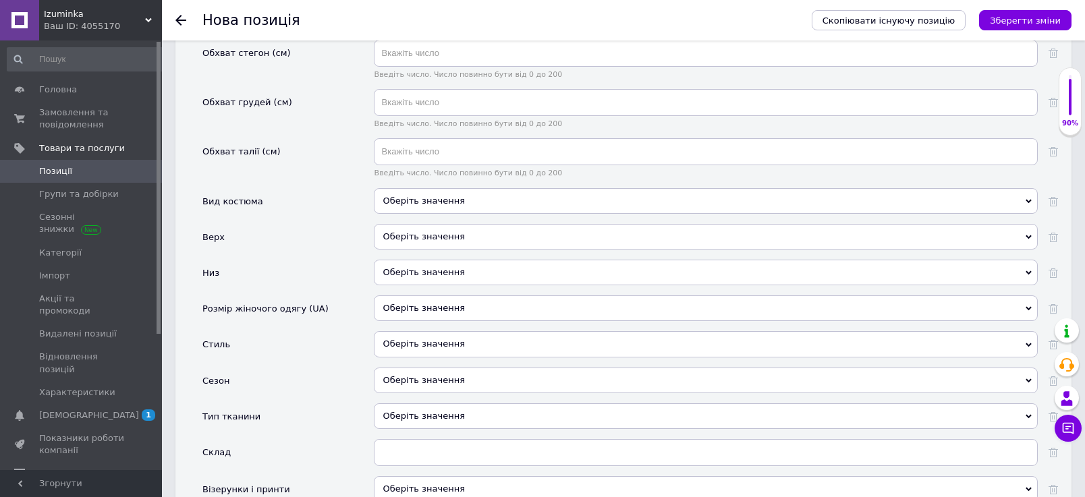
click at [414, 214] on div "Оберіть значення" at bounding box center [706, 201] width 664 height 26
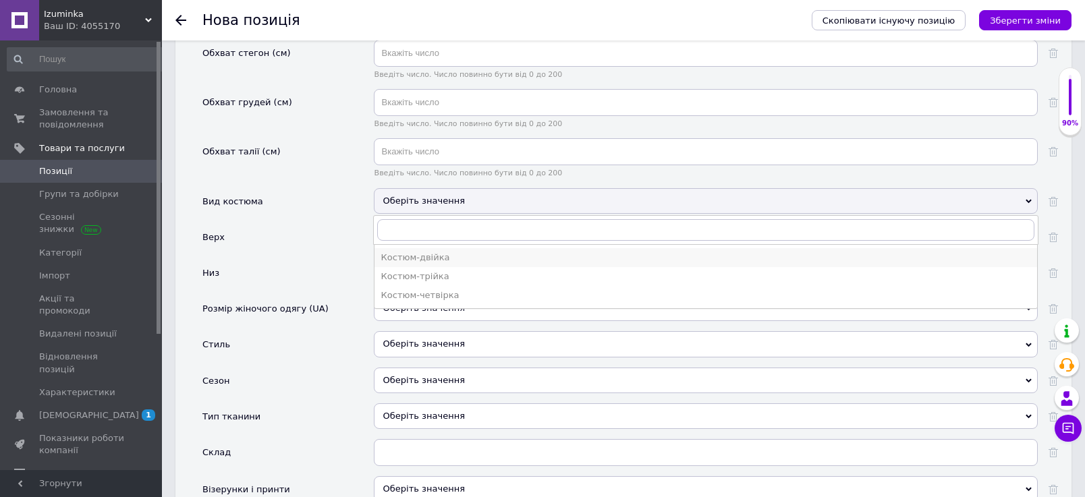
click at [408, 264] on div "Костюм-двійка" at bounding box center [705, 258] width 649 height 12
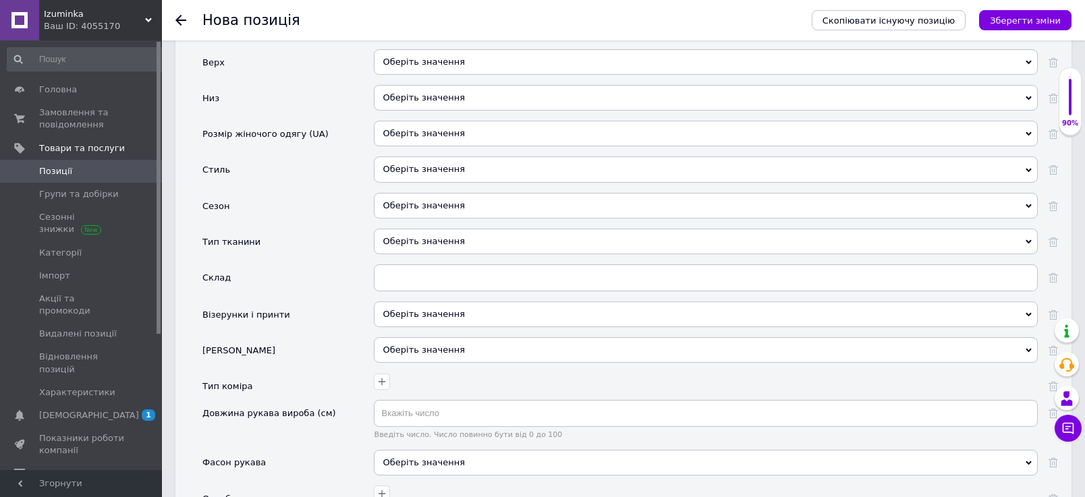
scroll to position [1993, 0]
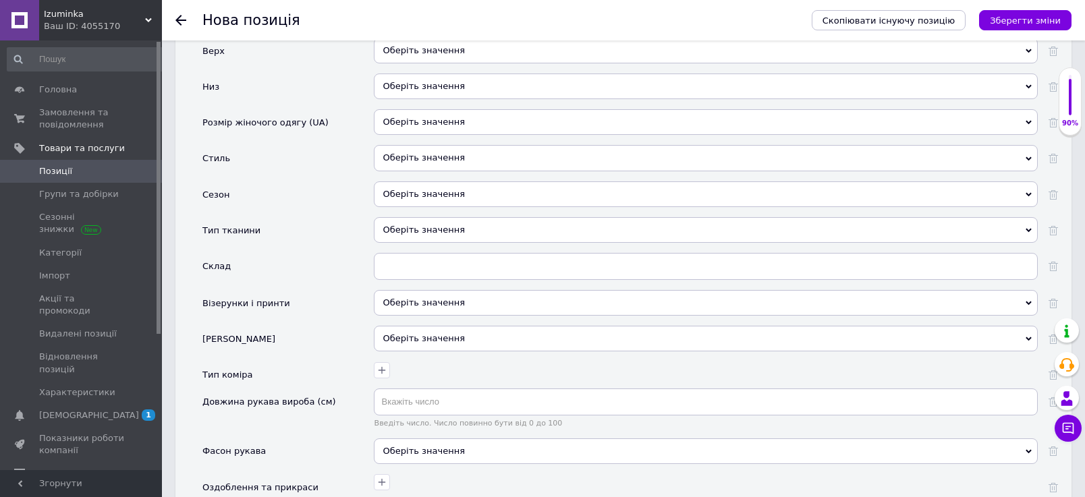
click at [406, 63] on div "Оберіть значення" at bounding box center [706, 51] width 664 height 26
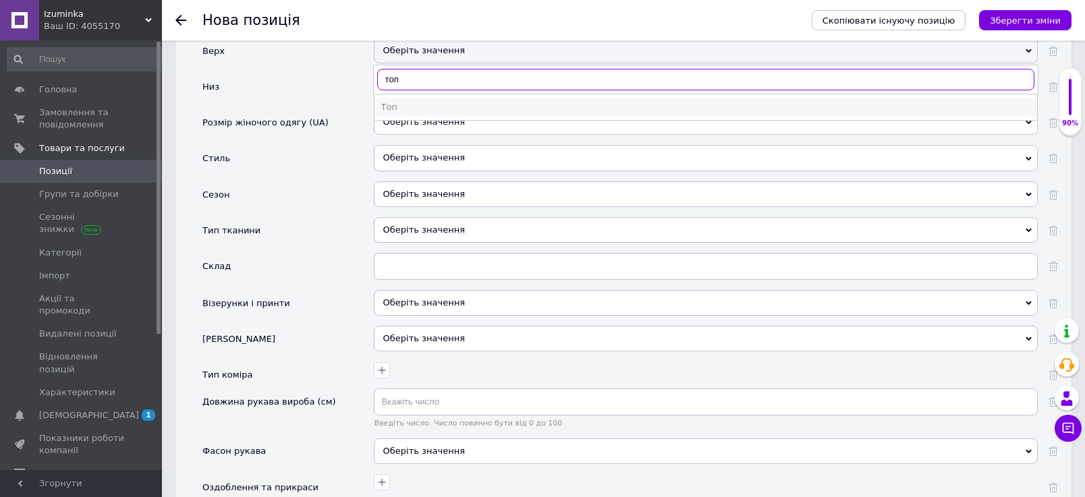
type input "топ"
click at [398, 113] on div "Топ" at bounding box center [705, 107] width 649 height 12
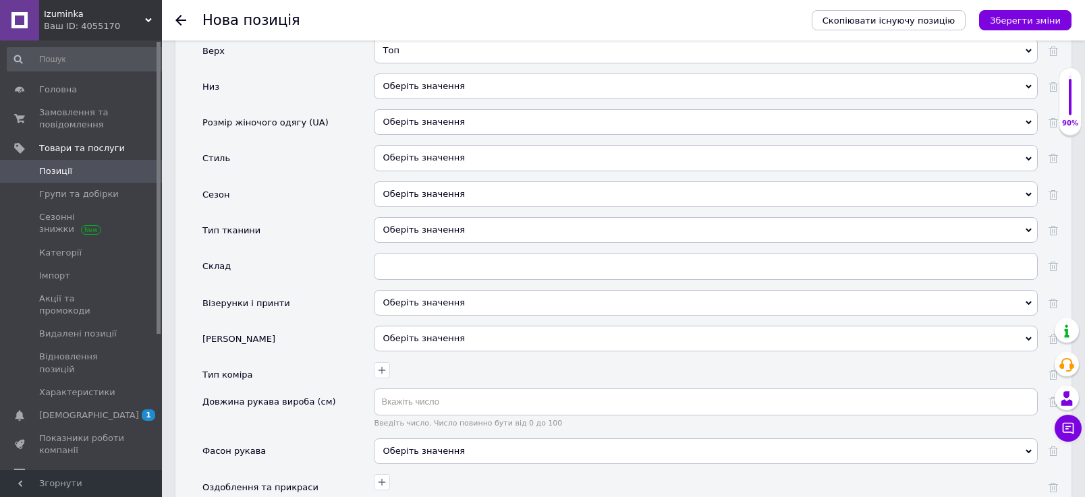
click at [397, 99] on div "Оберіть значення" at bounding box center [706, 87] width 664 height 26
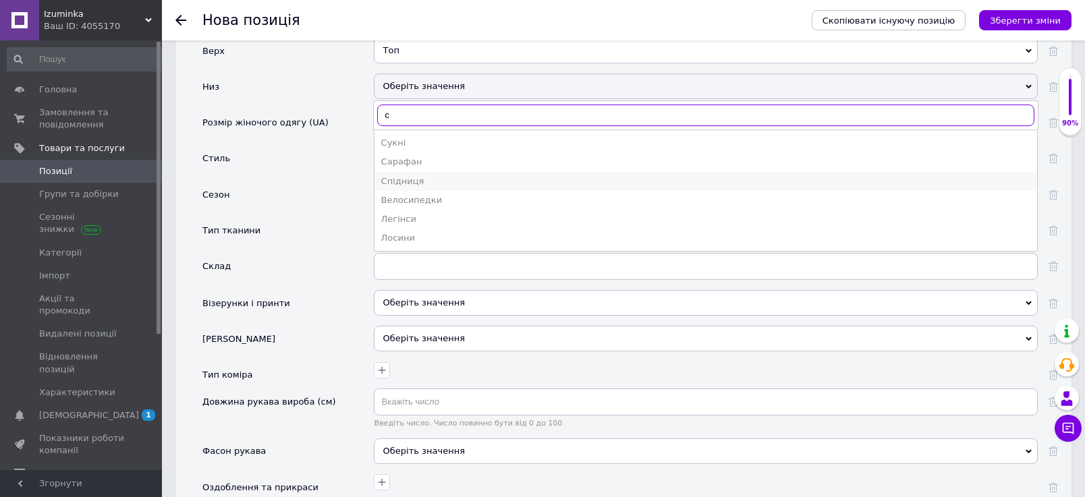
type input "с"
click at [408, 191] on li "Спідниця" at bounding box center [705, 181] width 663 height 19
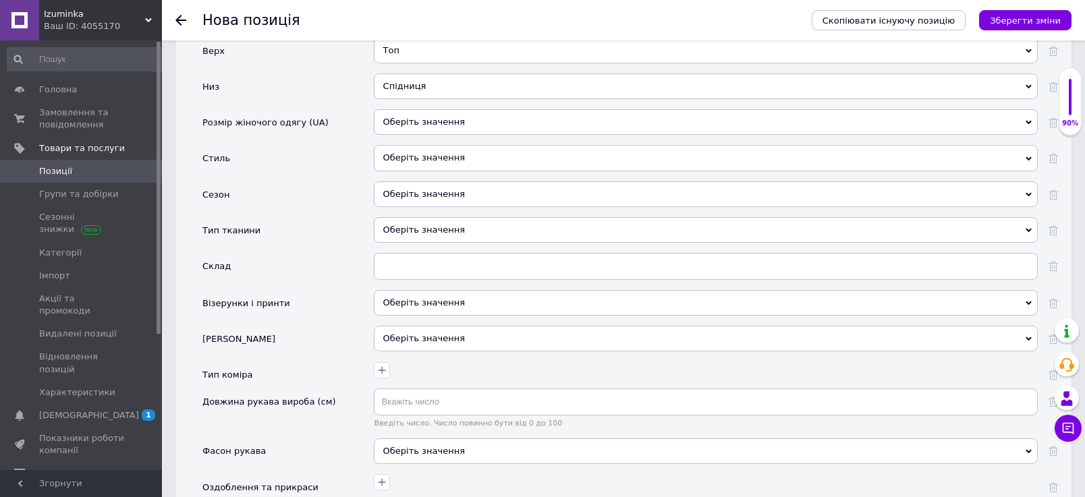
click at [412, 135] on div "Оберіть значення" at bounding box center [706, 122] width 664 height 26
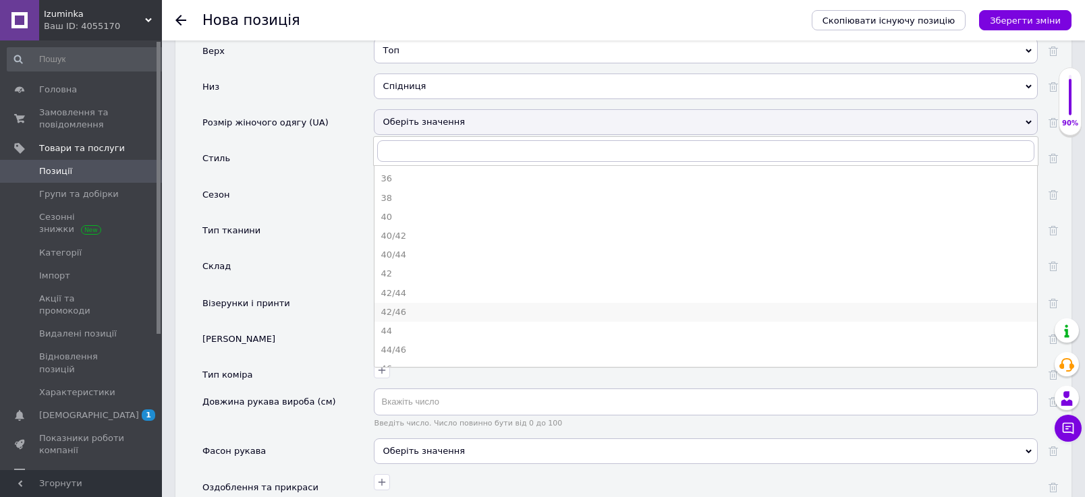
click at [393, 318] on div "42/46" at bounding box center [705, 312] width 649 height 12
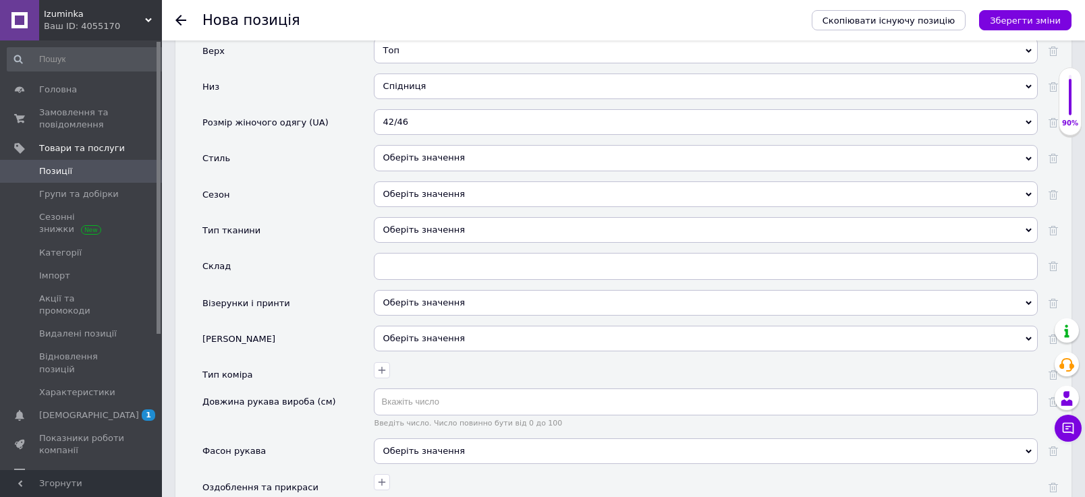
click at [377, 171] on div "Оберіть значення" at bounding box center [706, 158] width 664 height 26
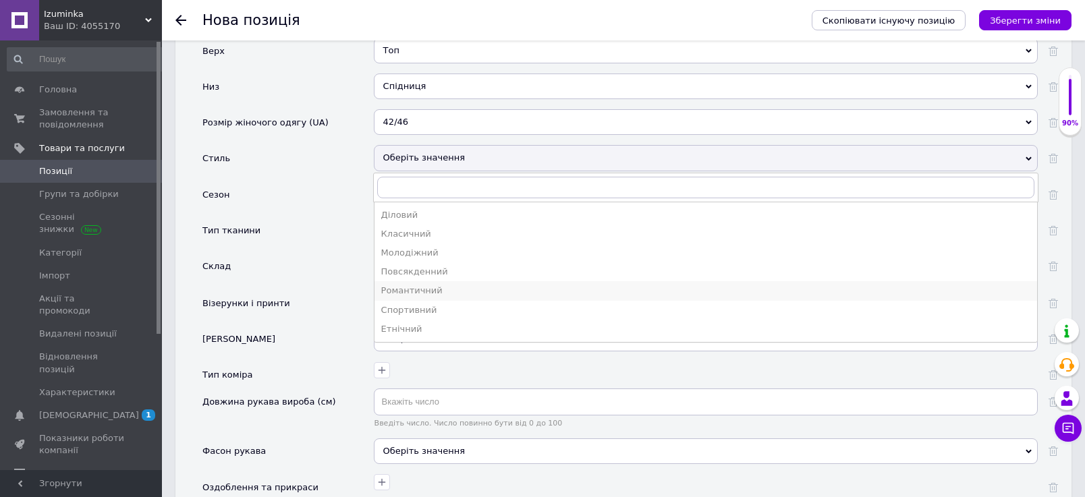
click at [416, 300] on li "Романтичний" at bounding box center [705, 290] width 663 height 19
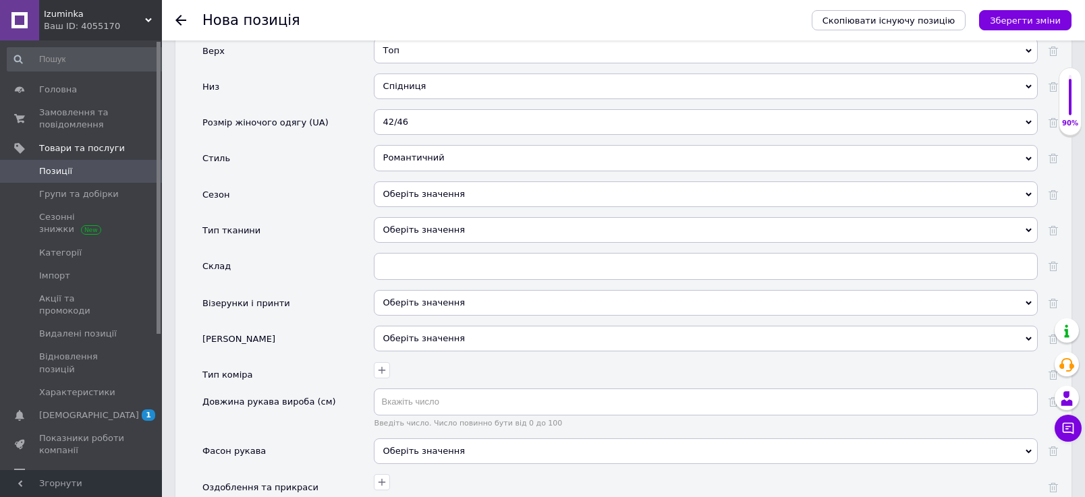
click at [412, 207] on div "Оберіть значення" at bounding box center [706, 195] width 664 height 26
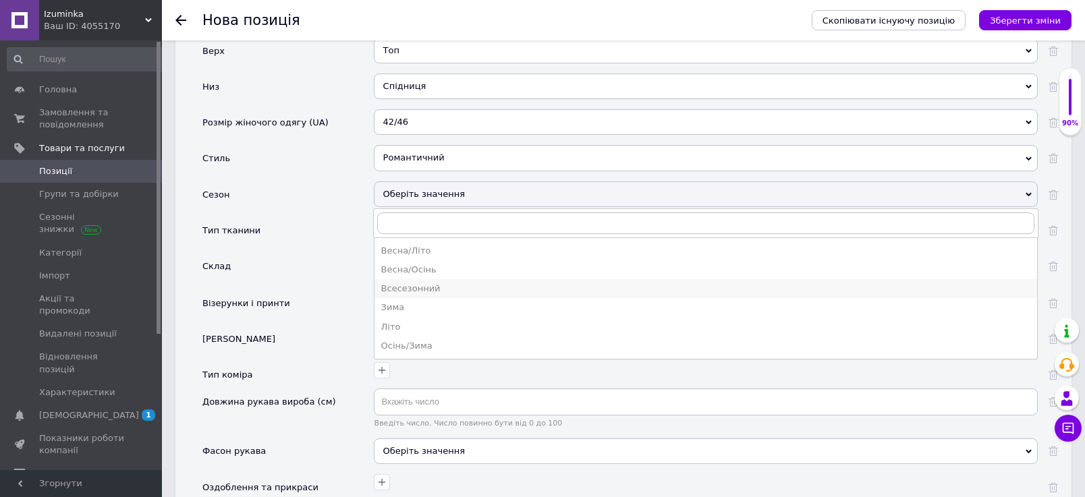
click at [410, 295] on div "Всесезонний" at bounding box center [705, 289] width 649 height 12
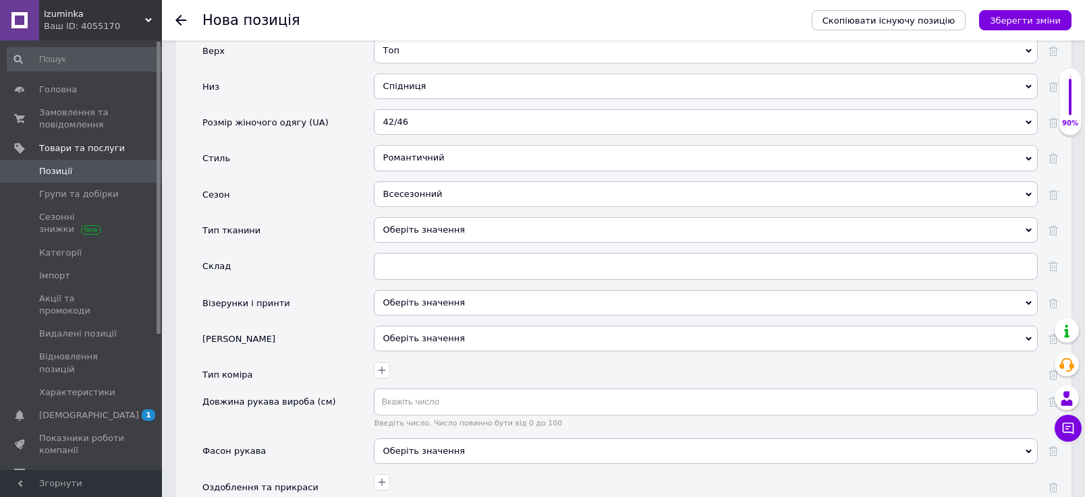
click at [410, 243] on div "Оберіть значення" at bounding box center [706, 230] width 664 height 26
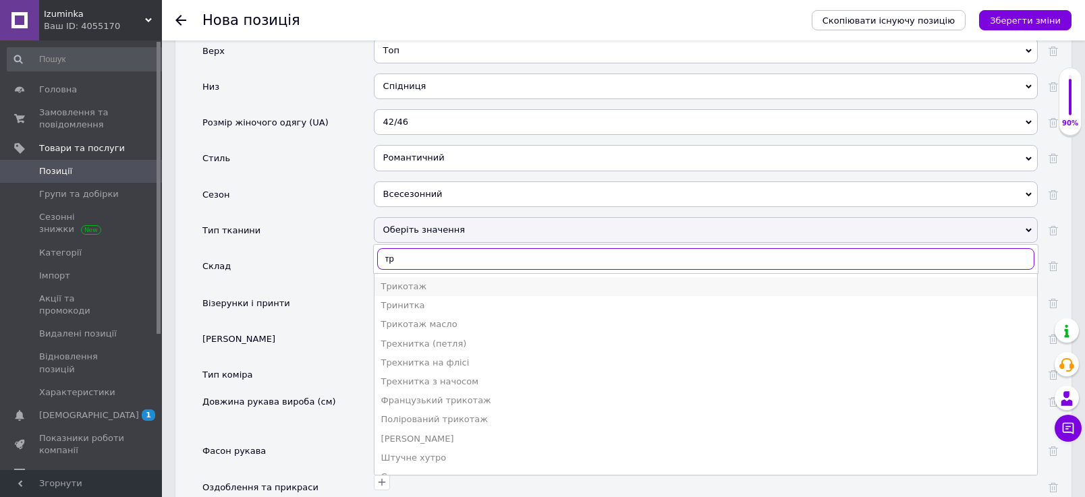
type input "тр"
click at [412, 293] on div "Трикотаж" at bounding box center [705, 287] width 649 height 12
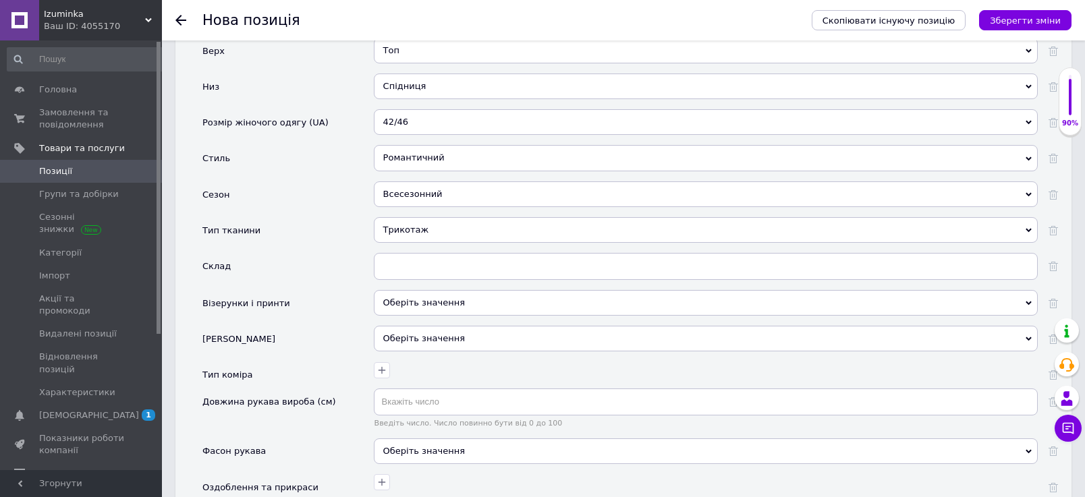
click at [412, 290] on div at bounding box center [706, 271] width 664 height 37
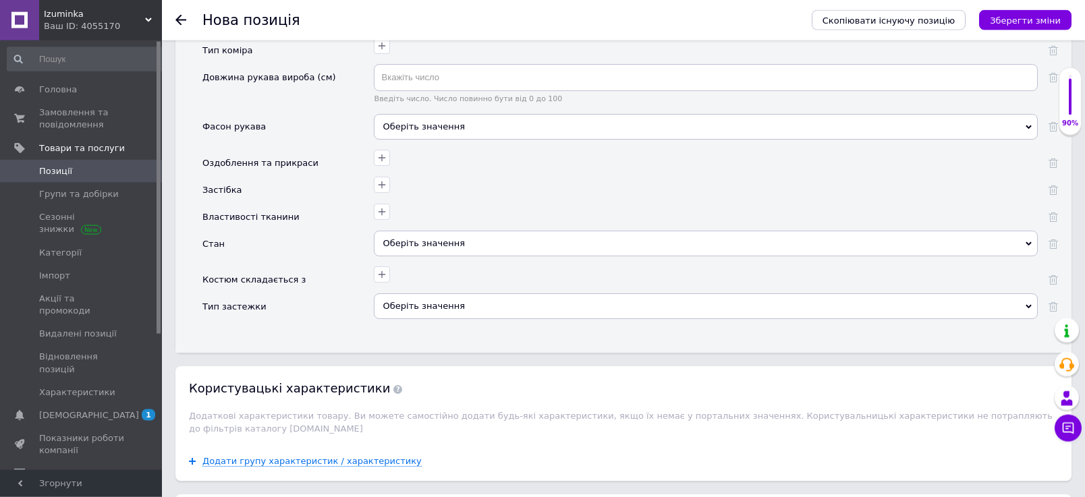
scroll to position [2329, 0]
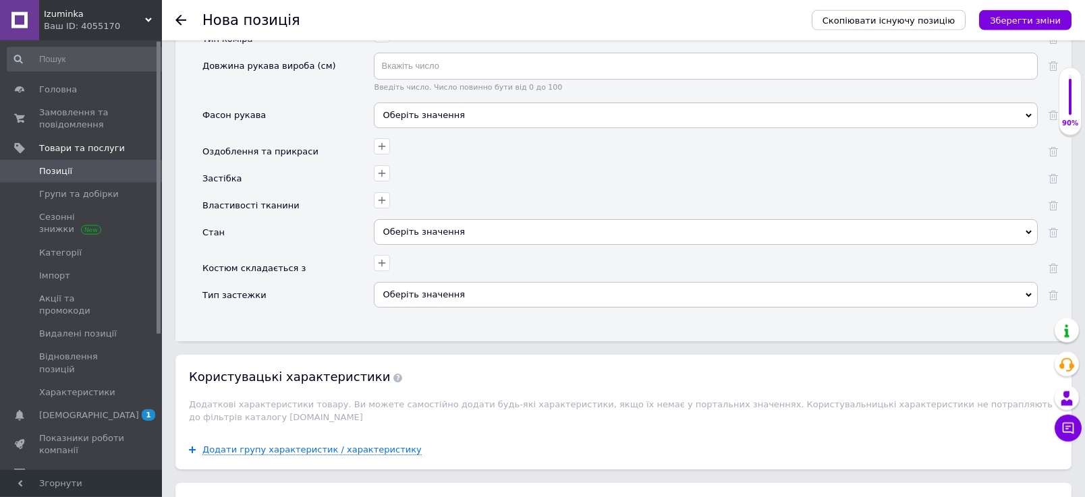
click at [404, 128] on div "Оберіть значення" at bounding box center [706, 116] width 664 height 26
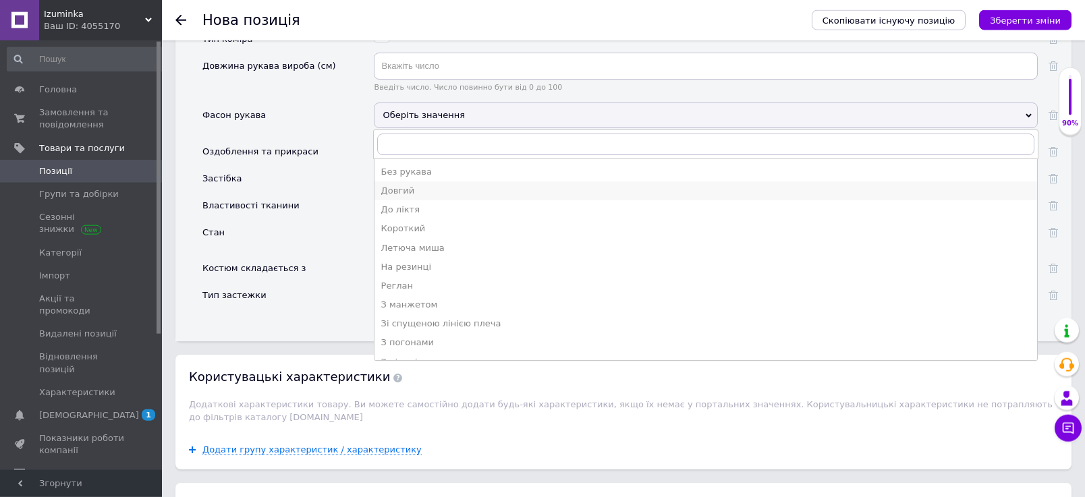
click at [418, 197] on div "Довгий" at bounding box center [705, 191] width 649 height 12
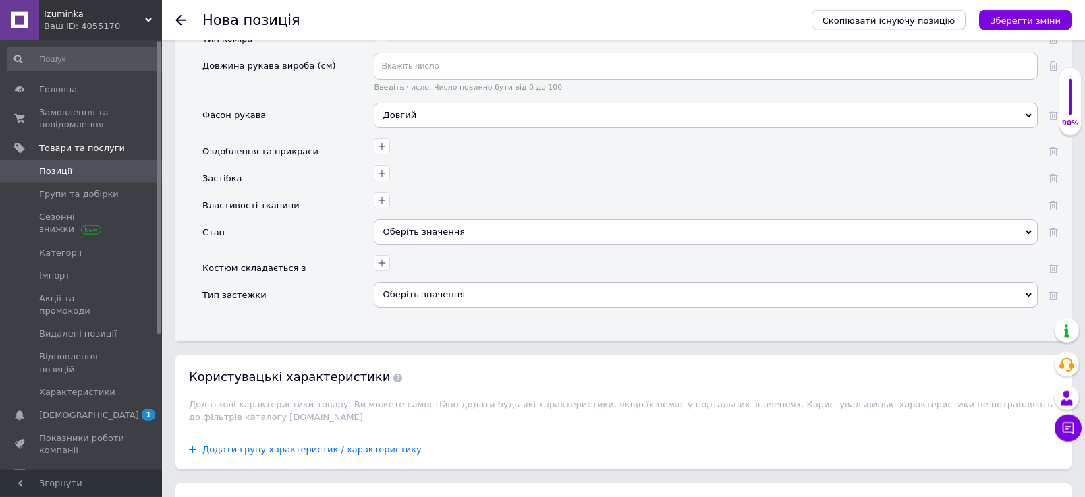
click at [390, 245] on div "Оберіть значення" at bounding box center [706, 232] width 664 height 26
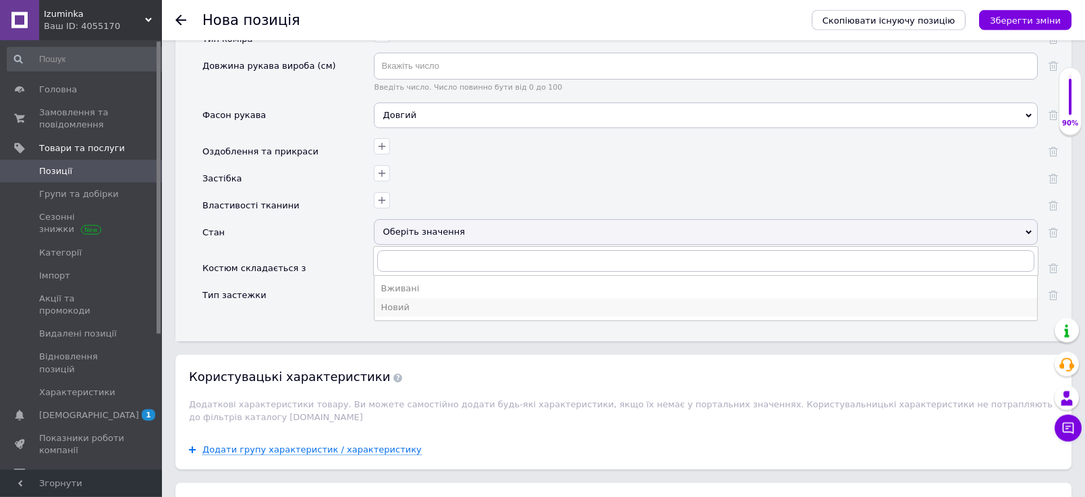
click at [394, 314] on div "Новий" at bounding box center [705, 308] width 649 height 12
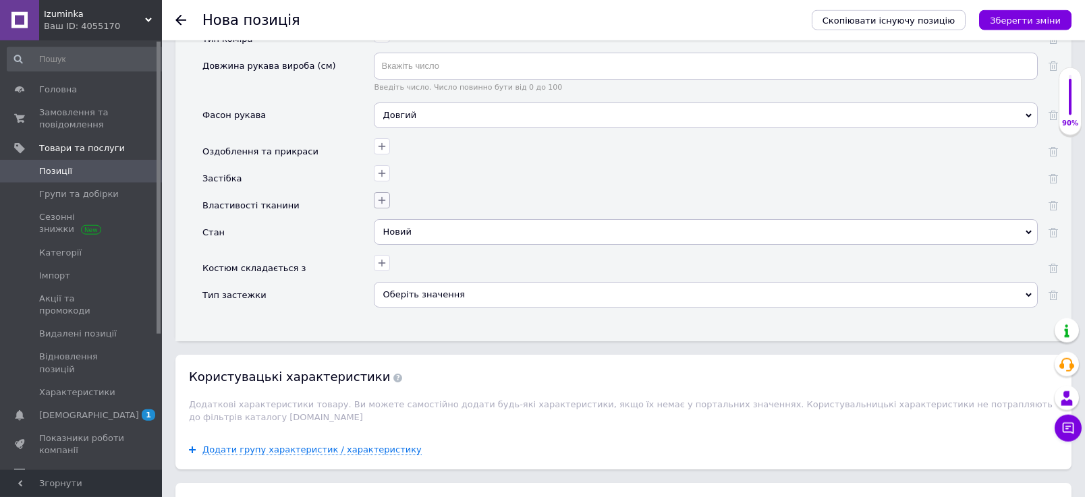
click at [380, 206] on icon "button" at bounding box center [382, 200] width 11 height 11
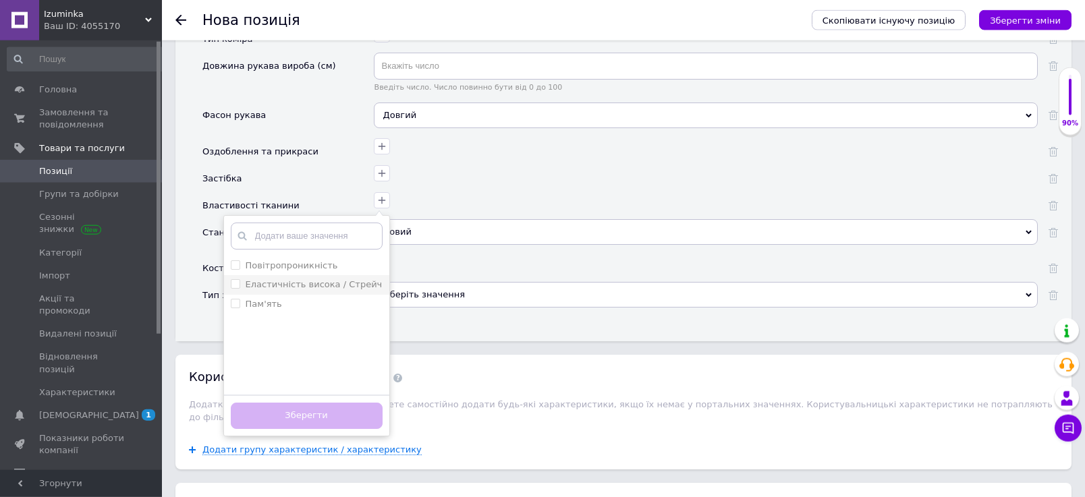
click at [274, 289] on label "Еластичність висока / Стрейч" at bounding box center [314, 284] width 137 height 10
checkbox Стрейч "true"
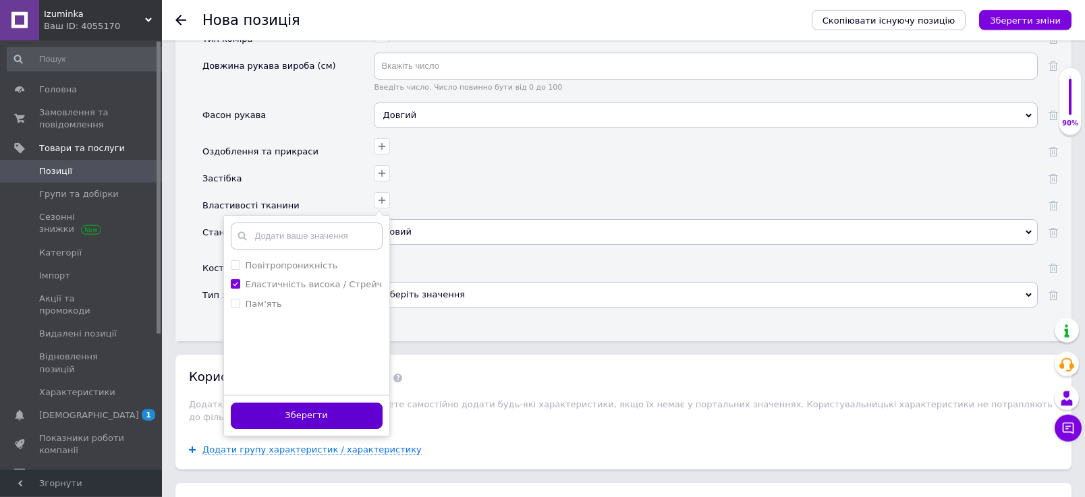
click at [285, 429] on button "Зберегти" at bounding box center [307, 416] width 152 height 26
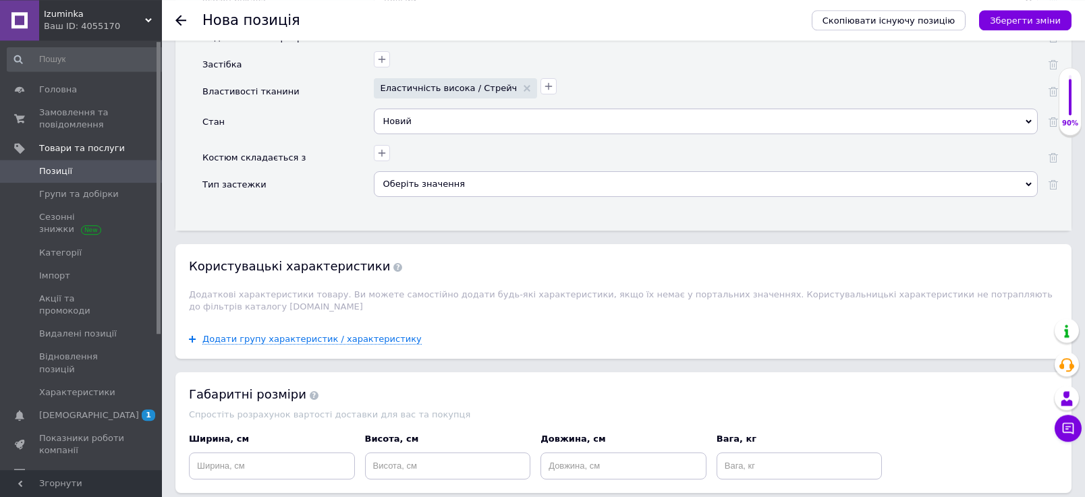
scroll to position [2459, 0]
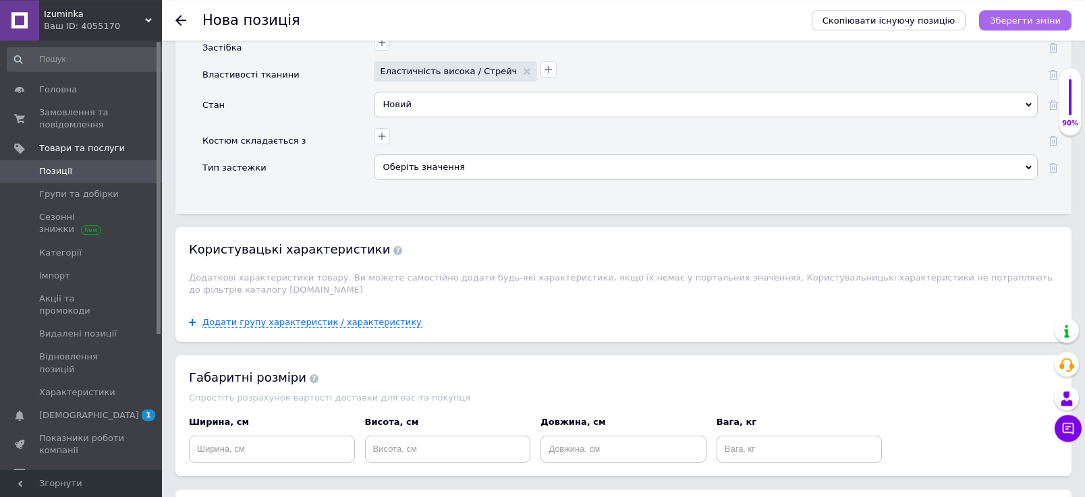
click at [1015, 26] on icon "Зберегти зміни" at bounding box center [1025, 21] width 71 height 10
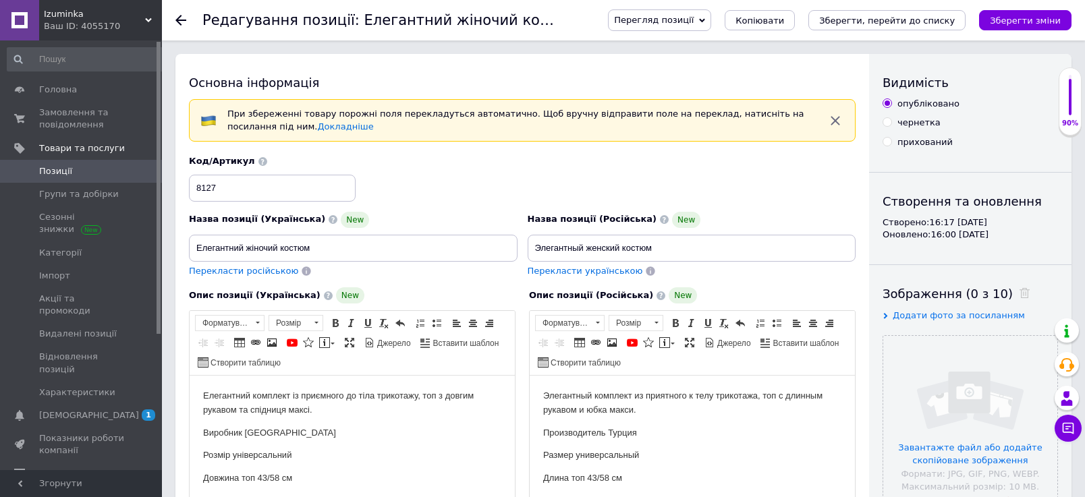
click at [78, 173] on span "Позиції" at bounding box center [82, 171] width 86 height 12
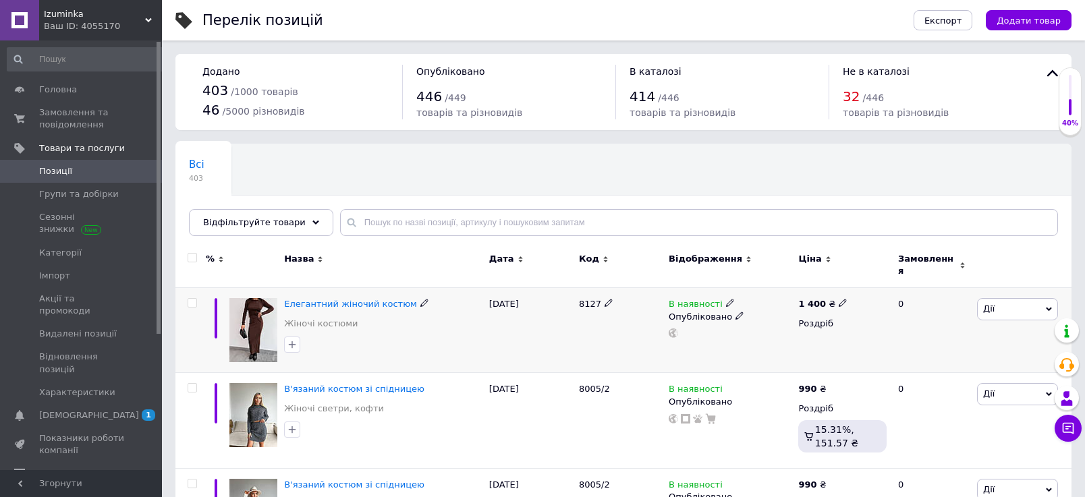
click at [328, 298] on div "Елегантний жіночий костюм" at bounding box center [383, 304] width 198 height 12
click at [329, 299] on span "Елегантний жіночий костюм" at bounding box center [350, 304] width 133 height 10
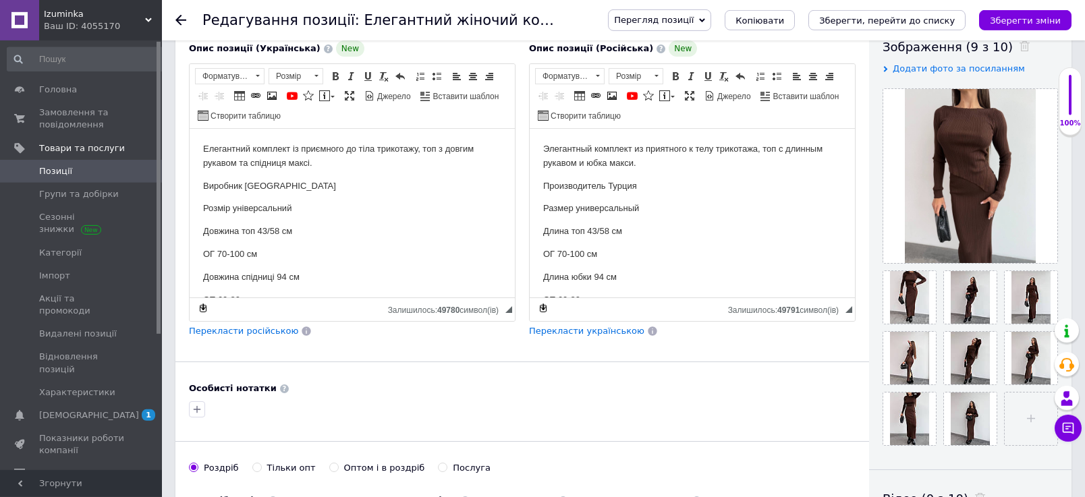
scroll to position [238, 0]
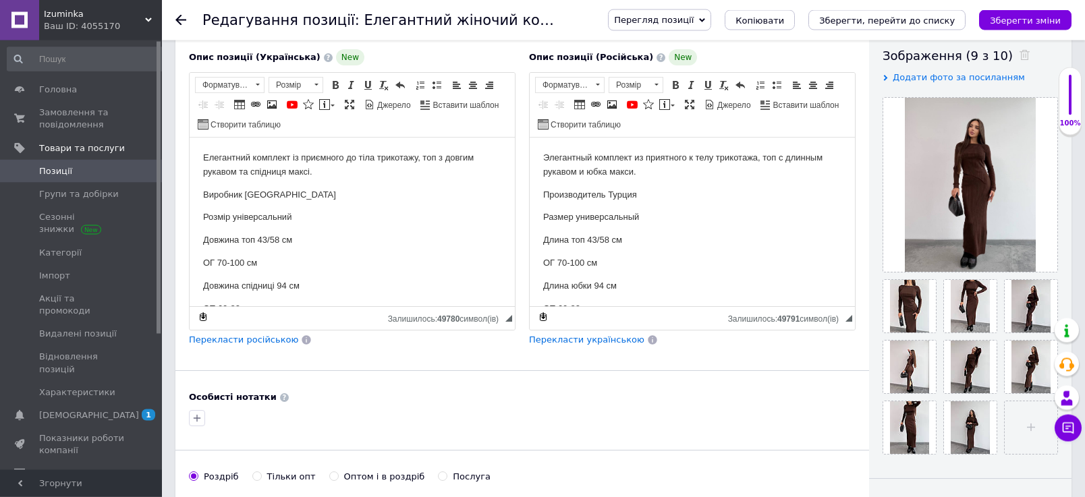
click at [1051, 7] on div "Перегляд позиції Зберегти та переглянути на сайті Зберегти та переглянути на ма…" at bounding box center [826, 20] width 491 height 40
click at [1051, 13] on button "Зберегти зміни" at bounding box center [1025, 20] width 92 height 20
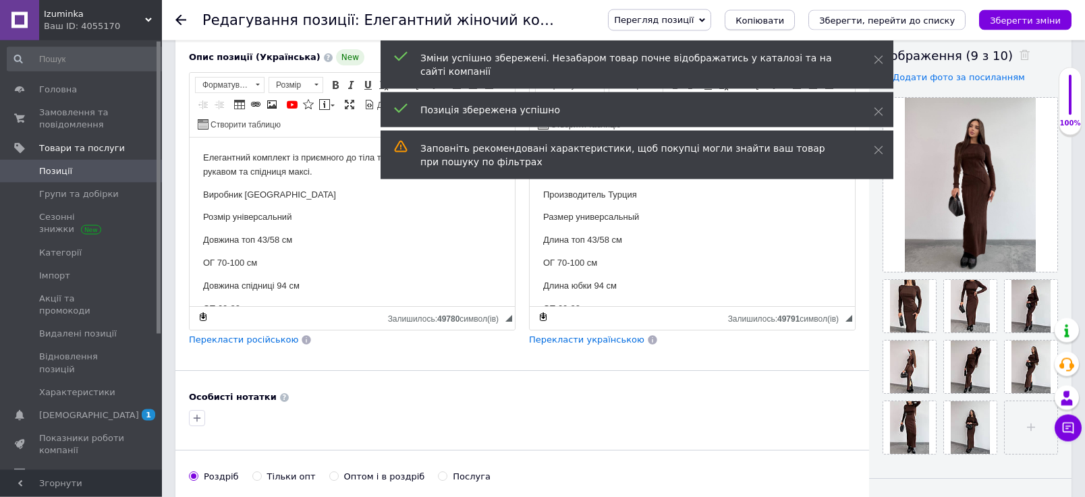
click at [769, 29] on button "Копіювати" at bounding box center [760, 20] width 70 height 20
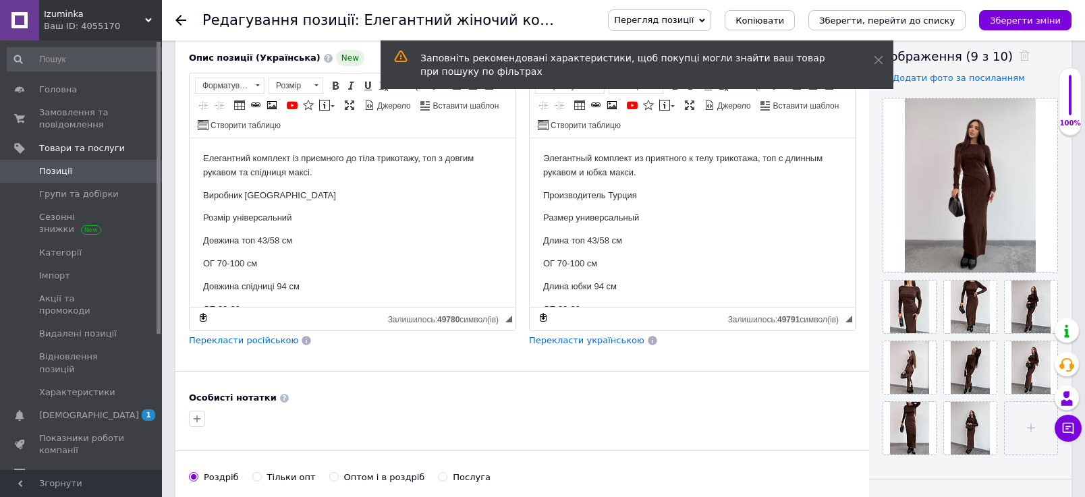
click at [43, 165] on span "Позиції" at bounding box center [55, 171] width 33 height 12
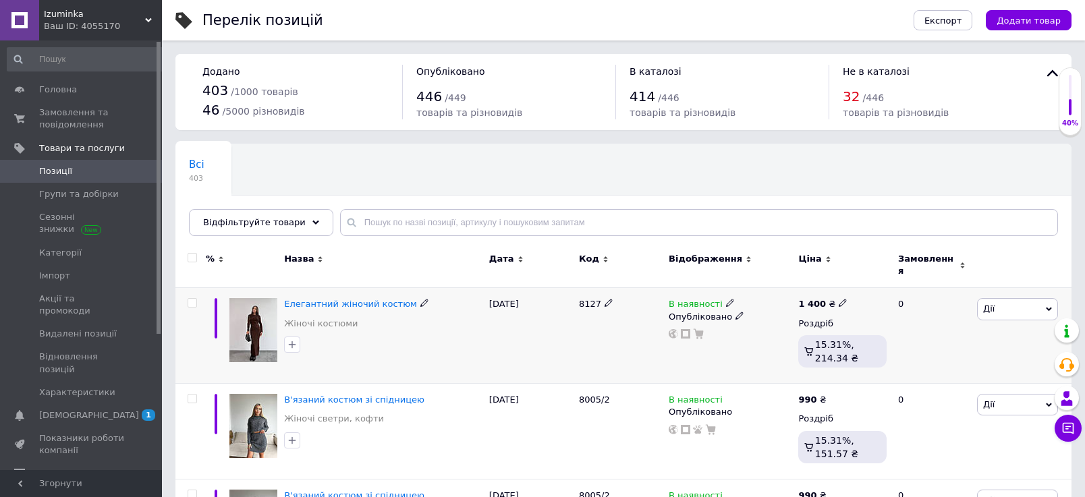
click at [1011, 299] on span "Дії" at bounding box center [1017, 309] width 81 height 22
click at [914, 370] on li "Копіювати" at bounding box center [968, 373] width 179 height 19
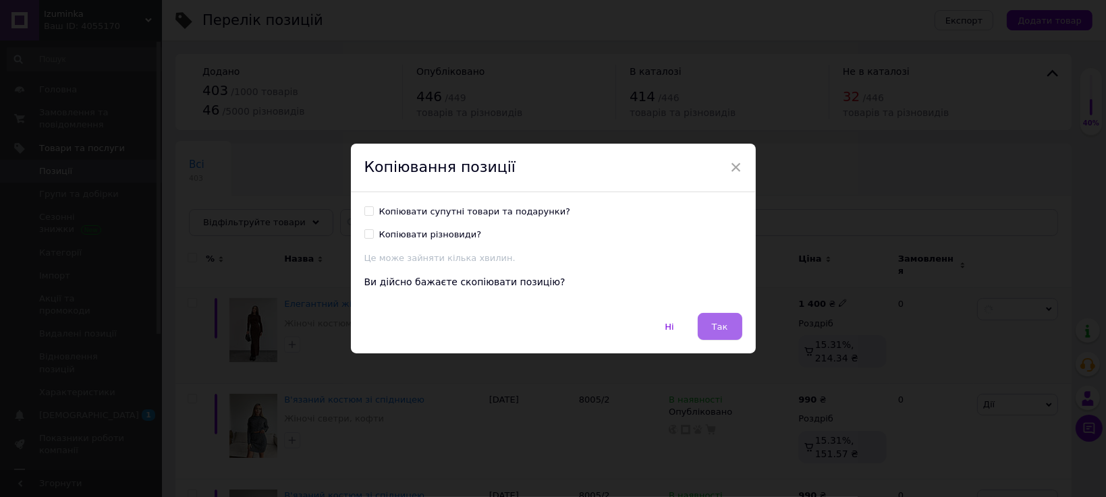
click at [705, 318] on button "Так" at bounding box center [720, 326] width 45 height 27
